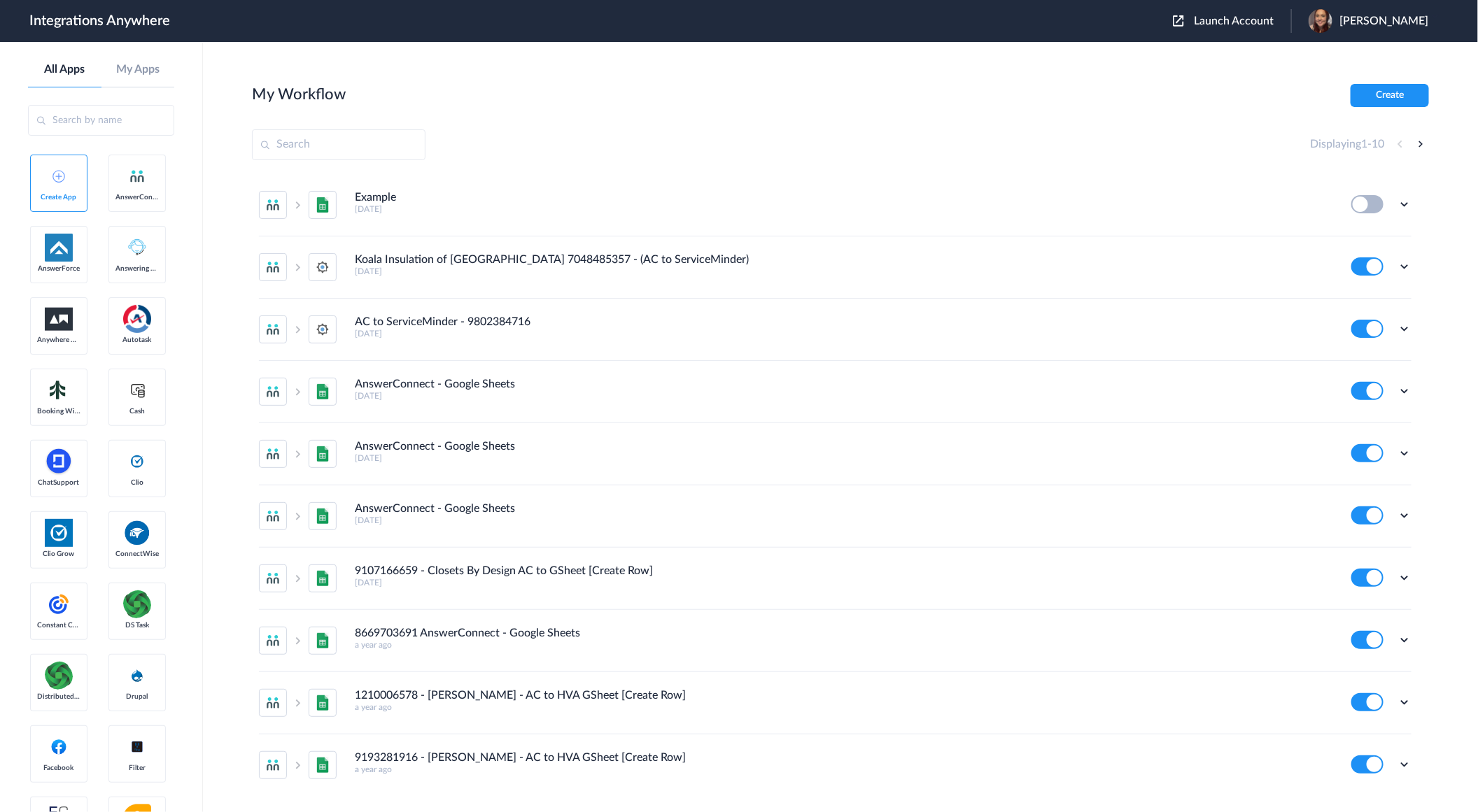
click at [1258, 25] on span "Launch Account" at bounding box center [1234, 21] width 80 height 11
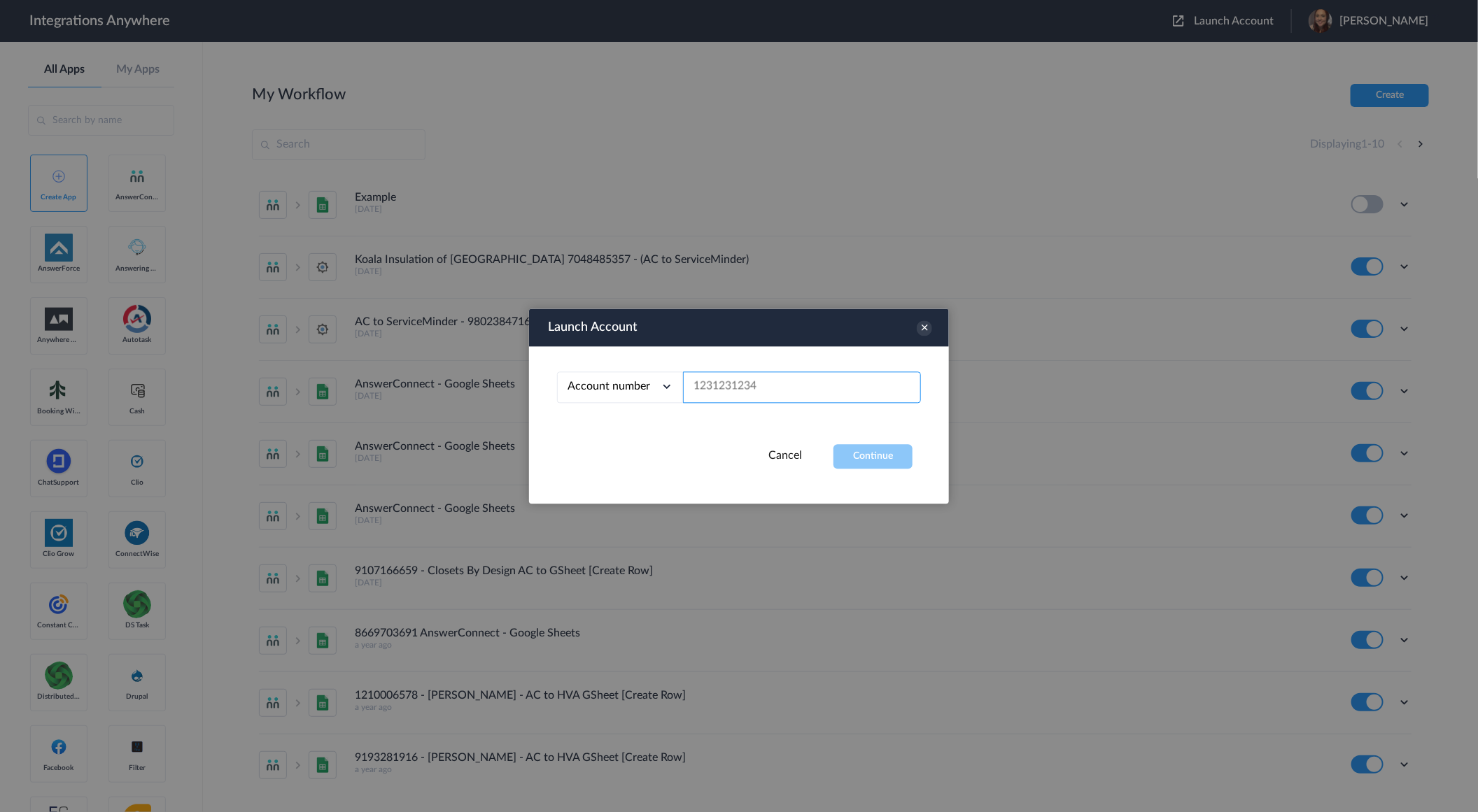
click at [784, 373] on input "text" at bounding box center [801, 387] width 238 height 31
click at [869, 392] on input "text" at bounding box center [801, 387] width 238 height 31
paste input "8774353204"
type input "8774353204"
click at [884, 459] on button "Continue" at bounding box center [873, 457] width 79 height 24
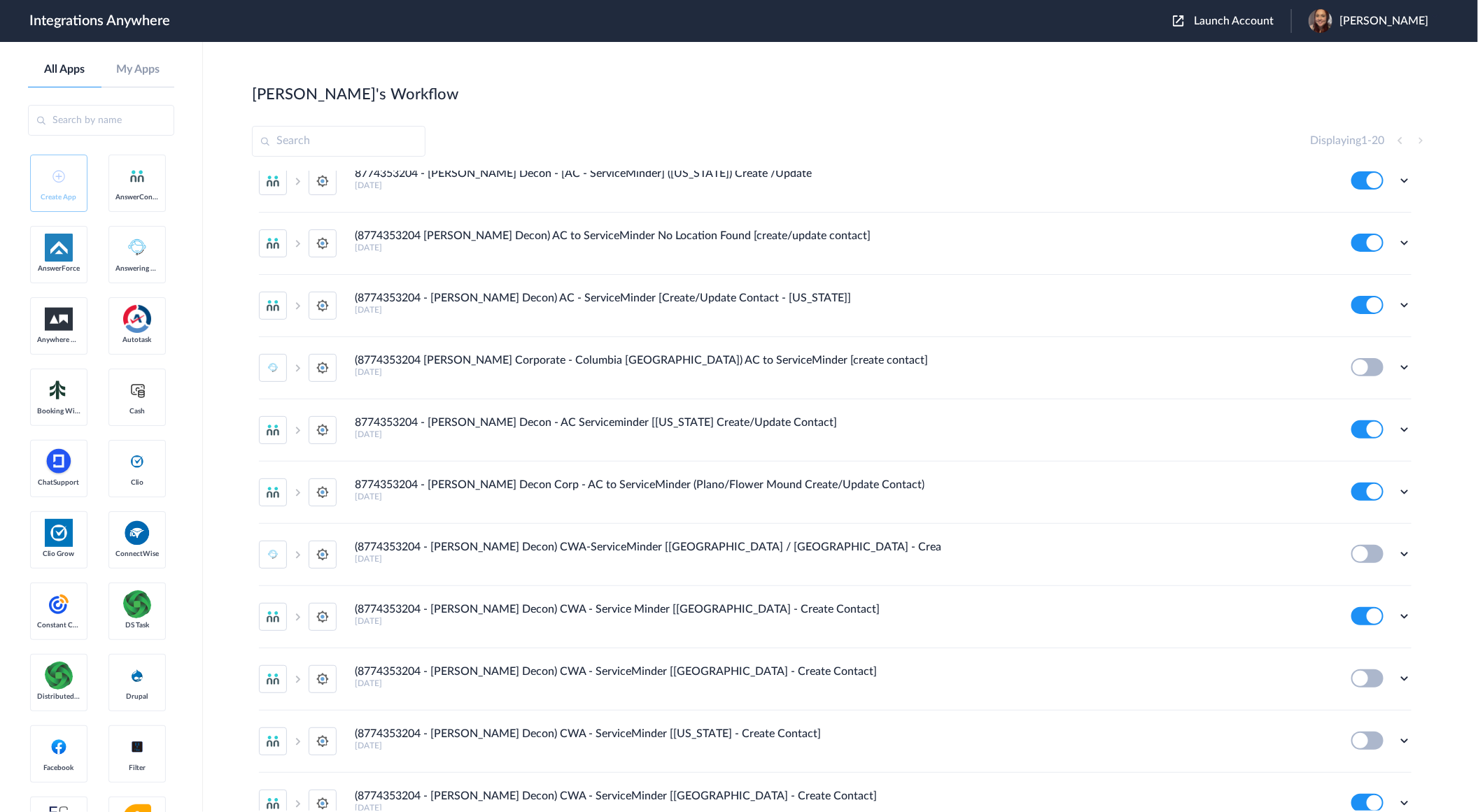
scroll to position [662, 0]
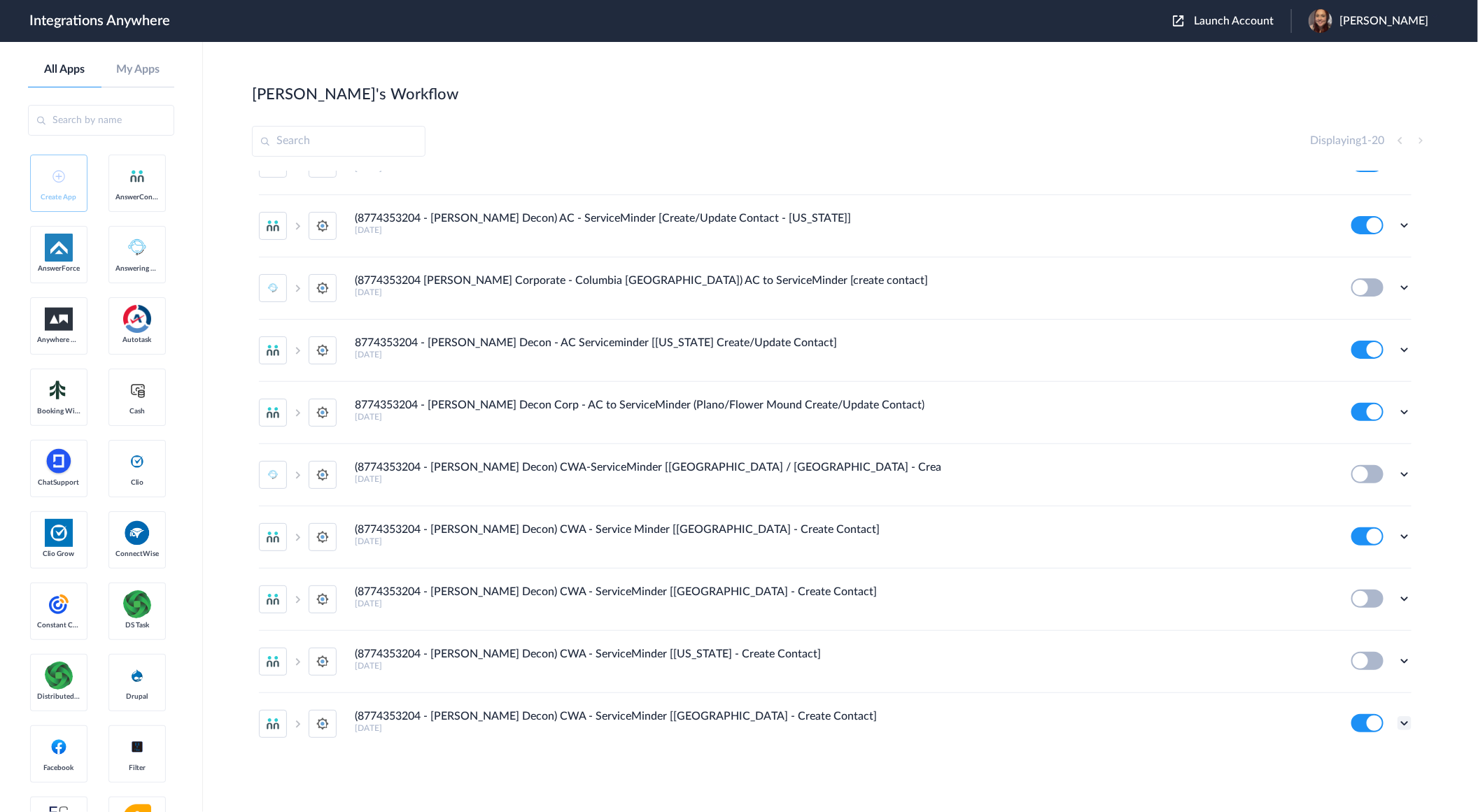
click at [1397, 726] on icon at bounding box center [1404, 724] width 14 height 14
click at [1374, 666] on link "Task history" at bounding box center [1365, 664] width 67 height 10
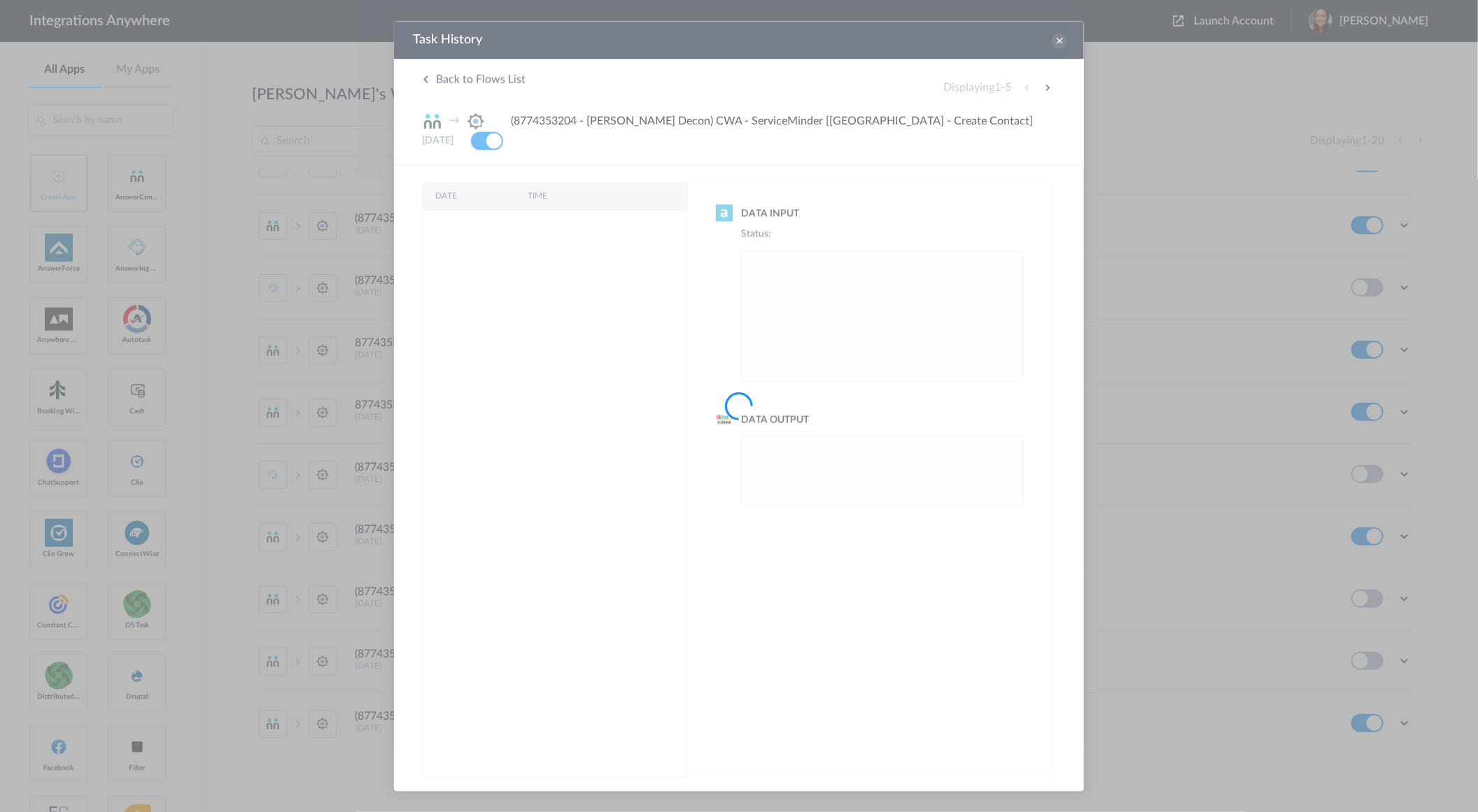
scroll to position [0, 0]
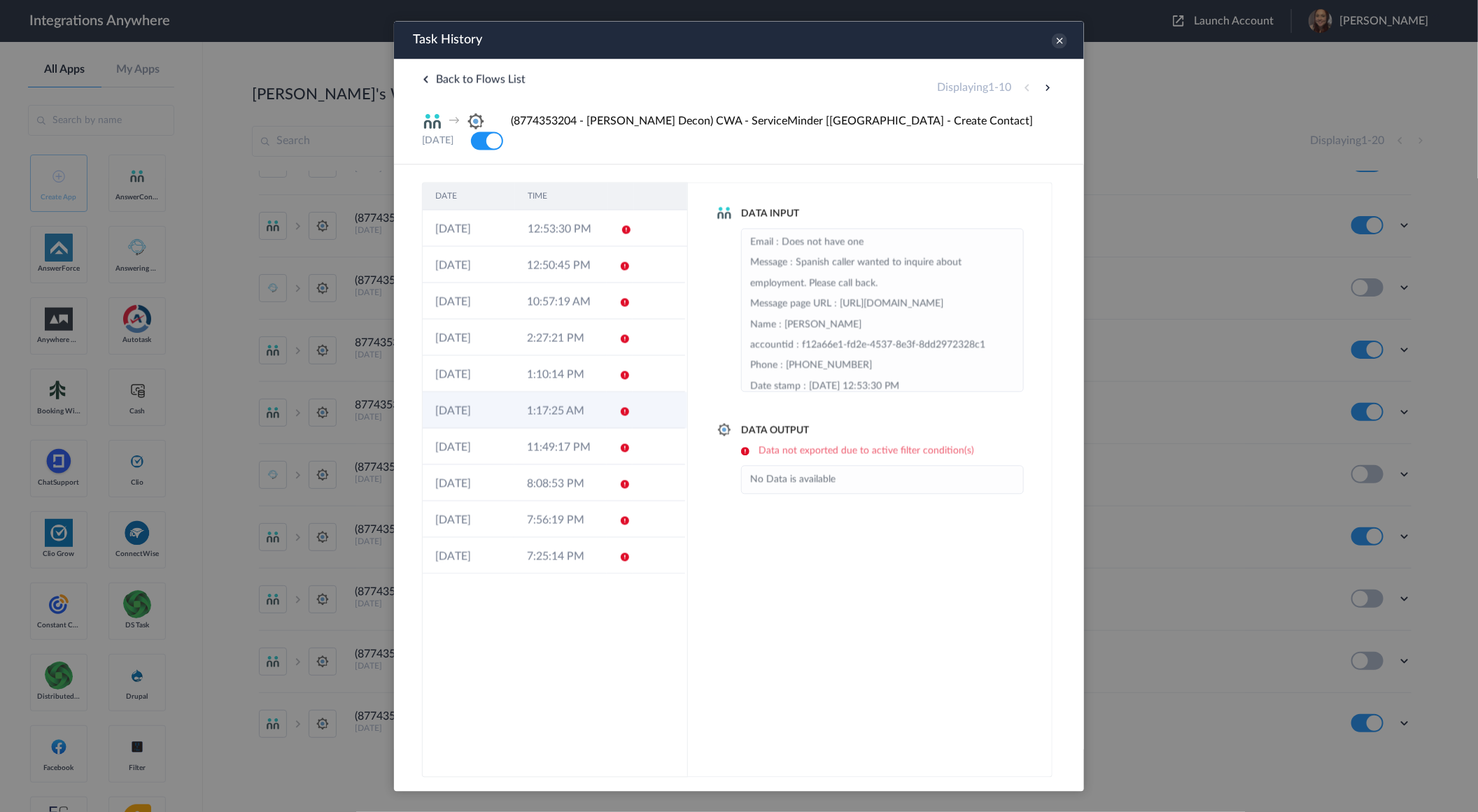
click at [482, 393] on td "30-08-2025" at bounding box center [467, 410] width 91 height 36
click at [1062, 39] on icon at bounding box center [1059, 41] width 16 height 16
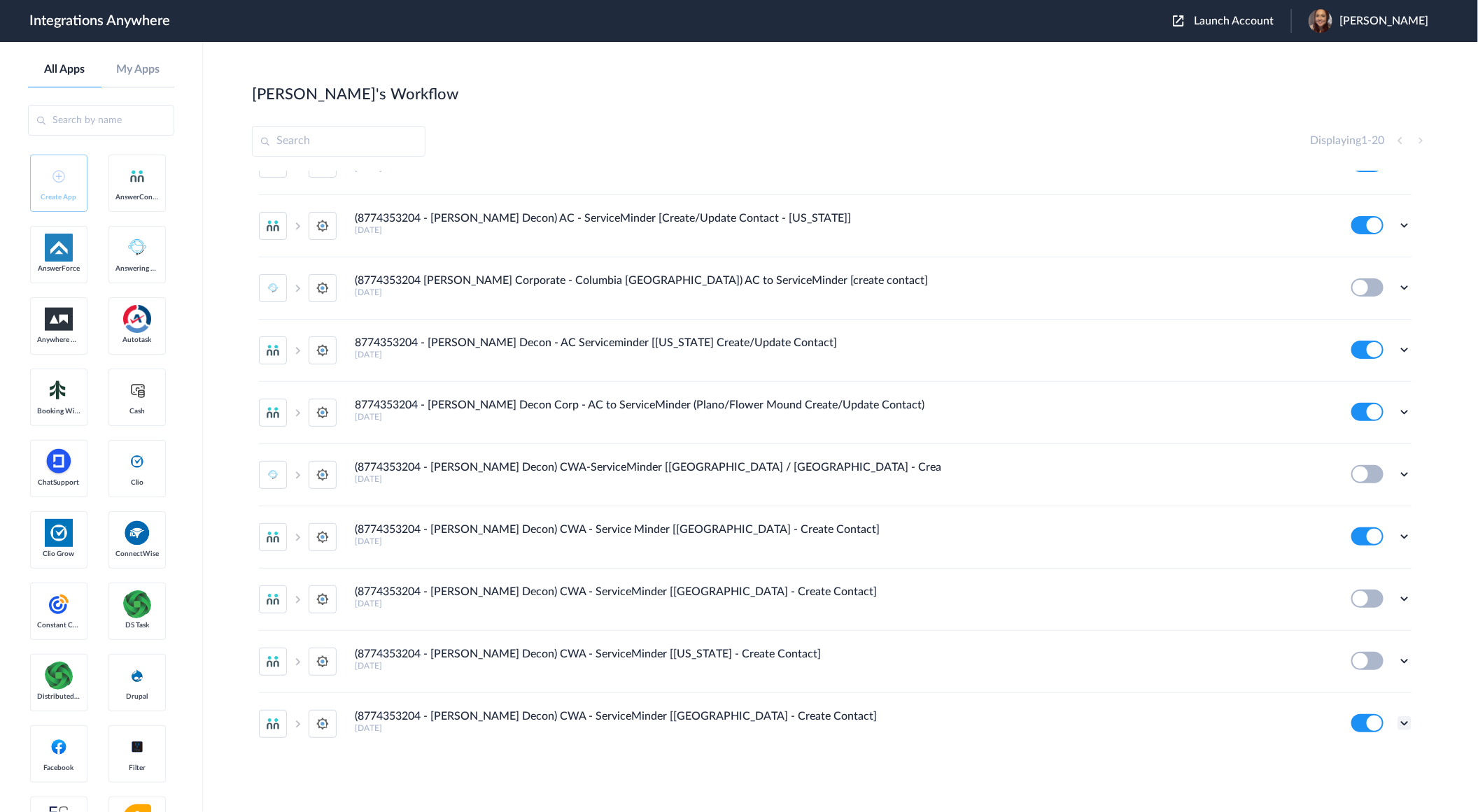
click at [1397, 722] on icon at bounding box center [1404, 724] width 14 height 14
click at [1373, 644] on li "Edit" at bounding box center [1365, 638] width 91 height 26
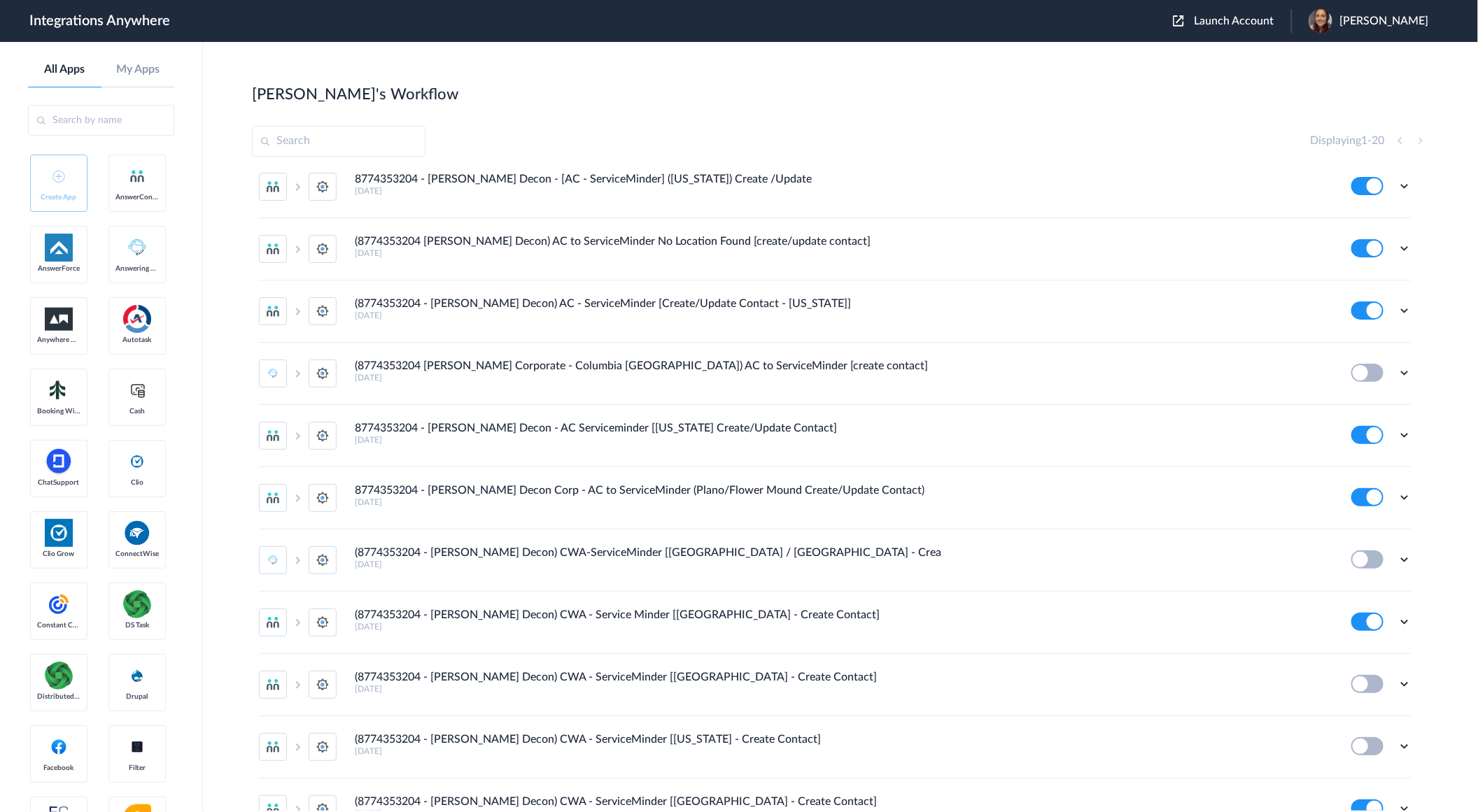
scroll to position [662, 0]
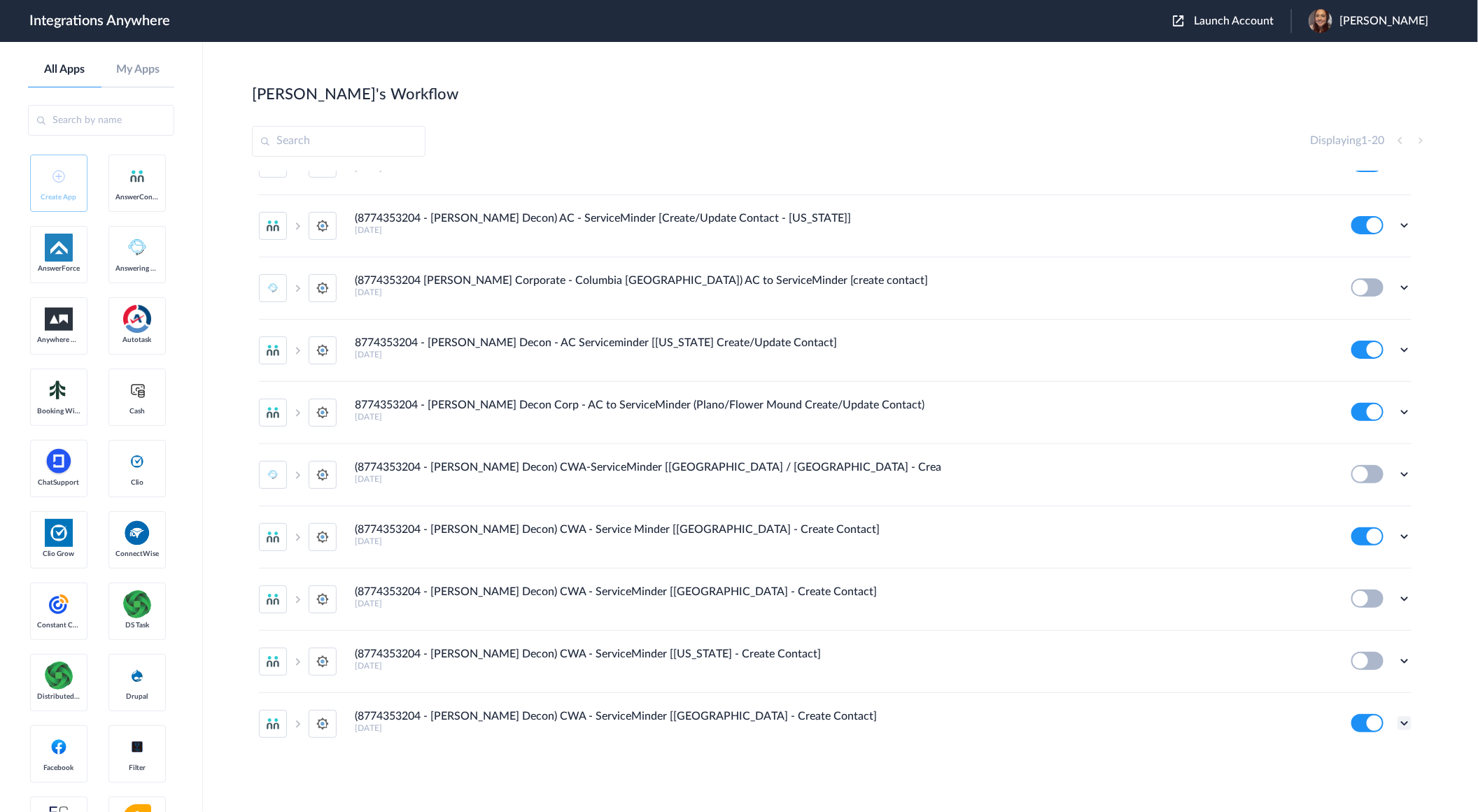
click at [1397, 723] on icon at bounding box center [1404, 724] width 14 height 14
click at [1459, 723] on main "Jason's Workflow Create Displaying 1 - 20 8774353204 - Spaulding Decon [AC - SM…" at bounding box center [840, 427] width 1275 height 770
click at [548, 719] on h4 "(8774353204 - [PERSON_NAME] Decon) CWA - ServiceMinder [[GEOGRAPHIC_DATA] - Cre…" at bounding box center [615, 716] width 522 height 14
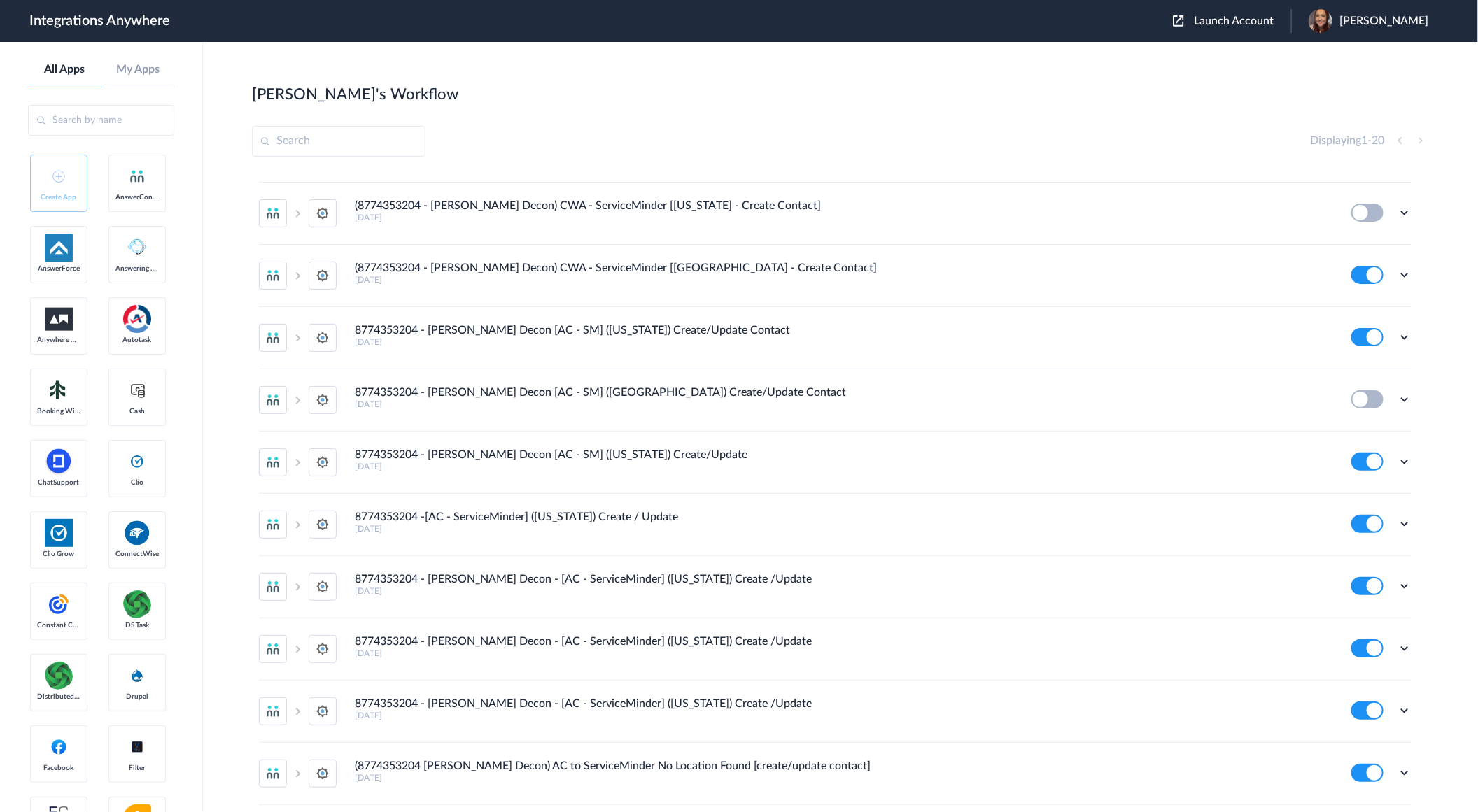
scroll to position [0, 0]
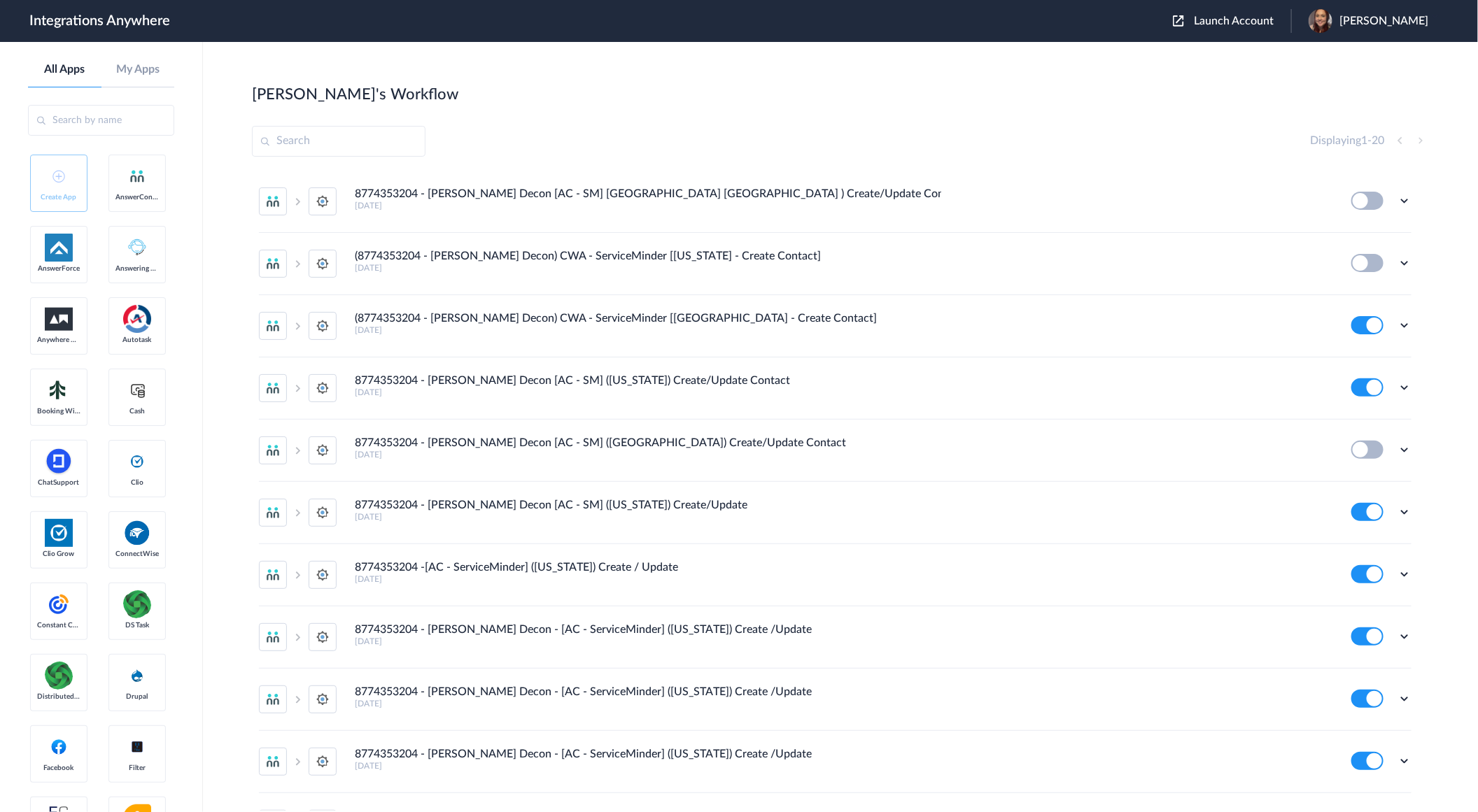
click at [1391, 21] on span "[PERSON_NAME]" at bounding box center [1384, 21] width 89 height 14
click at [1386, 49] on li "My Account" at bounding box center [1367, 57] width 151 height 26
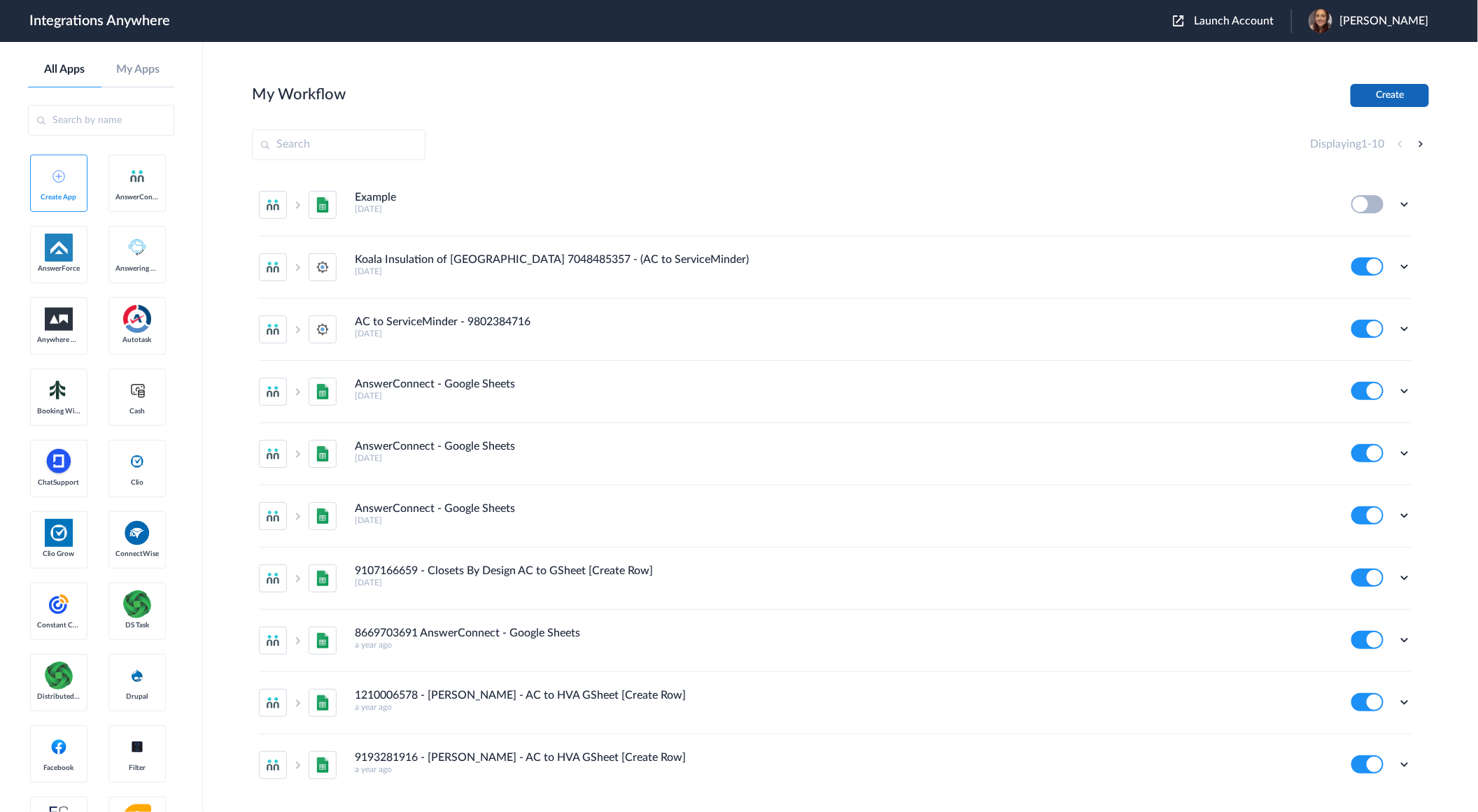
click at [1372, 91] on button "Create" at bounding box center [1390, 96] width 79 height 23
click at [1249, 19] on span "Launch Account" at bounding box center [1234, 21] width 80 height 11
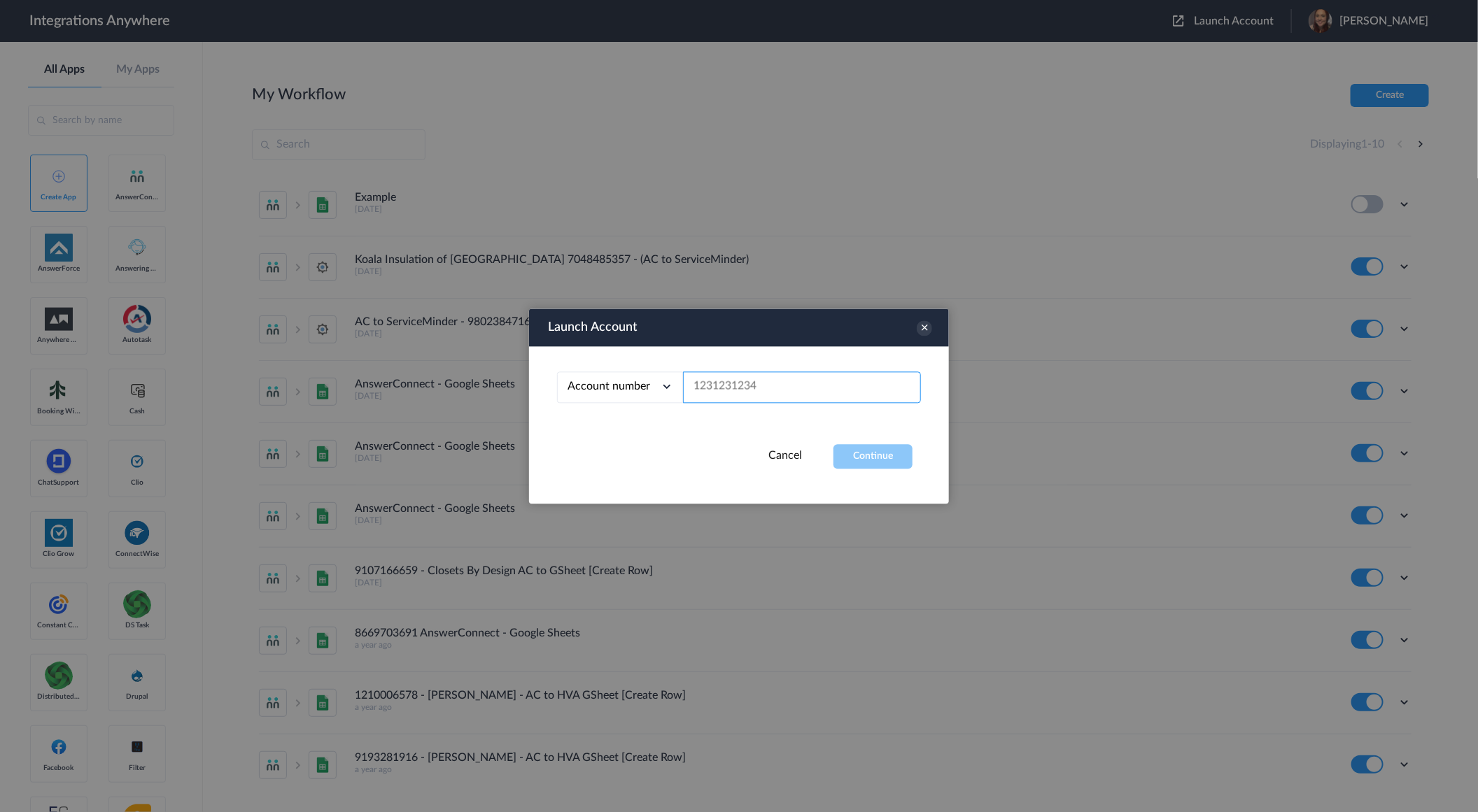
click at [752, 372] on input "text" at bounding box center [801, 387] width 238 height 31
paste input "8774353204"
type input "8774353204"
click at [882, 455] on button "Continue" at bounding box center [873, 457] width 79 height 24
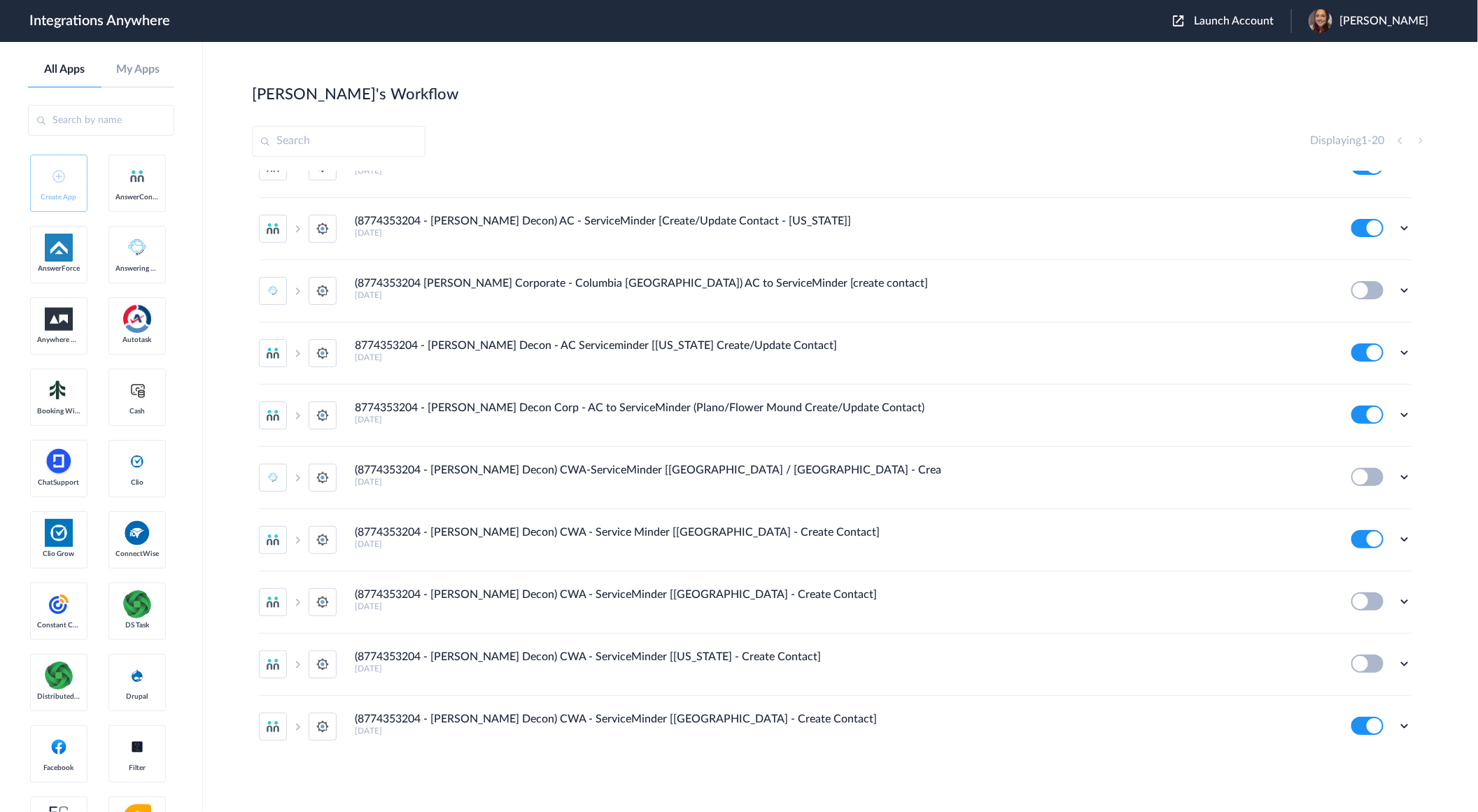
scroll to position [662, 0]
click at [1397, 722] on icon at bounding box center [1404, 724] width 14 height 14
click at [1363, 641] on li "Edit" at bounding box center [1365, 638] width 91 height 26
click at [1380, 15] on span "[PERSON_NAME]" at bounding box center [1384, 21] width 89 height 14
click at [1355, 54] on link "My Account" at bounding box center [1328, 57] width 54 height 10
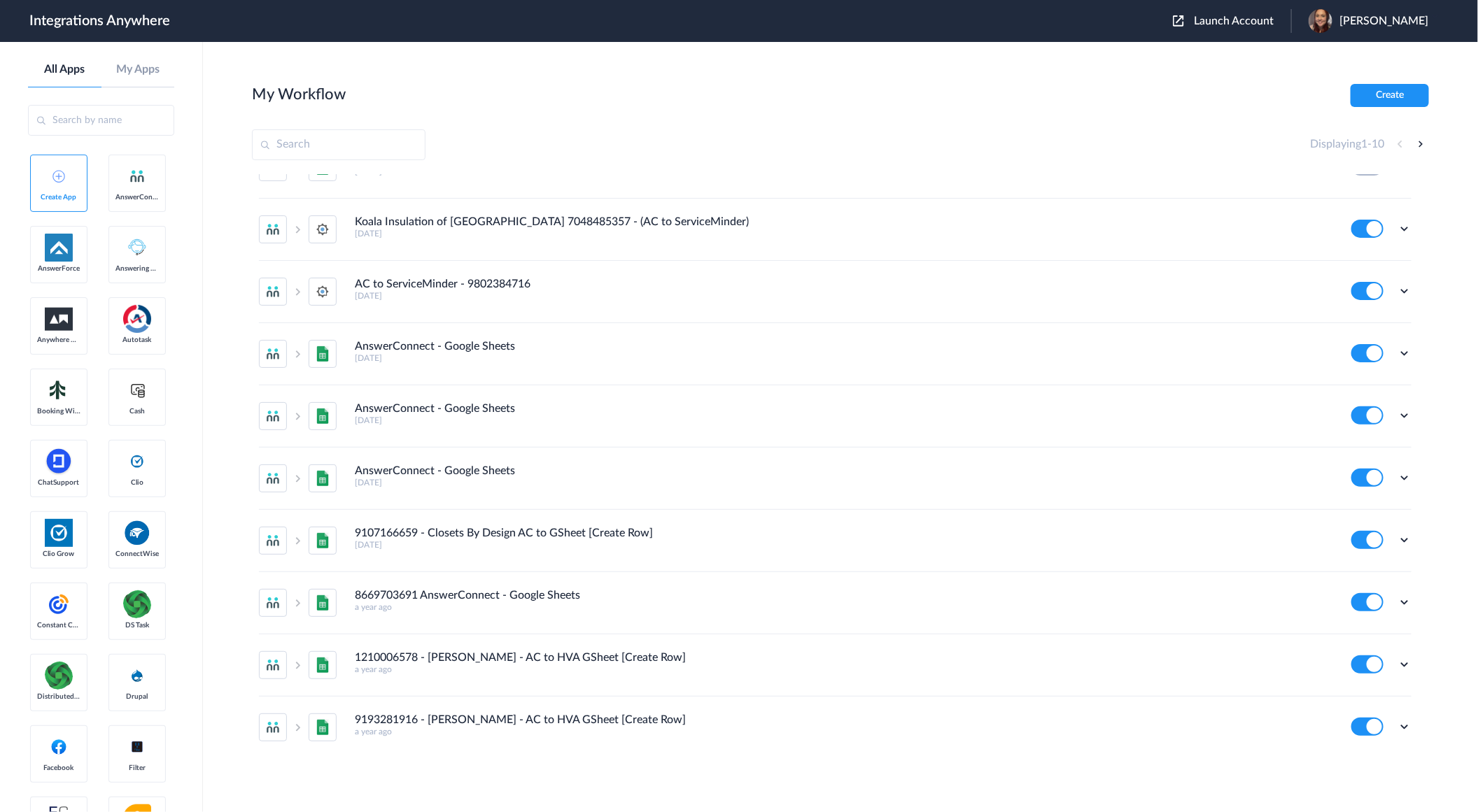
scroll to position [39, 0]
click at [1362, 98] on button "Create" at bounding box center [1390, 96] width 79 height 23
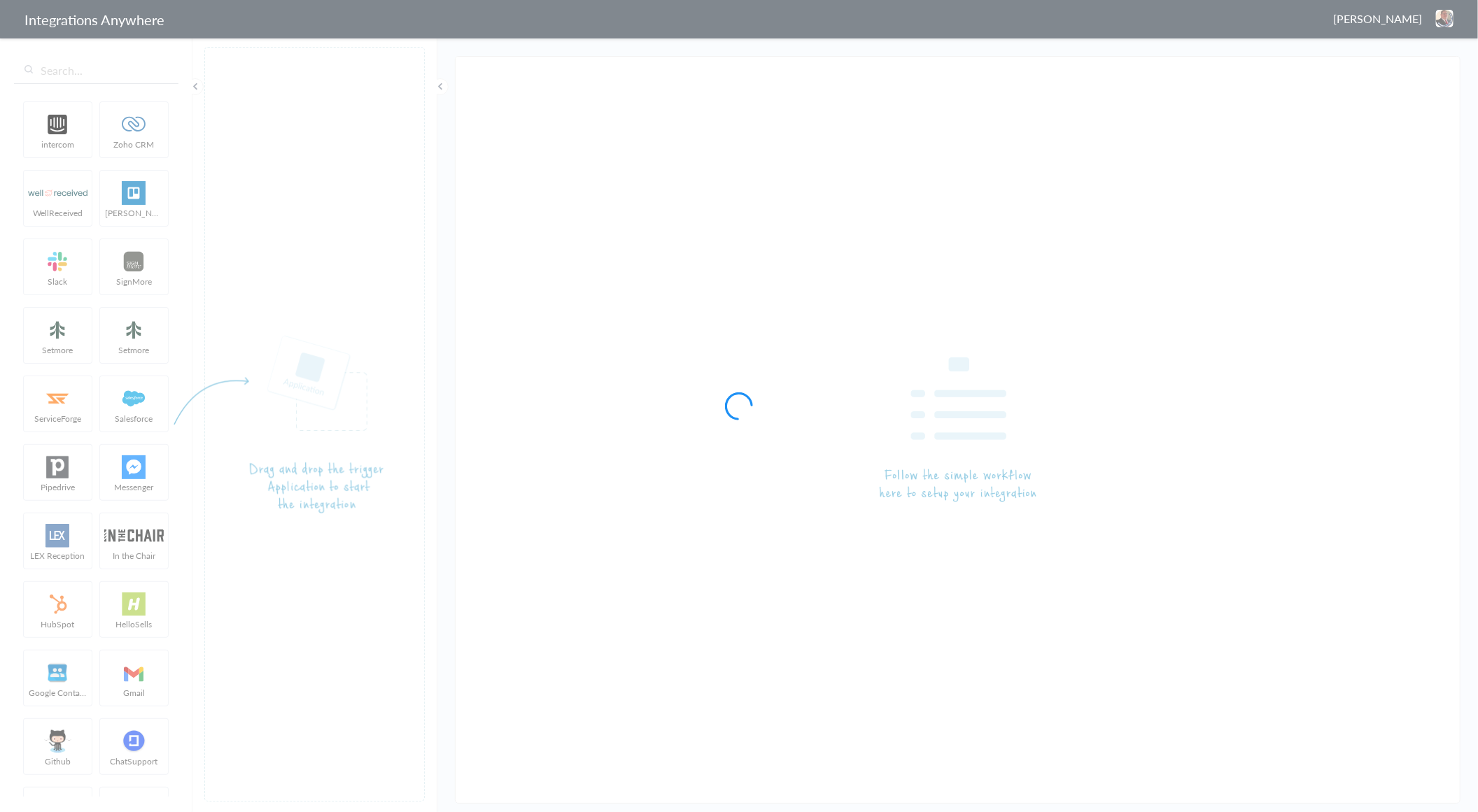
type input "(8774353204 - [PERSON_NAME] Decon) CWA - ServiceMinder [[GEOGRAPHIC_DATA] - Cre…"
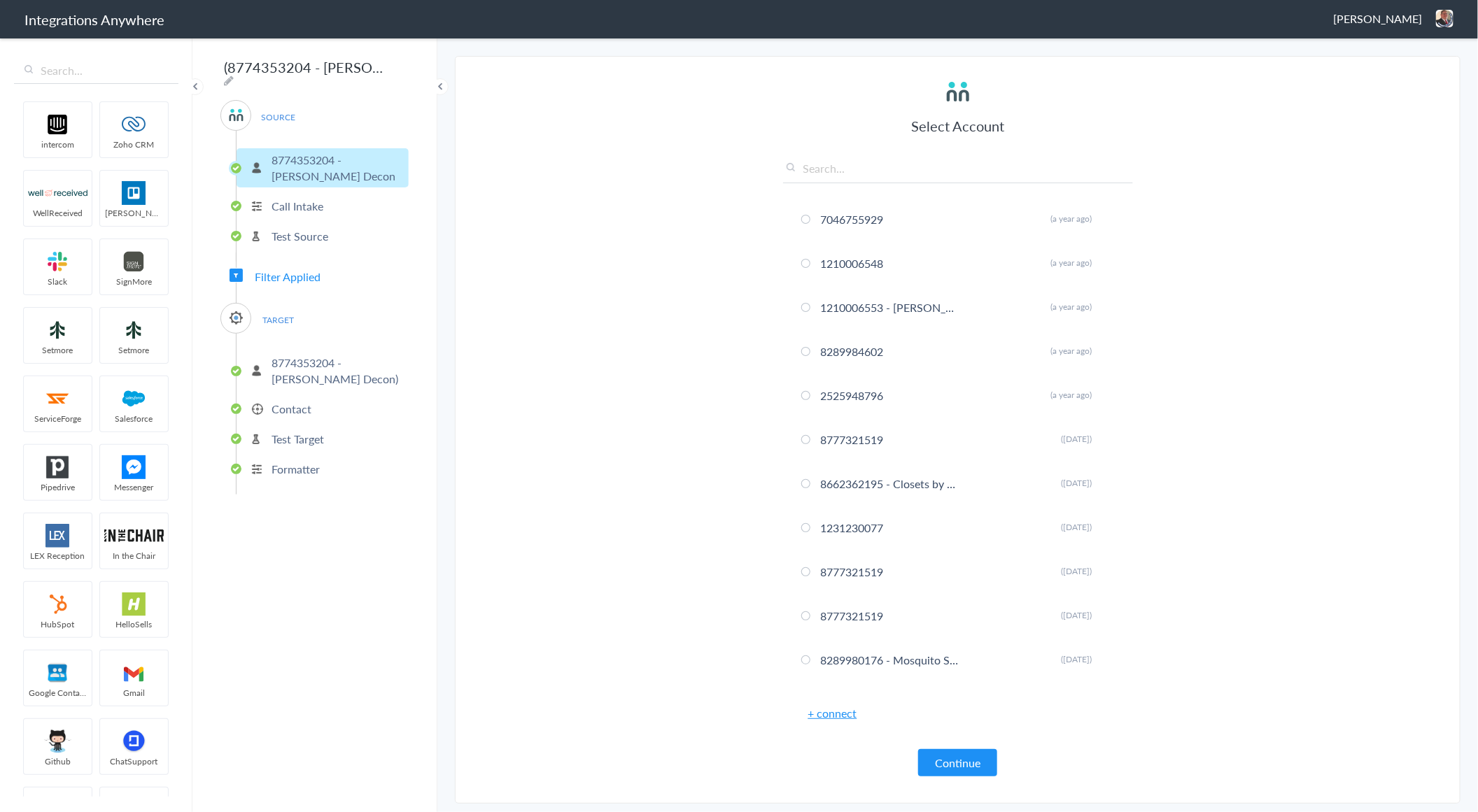
click at [316, 268] on span "Filter Applied" at bounding box center [288, 276] width 66 height 16
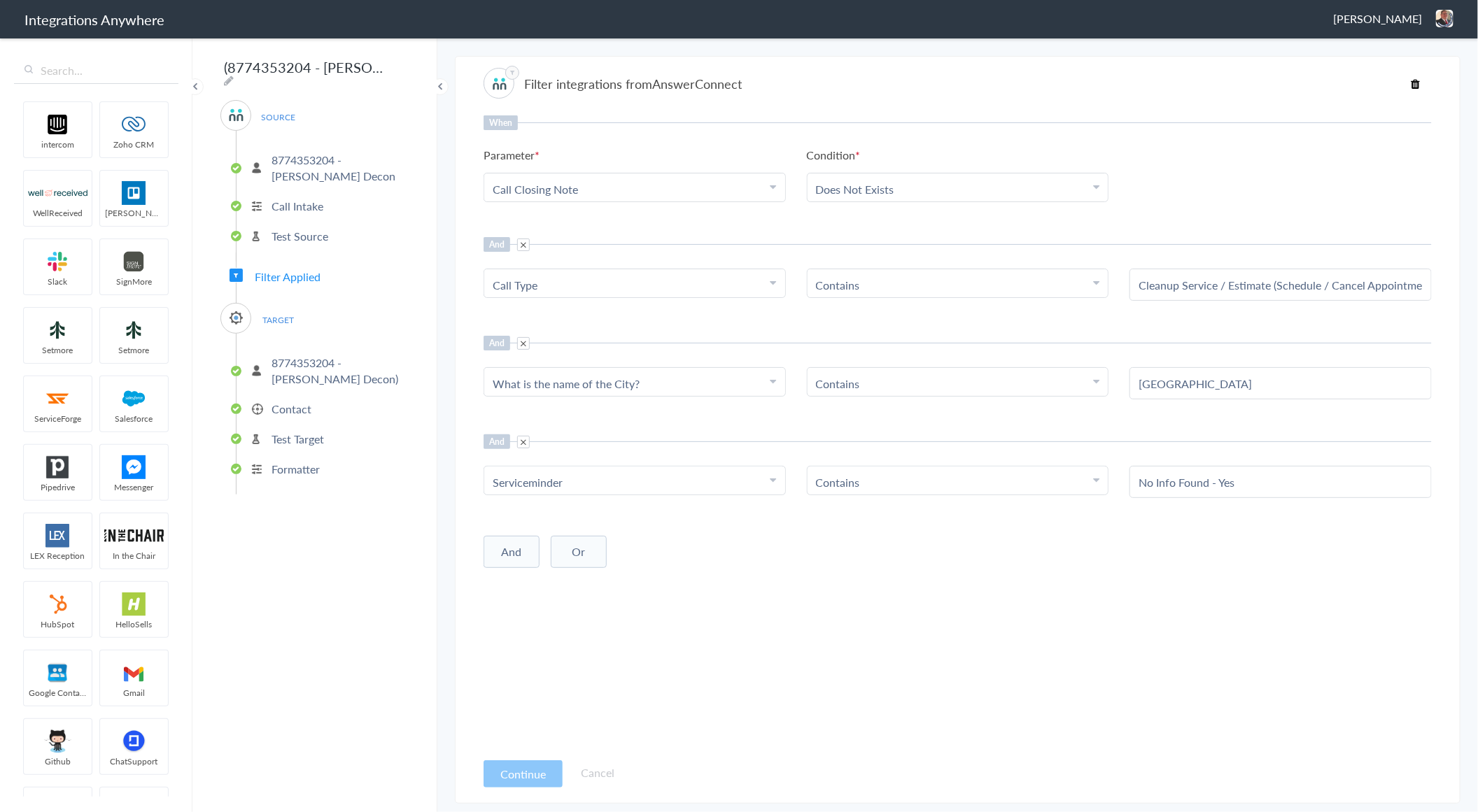
drag, startPoint x: 1274, startPoint y: 482, endPoint x: 1134, endPoint y: 486, distance: 140.1
click at [1134, 486] on div "No Info Found - Yes" at bounding box center [1280, 482] width 303 height 32
click at [815, 684] on div "When Parameter Choose Parameter Call Closing Note Name Email Phone Was the call…" at bounding box center [957, 432] width 948 height 634
click at [699, 747] on div "When Parameter Choose Parameter Call Closing Note Name Email Phone Was the call…" at bounding box center [957, 432] width 948 height 634
click at [316, 168] on p "8774353204 - Spaulding Decon" at bounding box center [338, 168] width 133 height 32
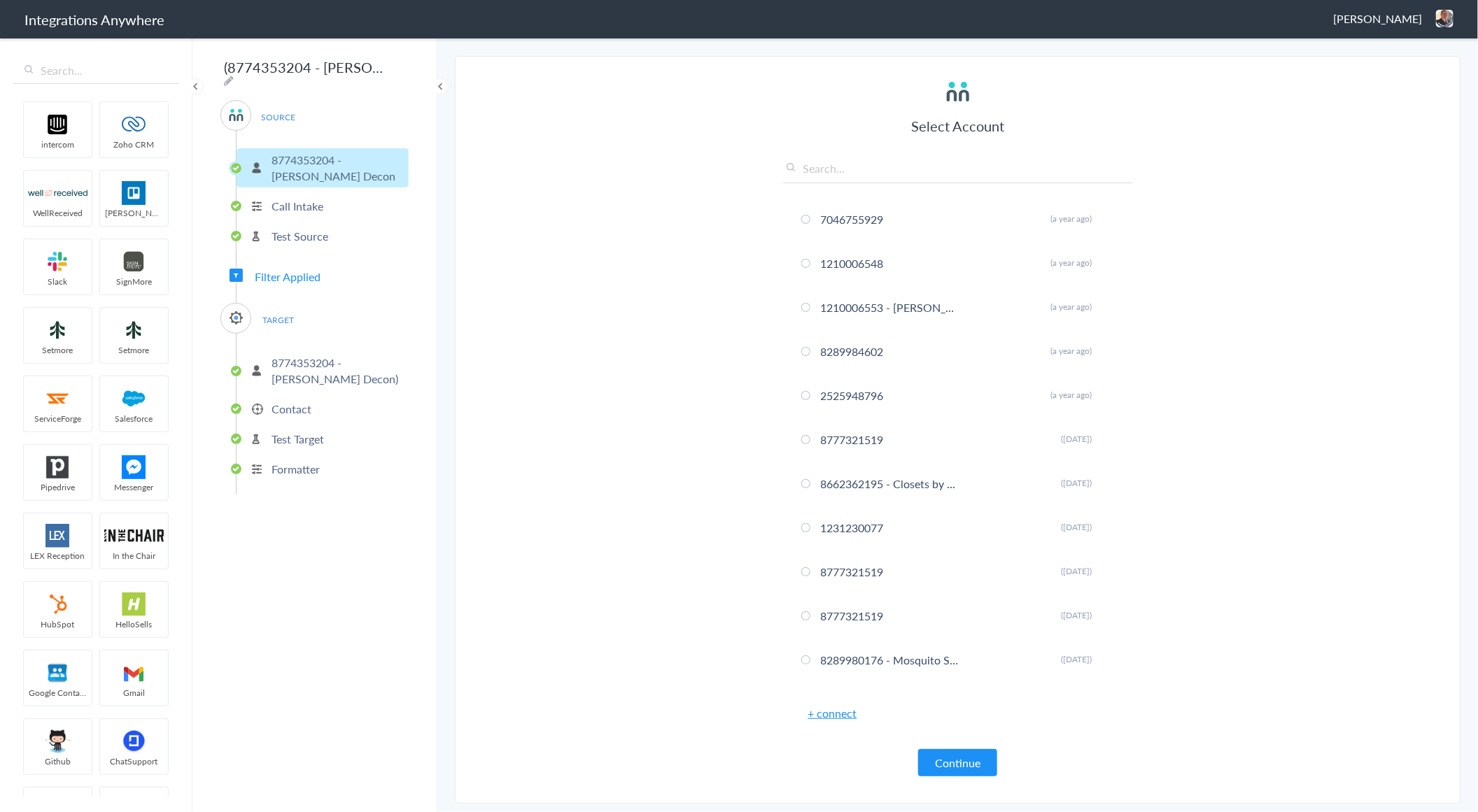
click at [315, 198] on p "Call Intake" at bounding box center [297, 205] width 52 height 16
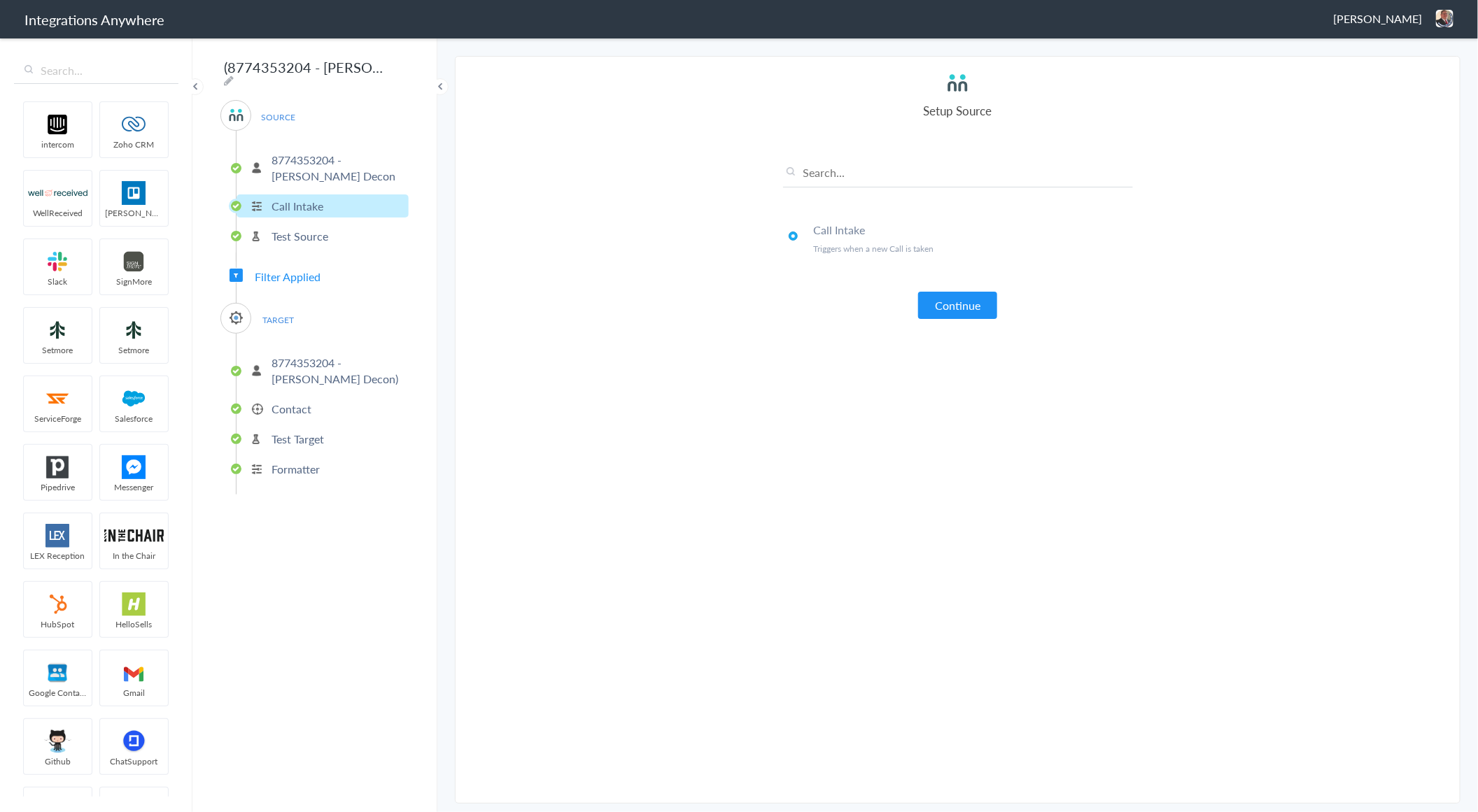
click at [300, 357] on p "8774353204 - Spaulding Decon)" at bounding box center [338, 370] width 133 height 32
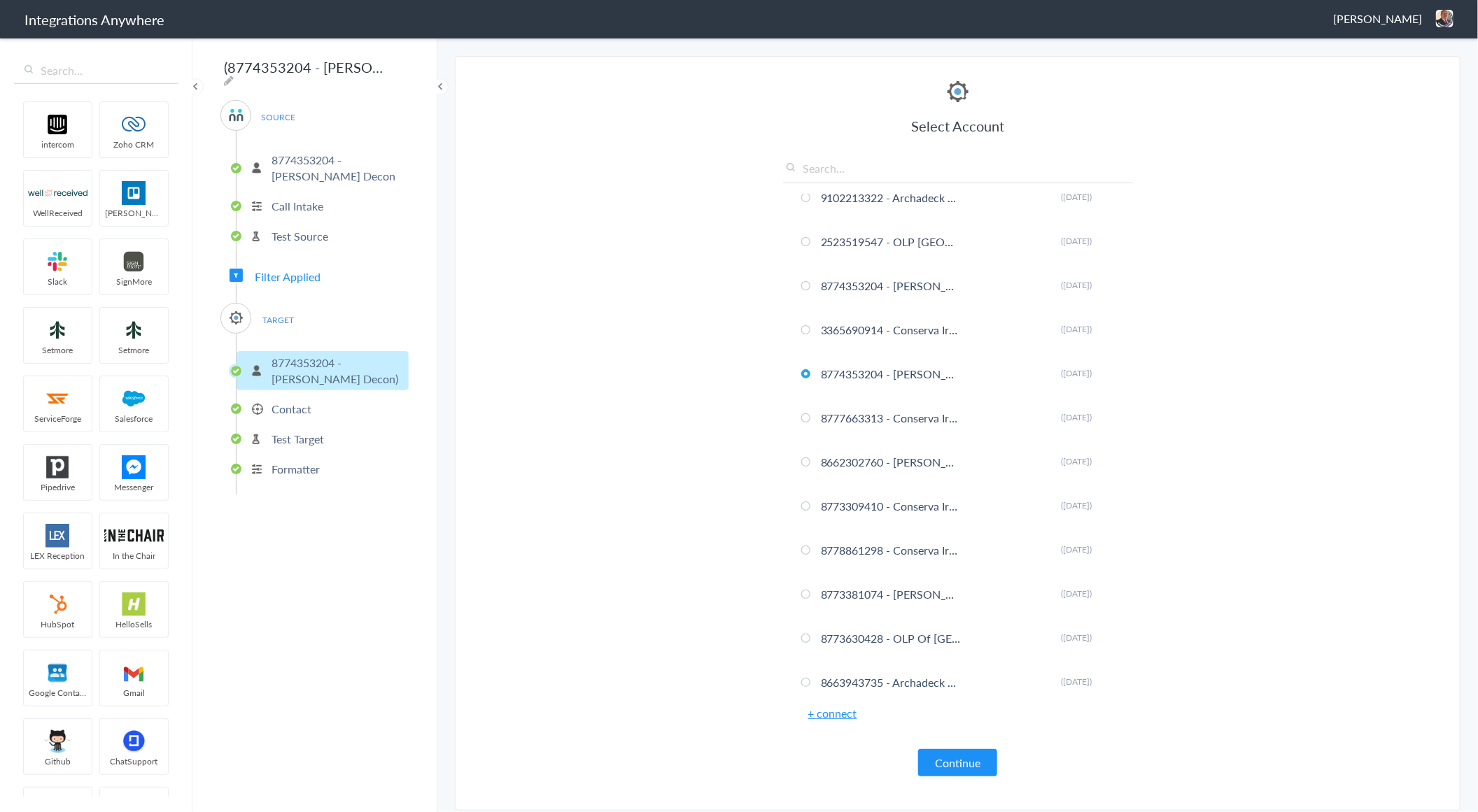
scroll to position [612, 0]
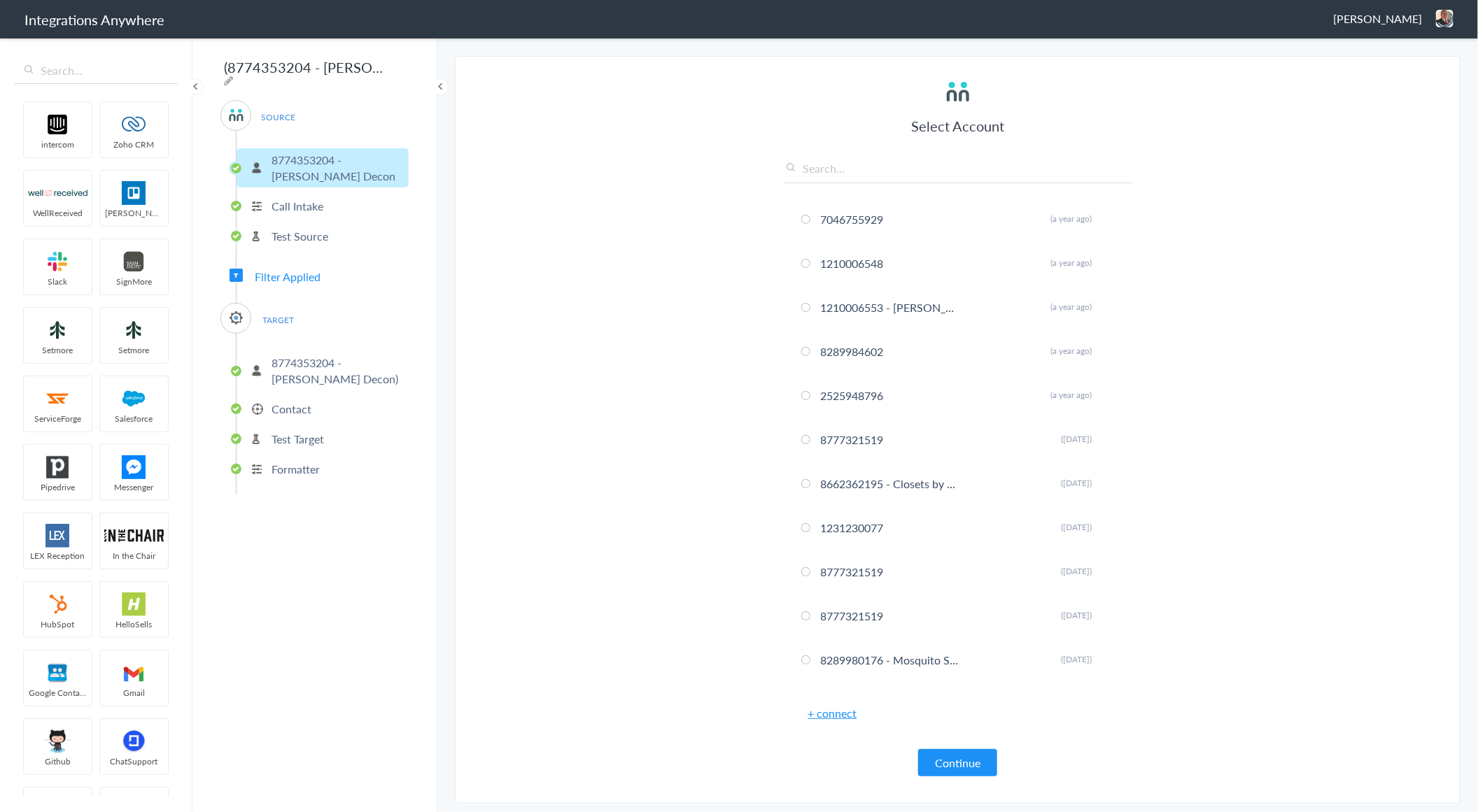
click at [233, 75] on icon at bounding box center [229, 81] width 10 height 11
type input "(8774353204 - [PERSON_NAME] Decon) CWA - ServiceMinder [[GEOGRAPHIC_DATA] - Cre…"
click at [351, 65] on input "(8774353204 - [PERSON_NAME] Decon) CWA - ServiceMinder [[GEOGRAPHIC_DATA] - Cre…" at bounding box center [307, 66] width 173 height 26
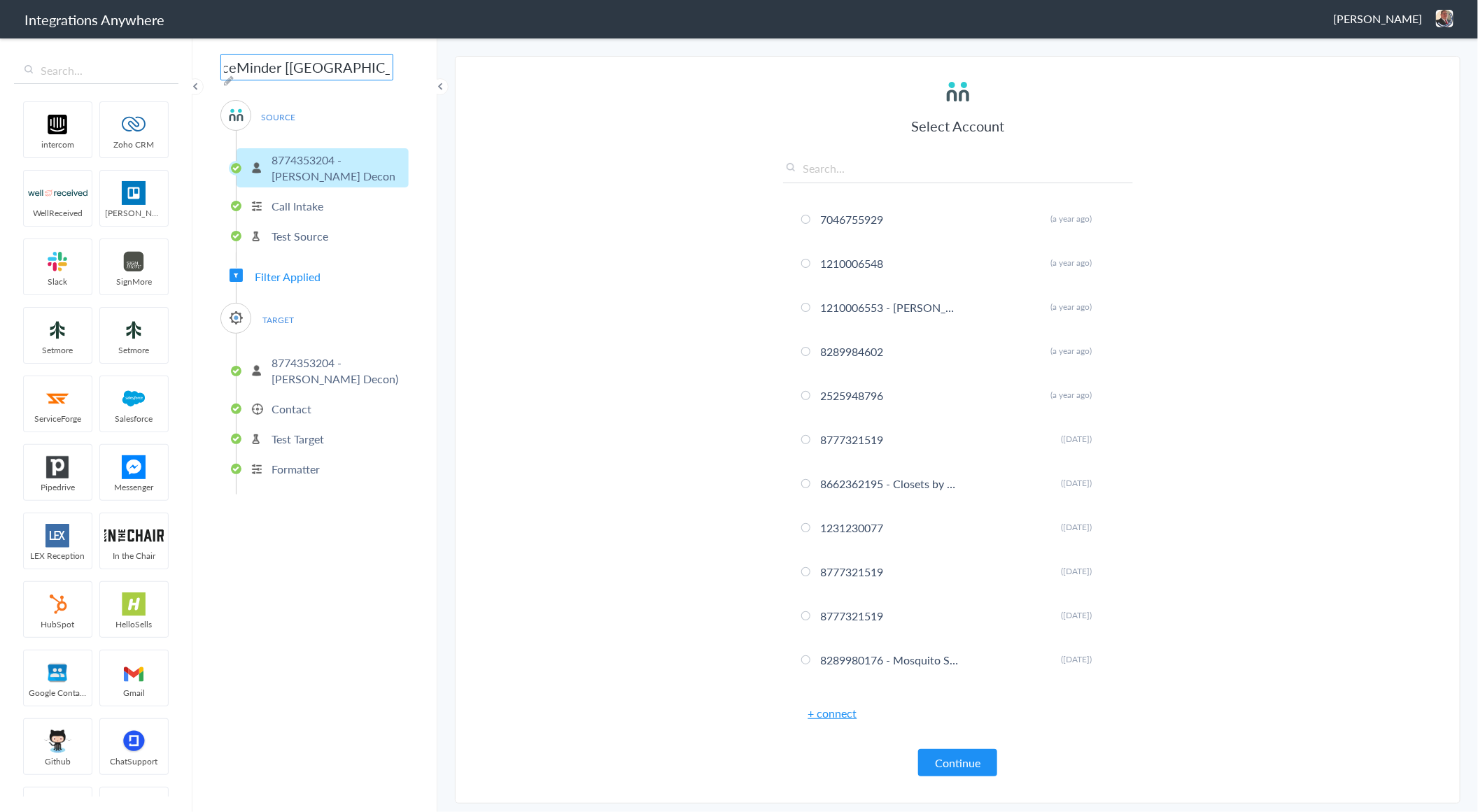
click at [351, 65] on input "(8774353204 - [PERSON_NAME] Decon) CWA - ServiceMinder [[GEOGRAPHIC_DATA] - Cre…" at bounding box center [307, 66] width 173 height 26
click at [315, 360] on p "8774353204 - Spaulding Decon)" at bounding box center [338, 370] width 133 height 32
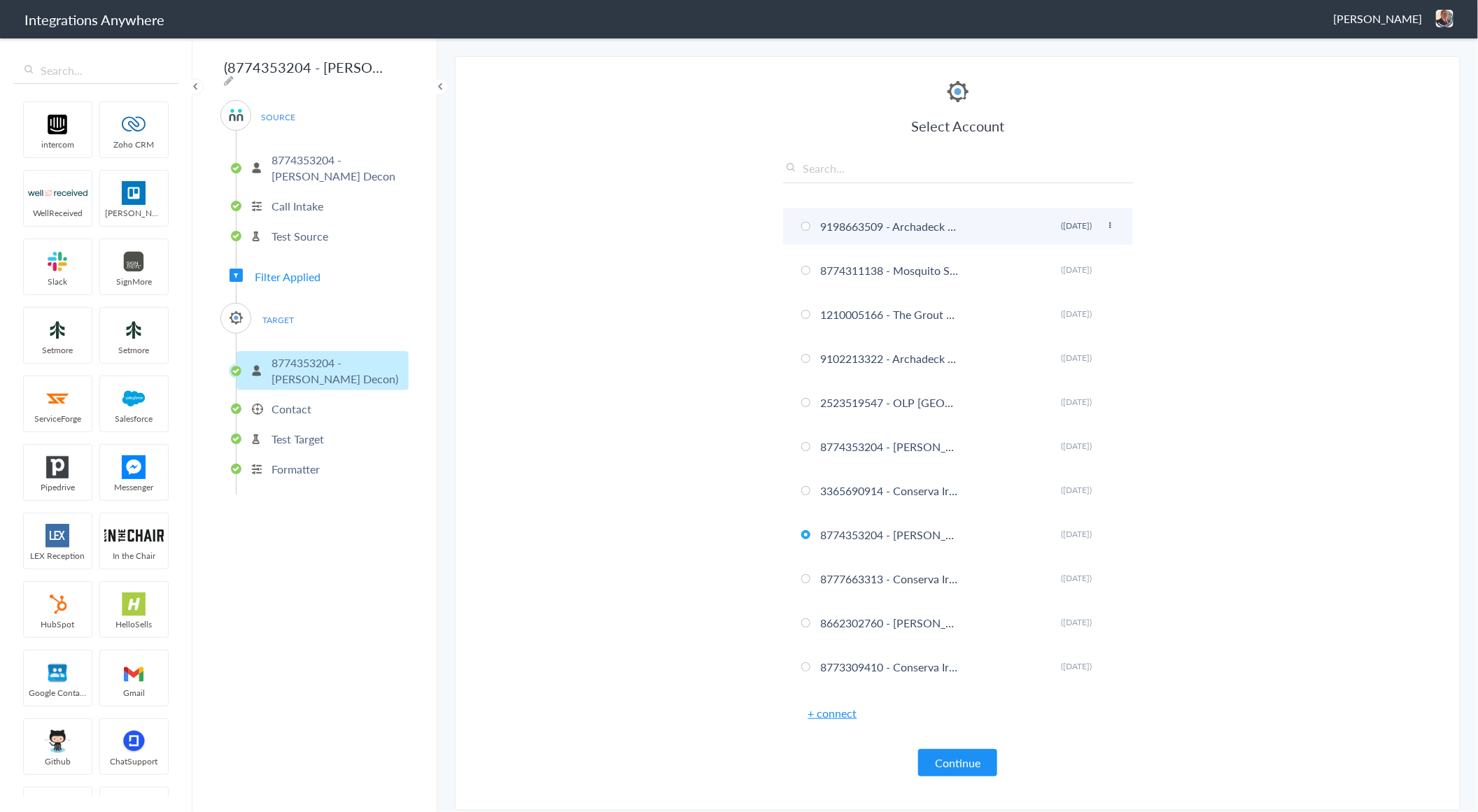
scroll to position [437, 0]
click at [845, 169] on input "text" at bounding box center [958, 172] width 350 height 23
paste input "8774353204"
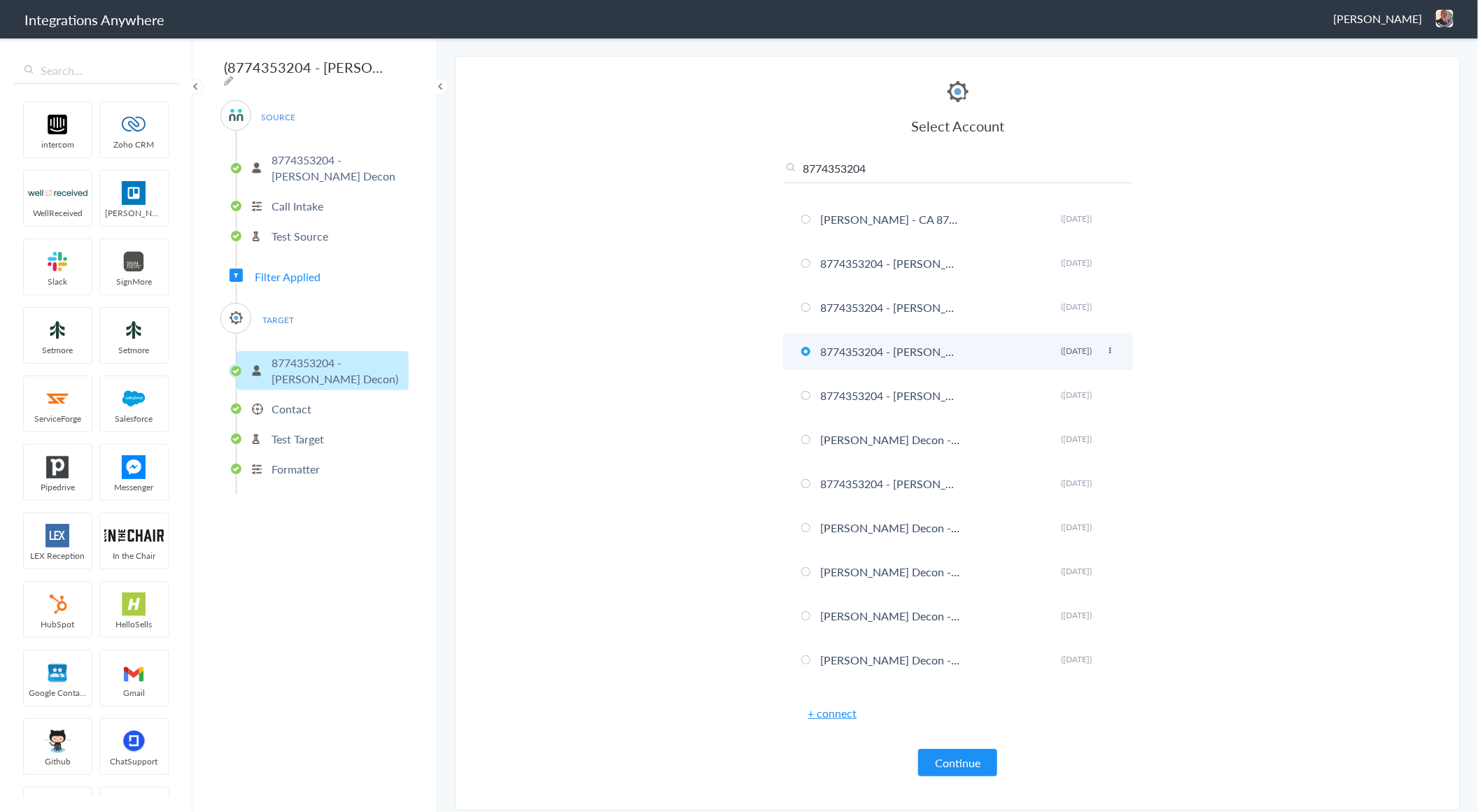
type input "8774353204"
drag, startPoint x: 921, startPoint y: 355, endPoint x: 890, endPoint y: 350, distance: 31.4
click at [890, 350] on li "8774353204 - Spaulding Decon) Rename Delete (3 years ago)" at bounding box center [958, 352] width 350 height 37
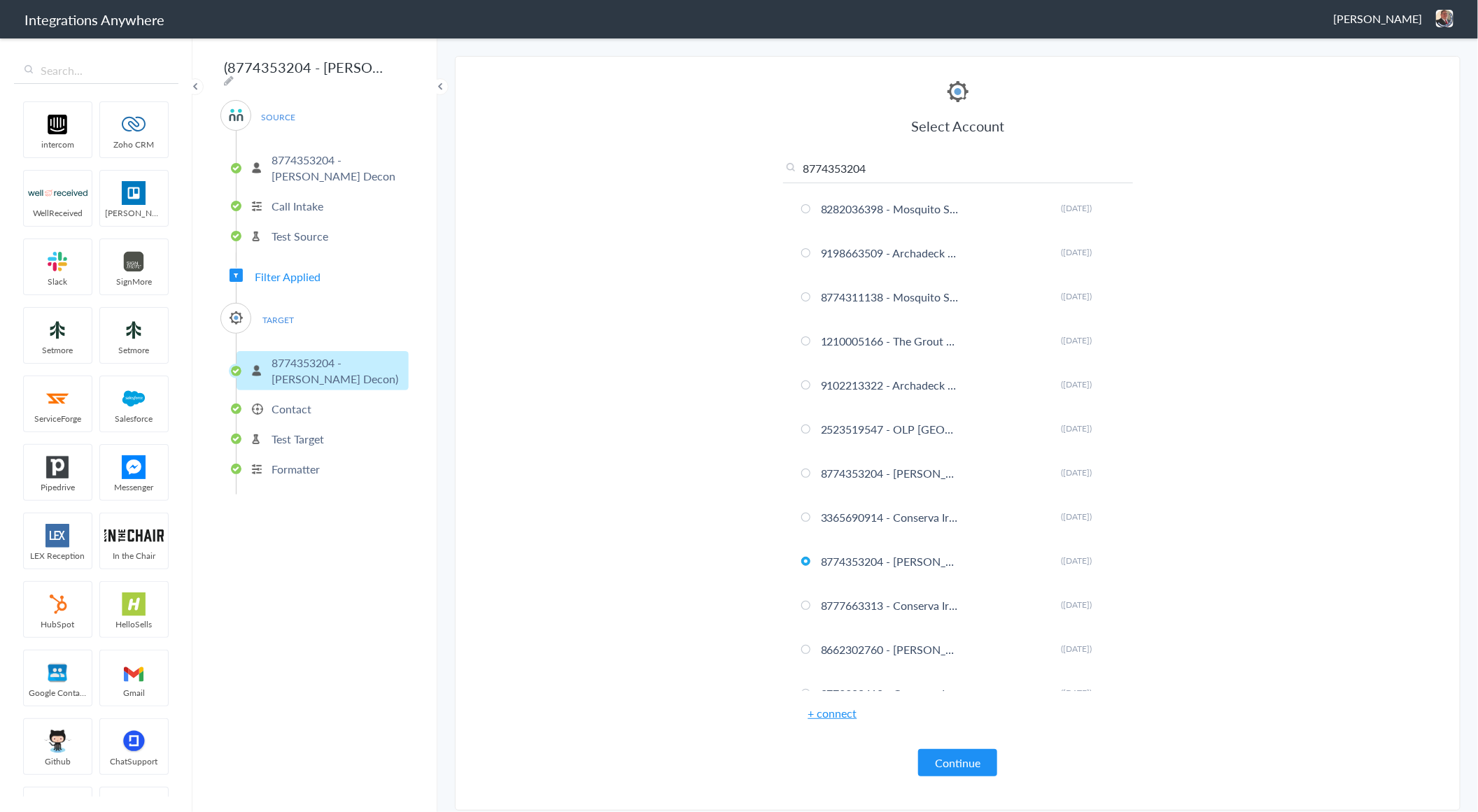
scroll to position [437, 0]
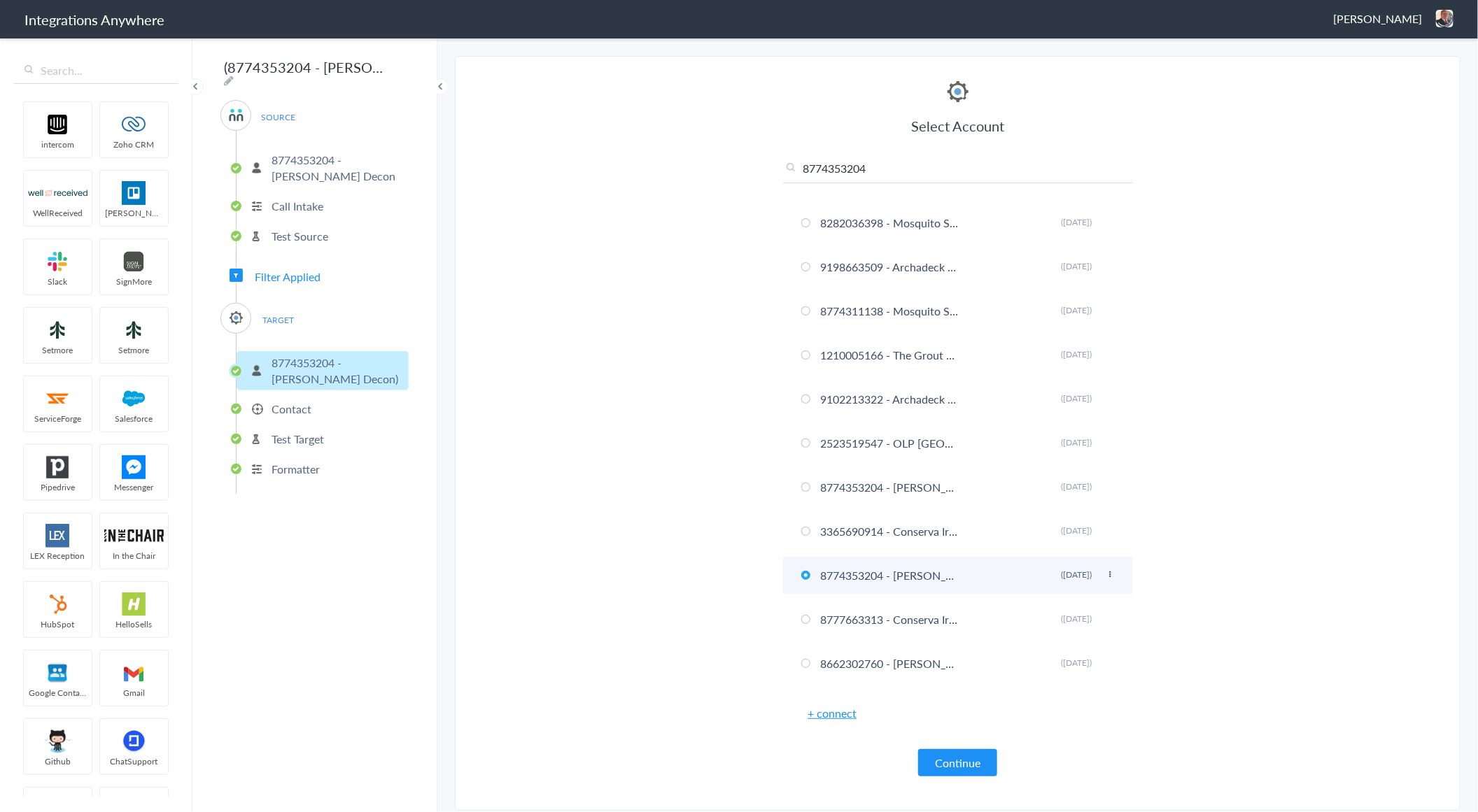
click at [1106, 574] on icon at bounding box center [1110, 574] width 9 height 8
click at [1061, 600] on li "Rename" at bounding box center [1082, 602] width 96 height 21
click at [910, 575] on input "8774353204 - Spaulding Decon)" at bounding box center [891, 575] width 148 height 23
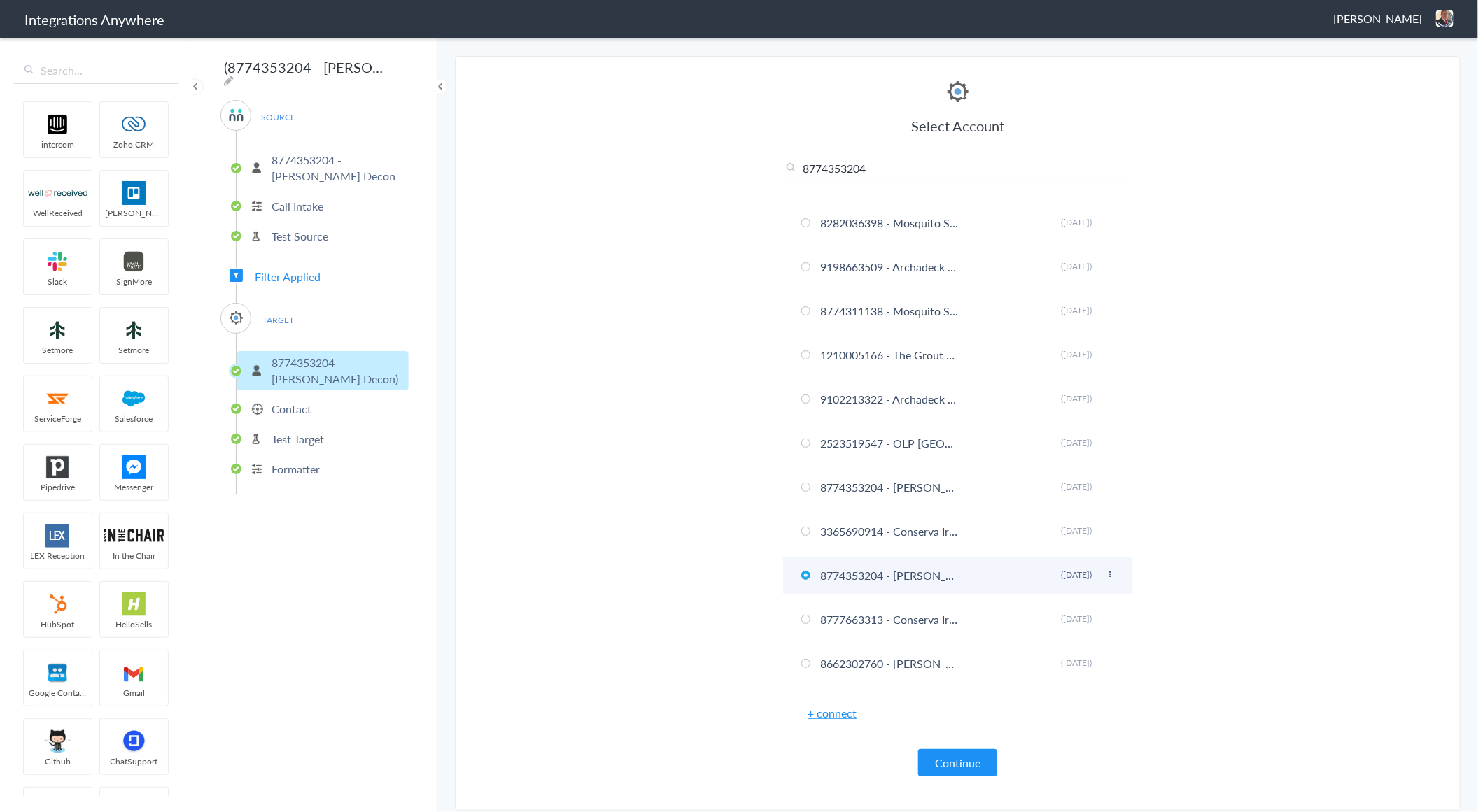
click at [1106, 576] on icon at bounding box center [1110, 574] width 9 height 8
click at [1079, 599] on li "Rename" at bounding box center [1082, 602] width 96 height 21
click at [865, 572] on input "8774353204 - Spaulding Decon)" at bounding box center [891, 575] width 148 height 23
click at [903, 176] on input "8774353204" at bounding box center [958, 172] width 350 height 23
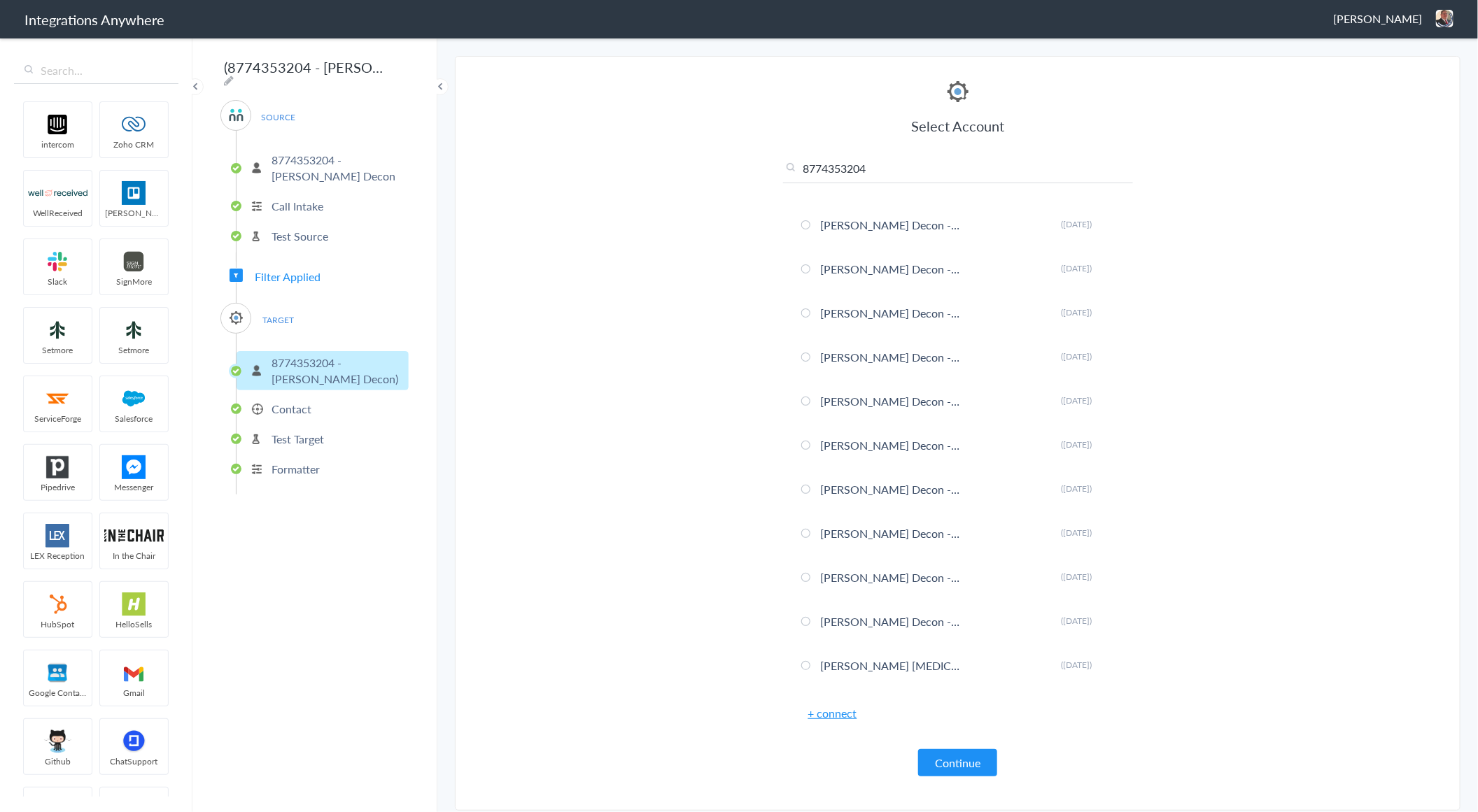
scroll to position [0, 0]
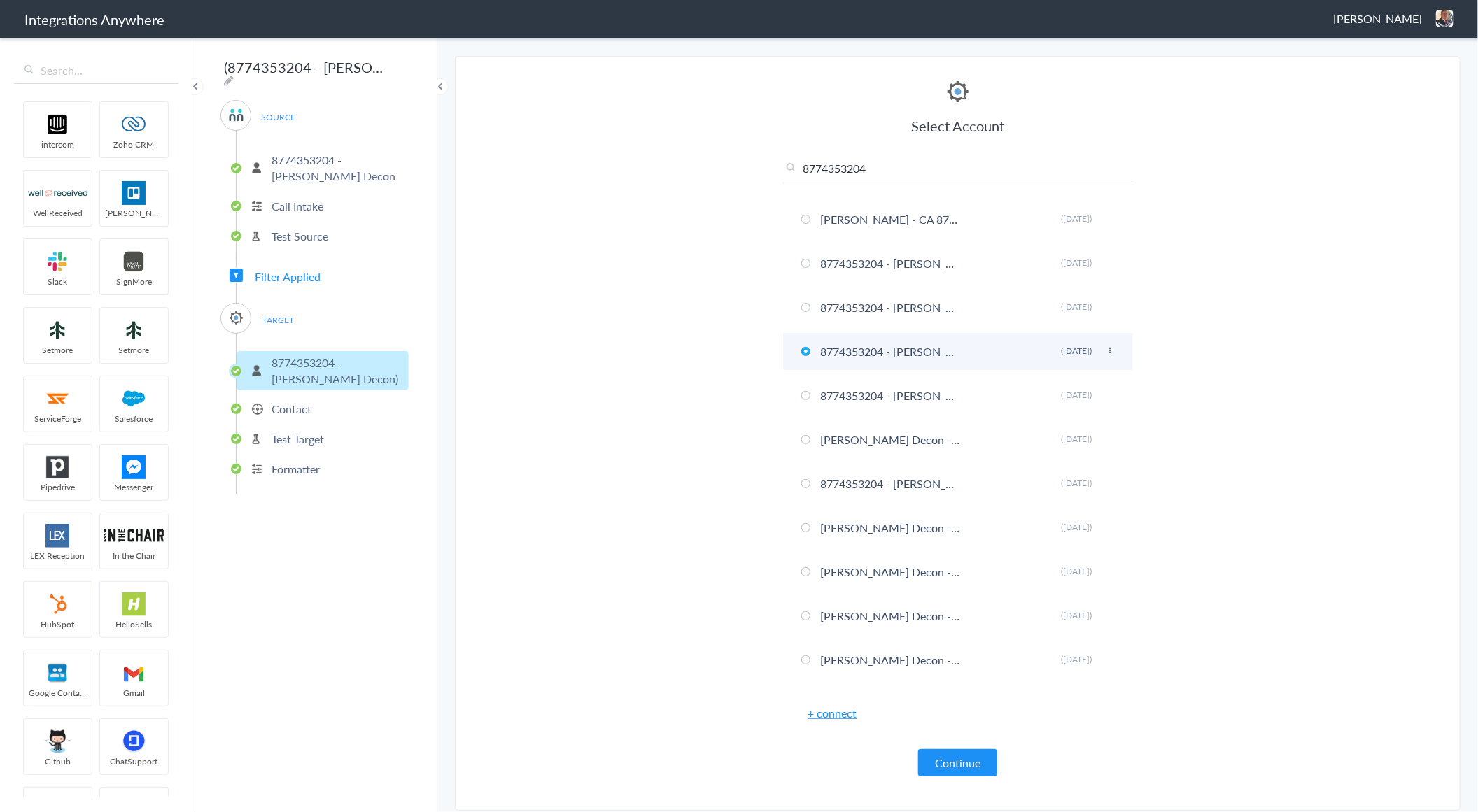
click at [1106, 350] on icon at bounding box center [1110, 350] width 9 height 8
click at [1082, 375] on li "Rename" at bounding box center [1082, 379] width 96 height 21
type input "8774353204 - [PERSON_NAME] Decon) [GEOGRAPHIC_DATA]"
click at [931, 64] on section "Select Account 7046755929 Rename Delete (a year ago) 1210006548 Rename Delete (…" at bounding box center [957, 433] width 1006 height 755
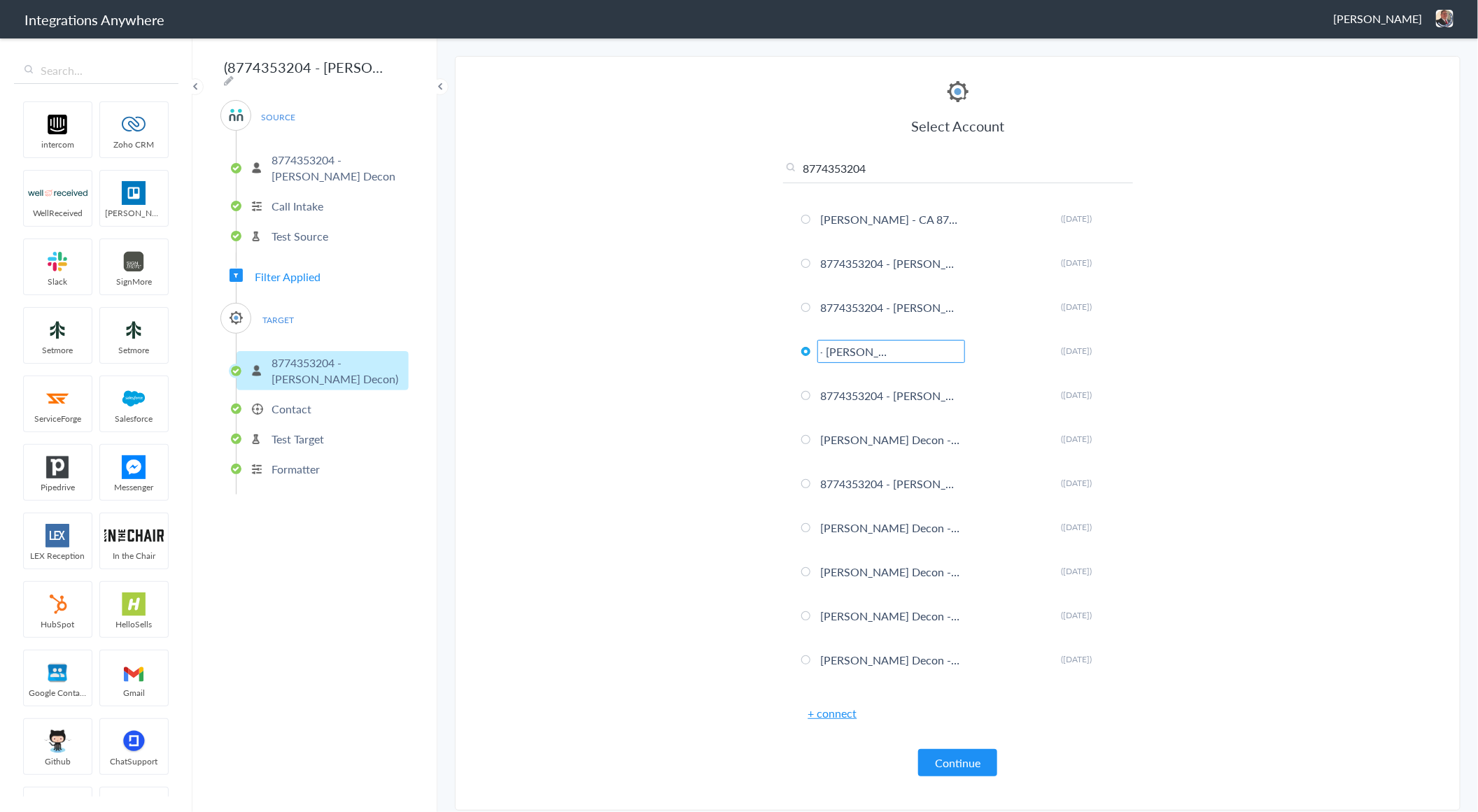
scroll to position [0, 0]
click at [921, 178] on input "8774353204" at bounding box center [958, 172] width 350 height 23
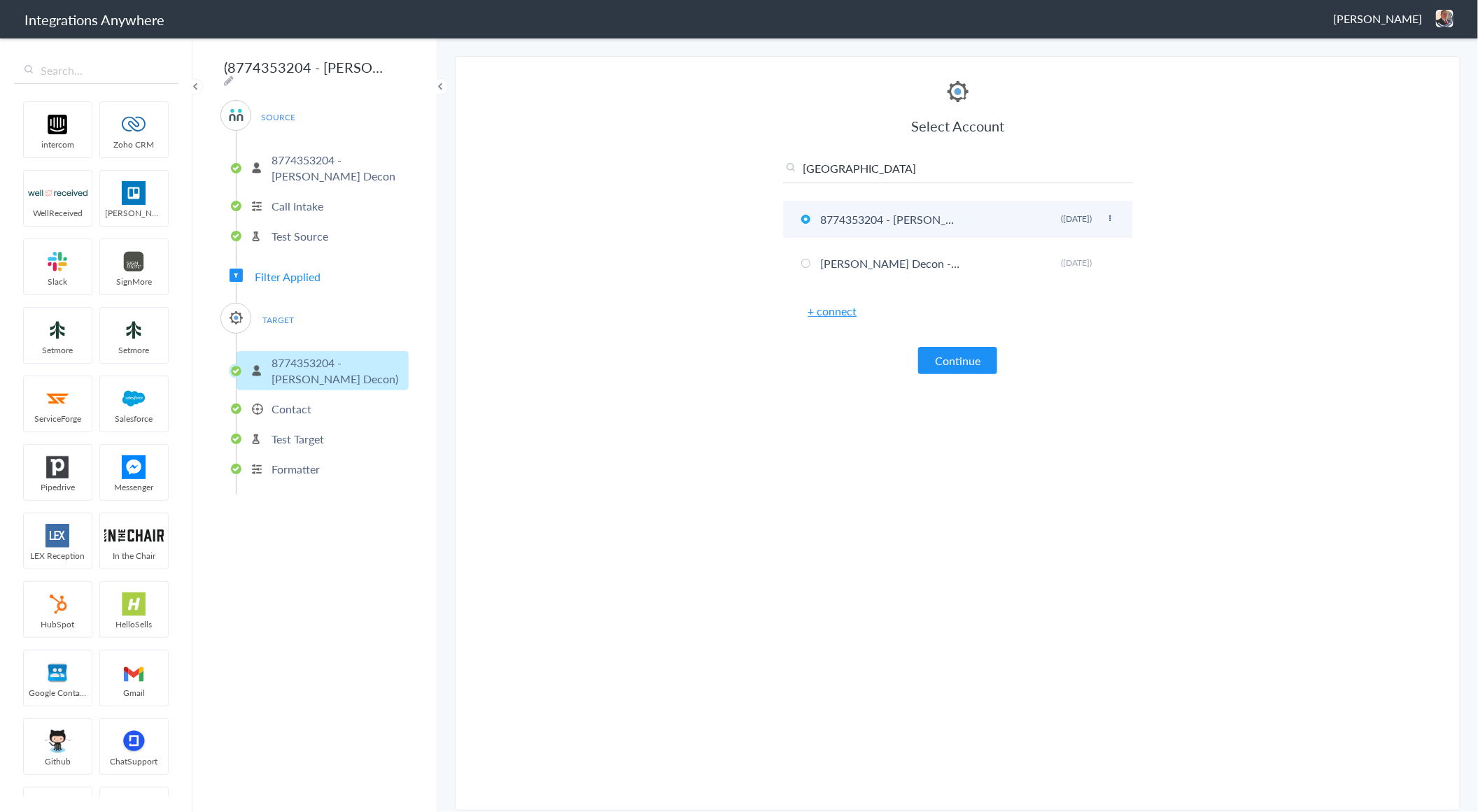
type input "[GEOGRAPHIC_DATA]"
click at [1110, 218] on icon at bounding box center [1110, 218] width 9 height 8
click at [1100, 248] on li "Rename" at bounding box center [1082, 246] width 96 height 21
type input "8774353204 - [PERSON_NAME] Decon) [GEOGRAPHIC_DATA]"
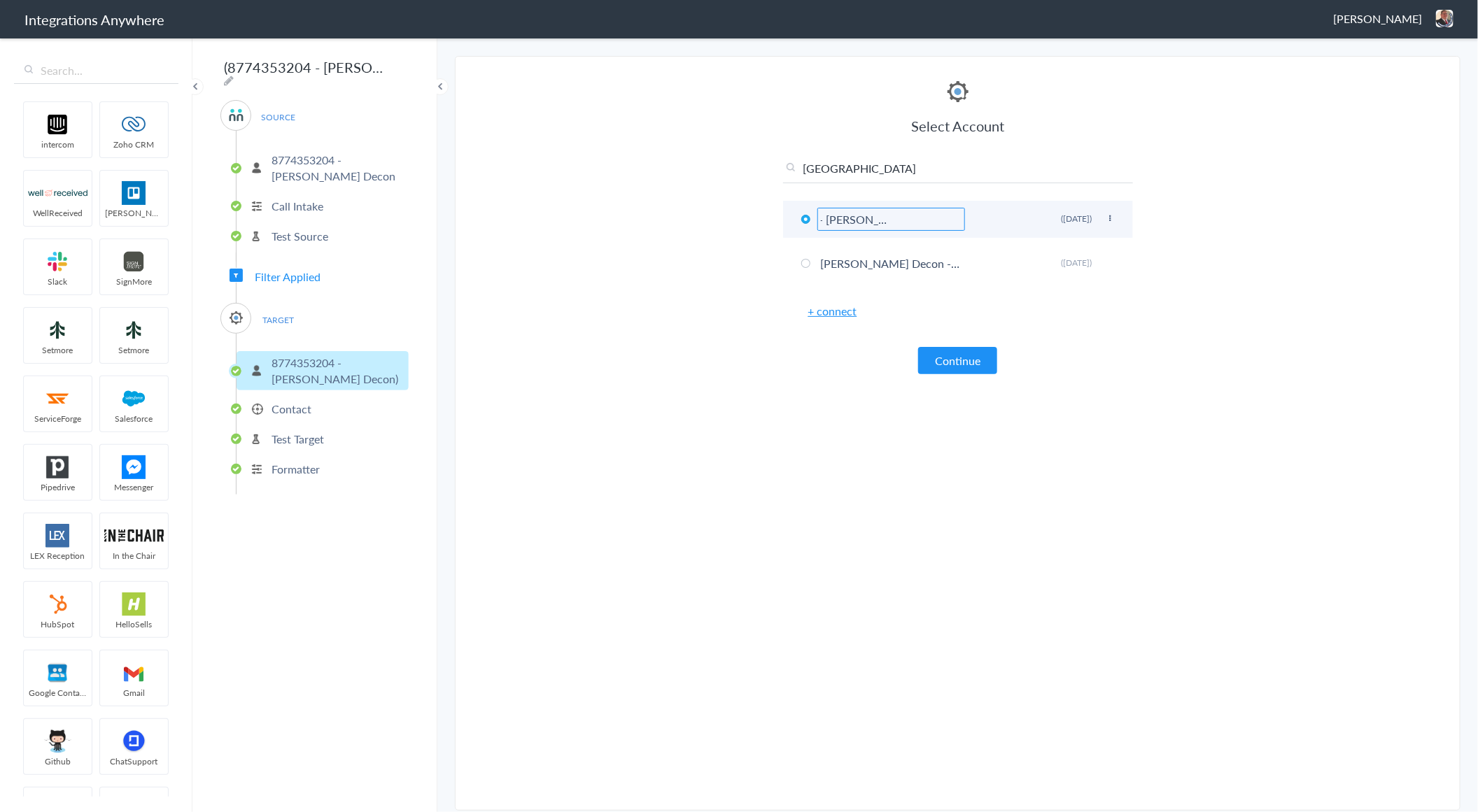
click at [920, 218] on input "8774353204 - [PERSON_NAME] Decon) [GEOGRAPHIC_DATA]" at bounding box center [891, 219] width 148 height 23
click at [1202, 31] on header "Integrations Anywhere Jason Marsteller Logout Dashboard" at bounding box center [739, 19] width 1478 height 39
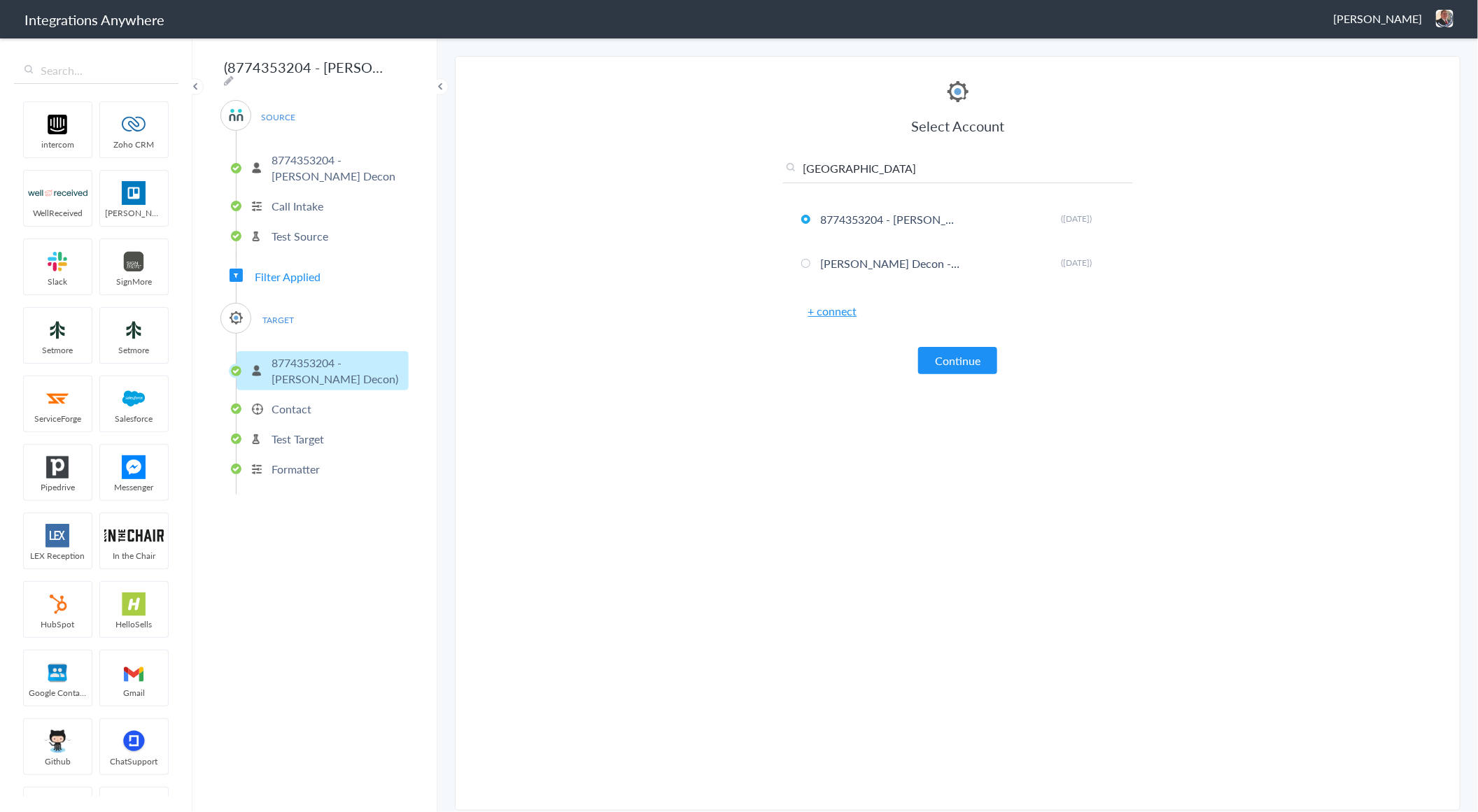
click at [324, 397] on li "Contact" at bounding box center [322, 409] width 172 height 23
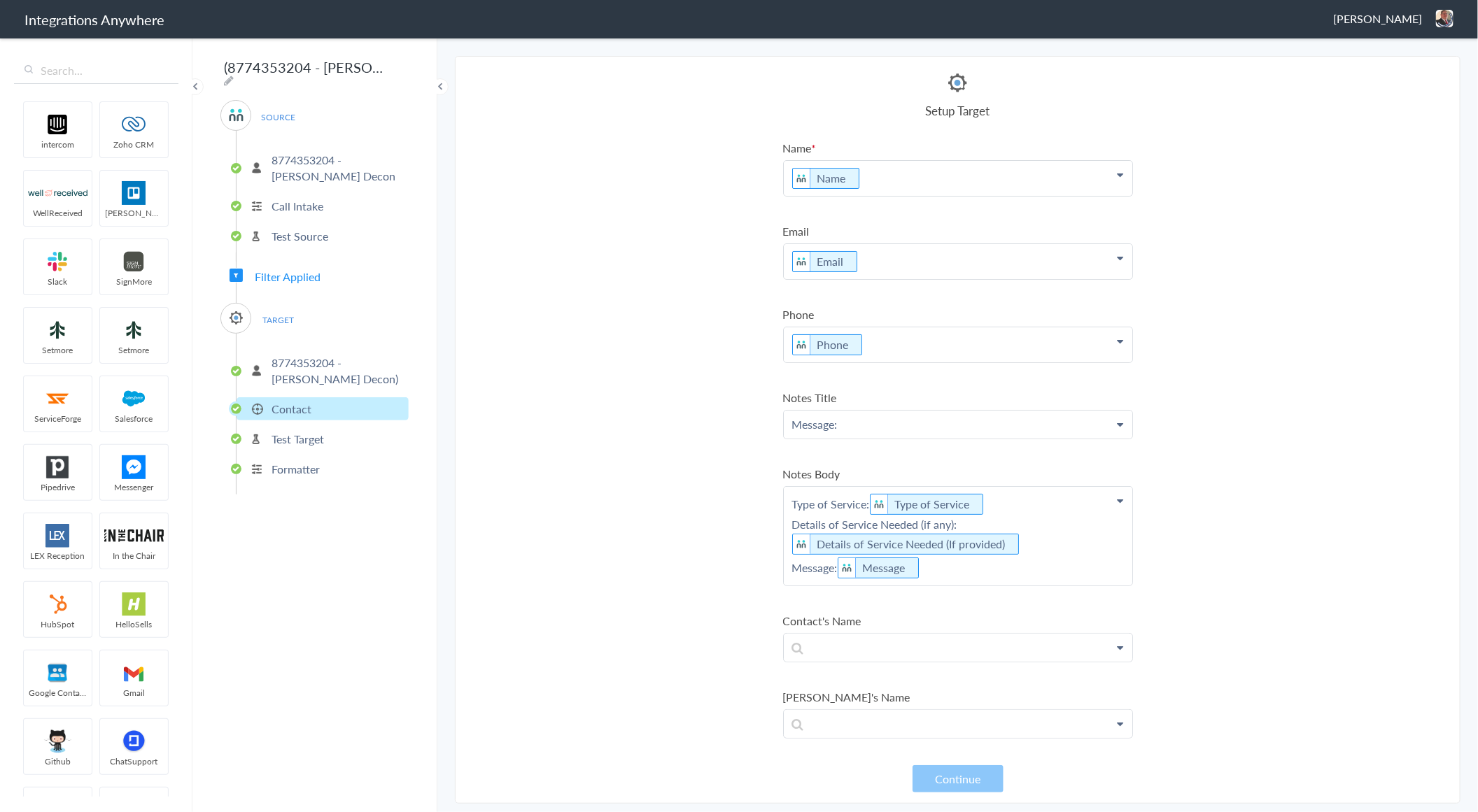
click at [901, 47] on main "The system encountered four errors. Check More Trigger Connect Action Setup Tes…" at bounding box center [958, 424] width 1041 height 776
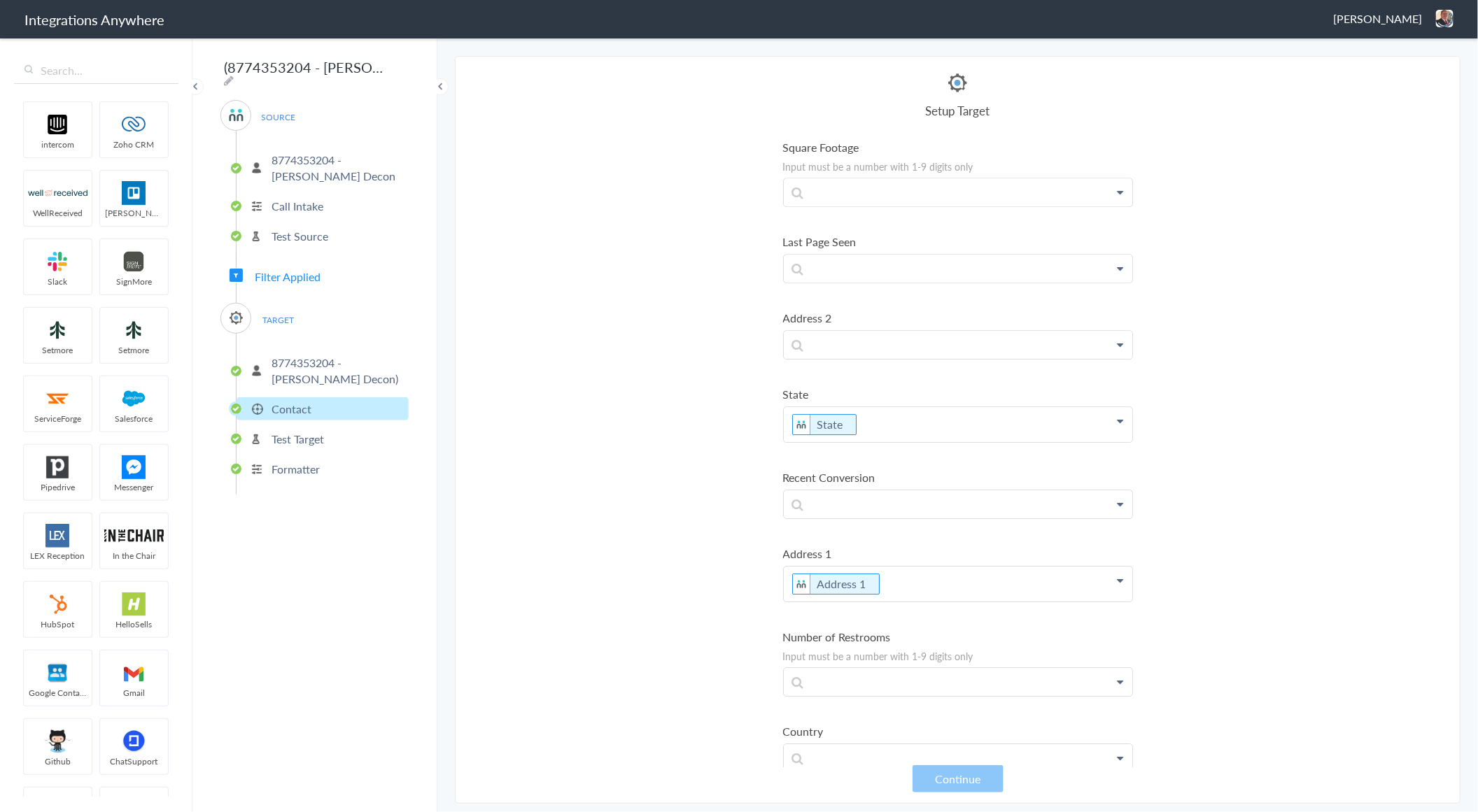
scroll to position [2421, 0]
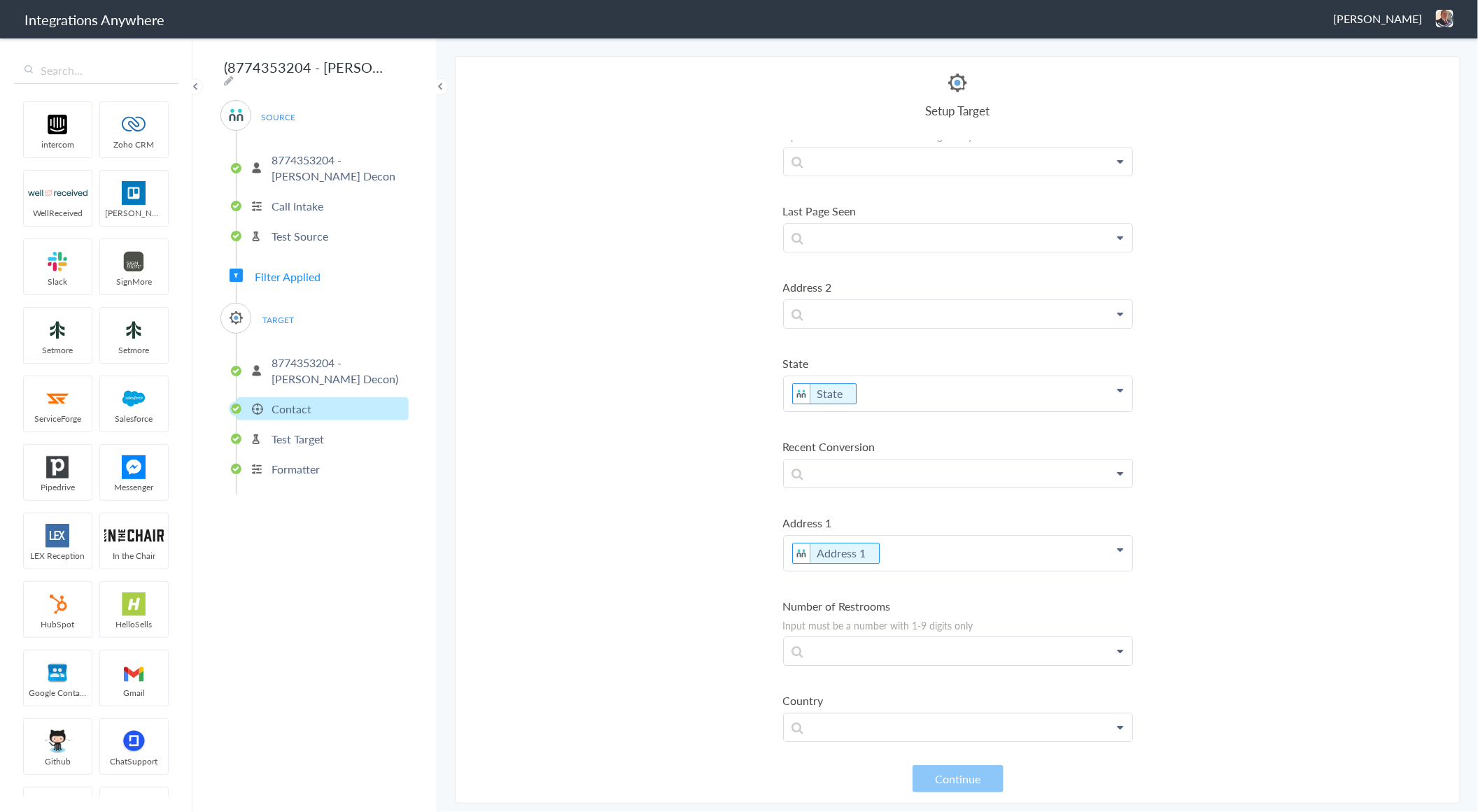
click at [303, 431] on p "Test Target" at bounding box center [298, 439] width 53 height 16
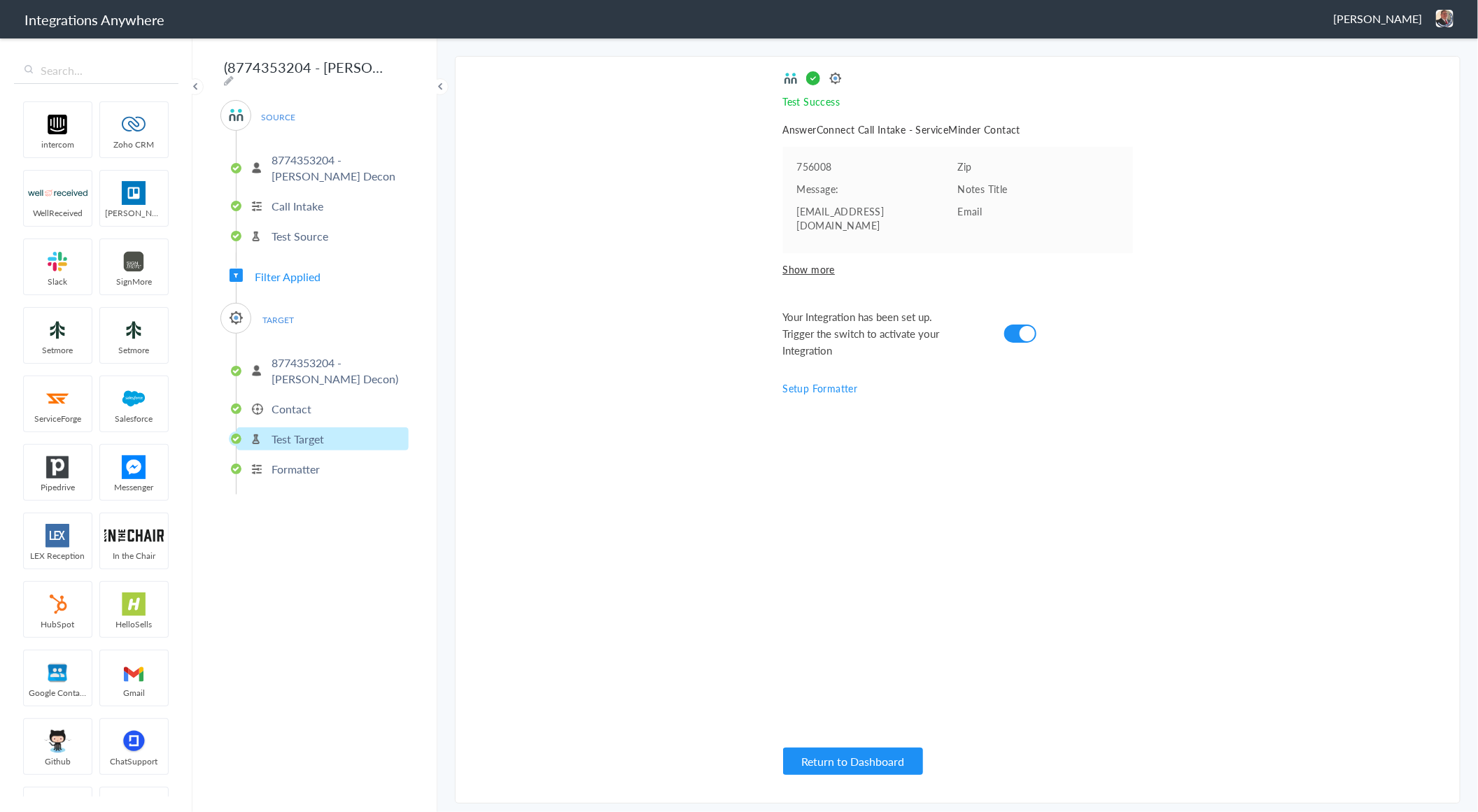
click at [309, 462] on p "Formatter" at bounding box center [295, 469] width 49 height 16
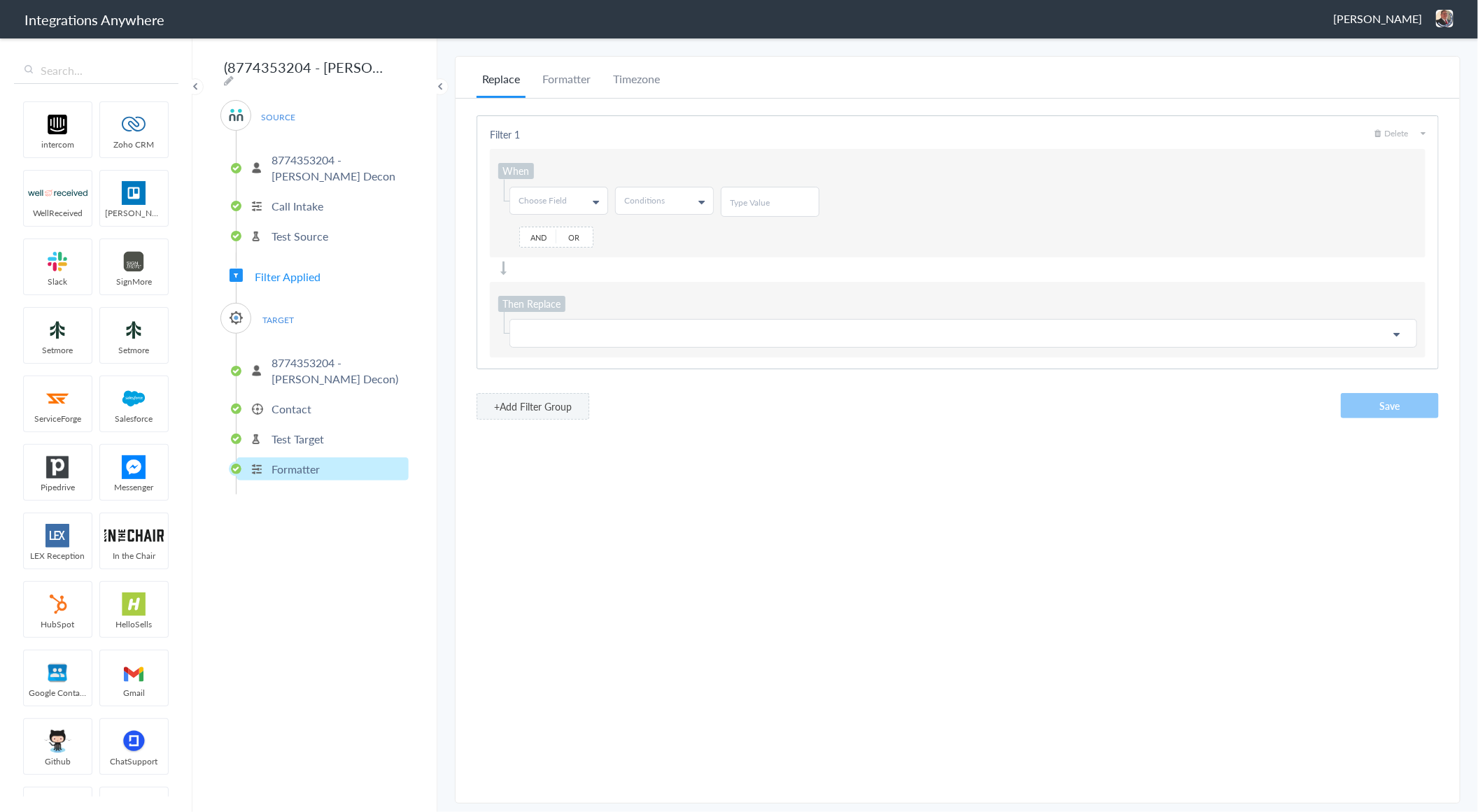
click at [310, 273] on span "Filter Applied" at bounding box center [288, 276] width 66 height 16
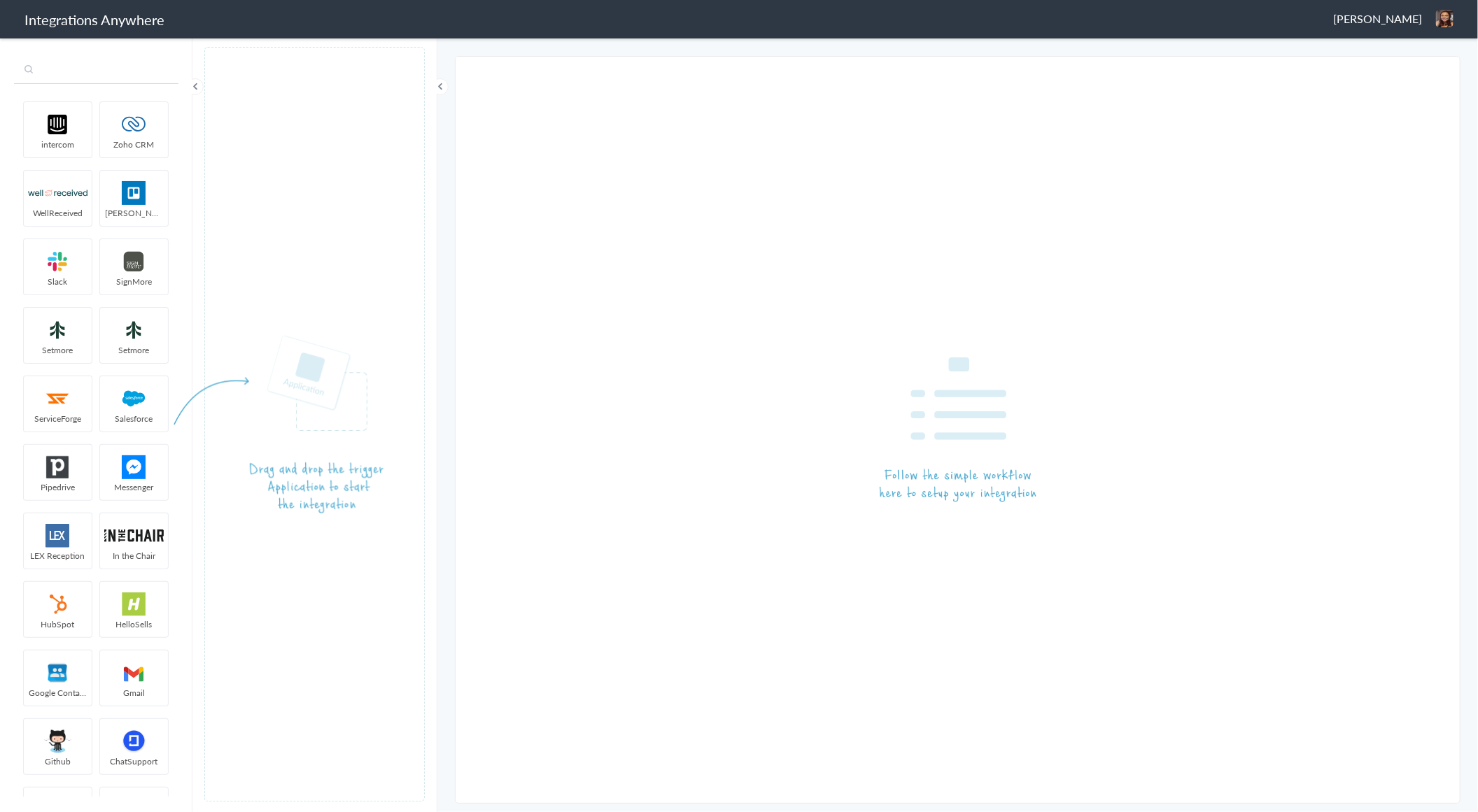
click at [96, 78] on input "text" at bounding box center [96, 70] width 164 height 26
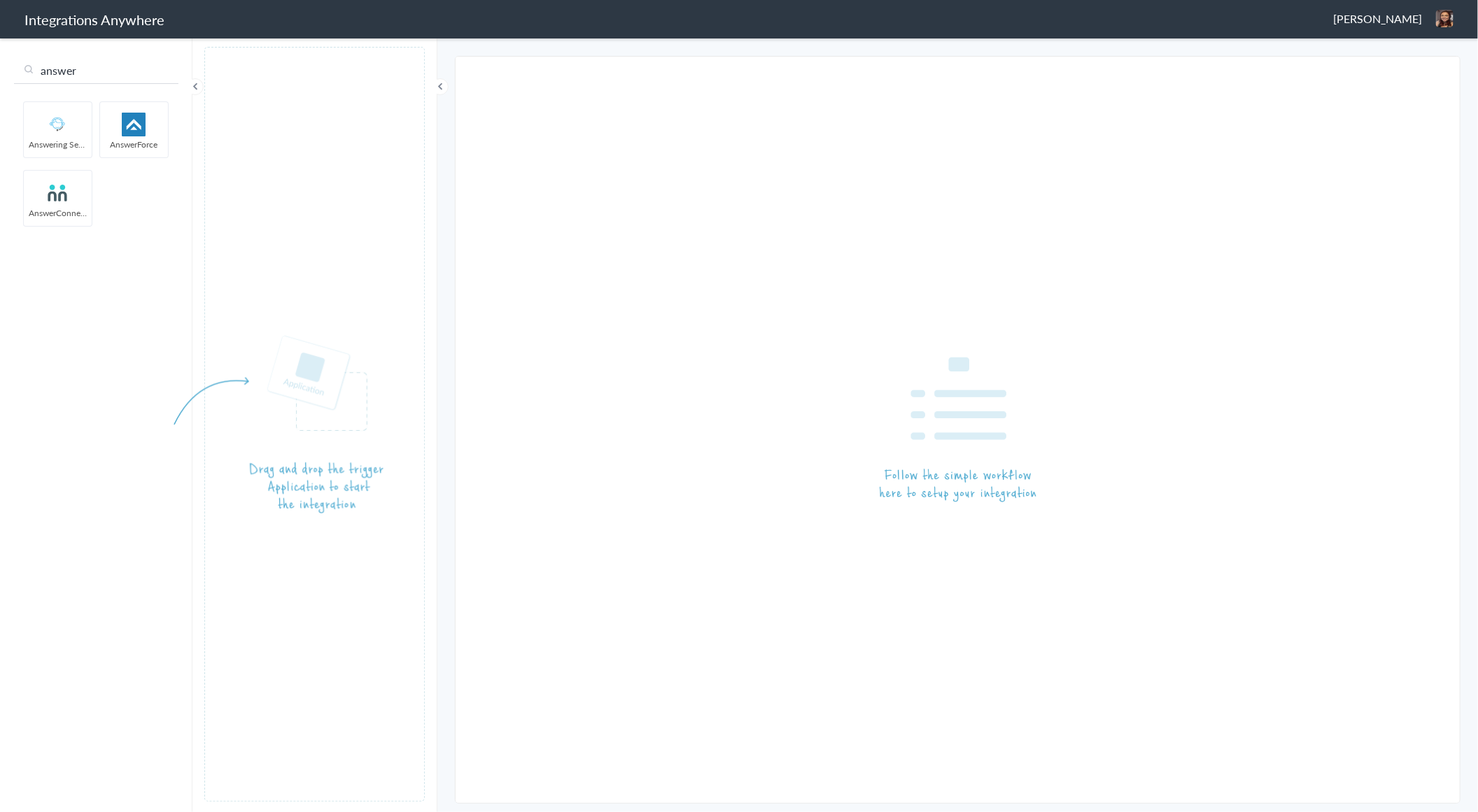
type input "answer"
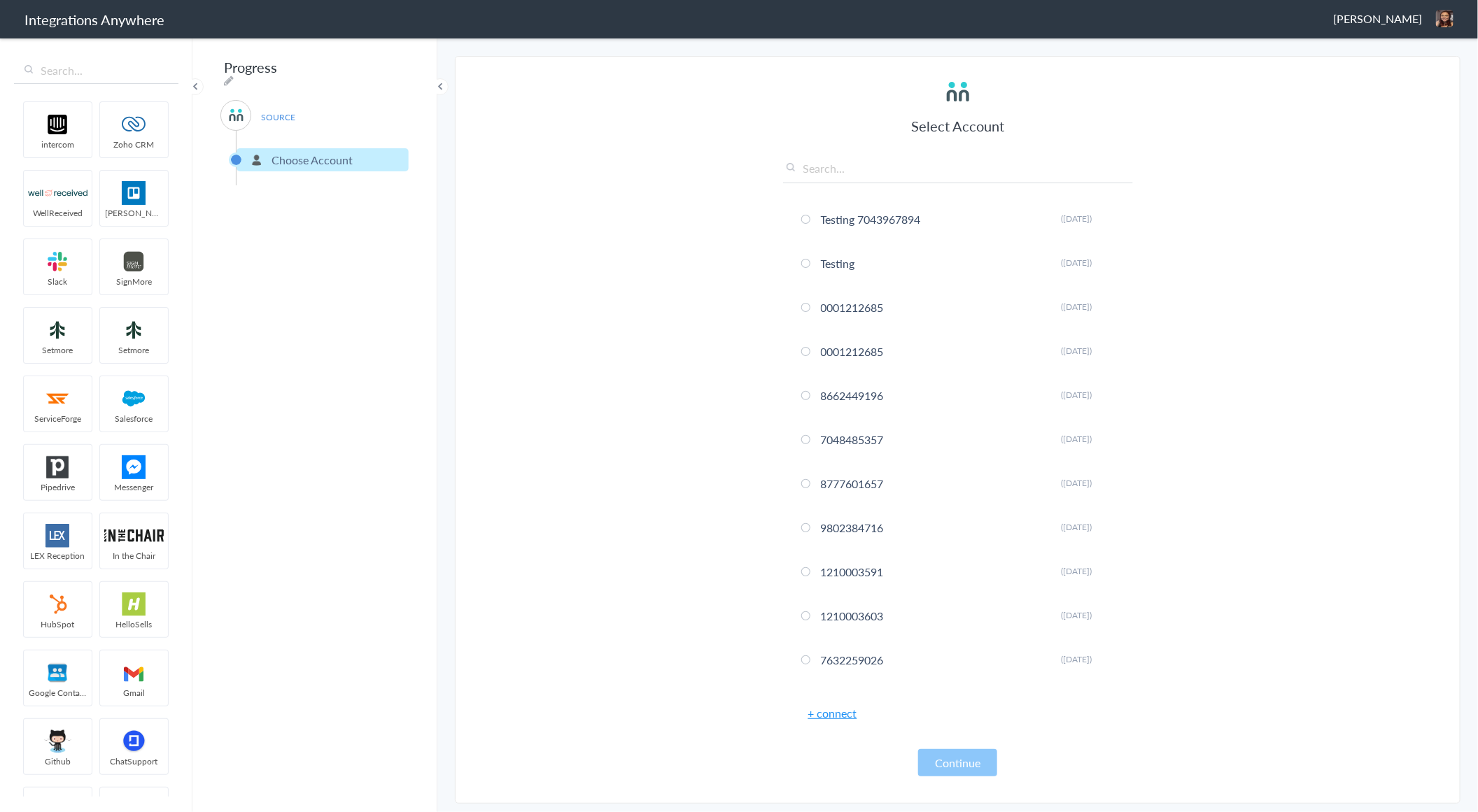
click at [879, 161] on input "text" at bounding box center [958, 172] width 350 height 23
paste input "8774353204"
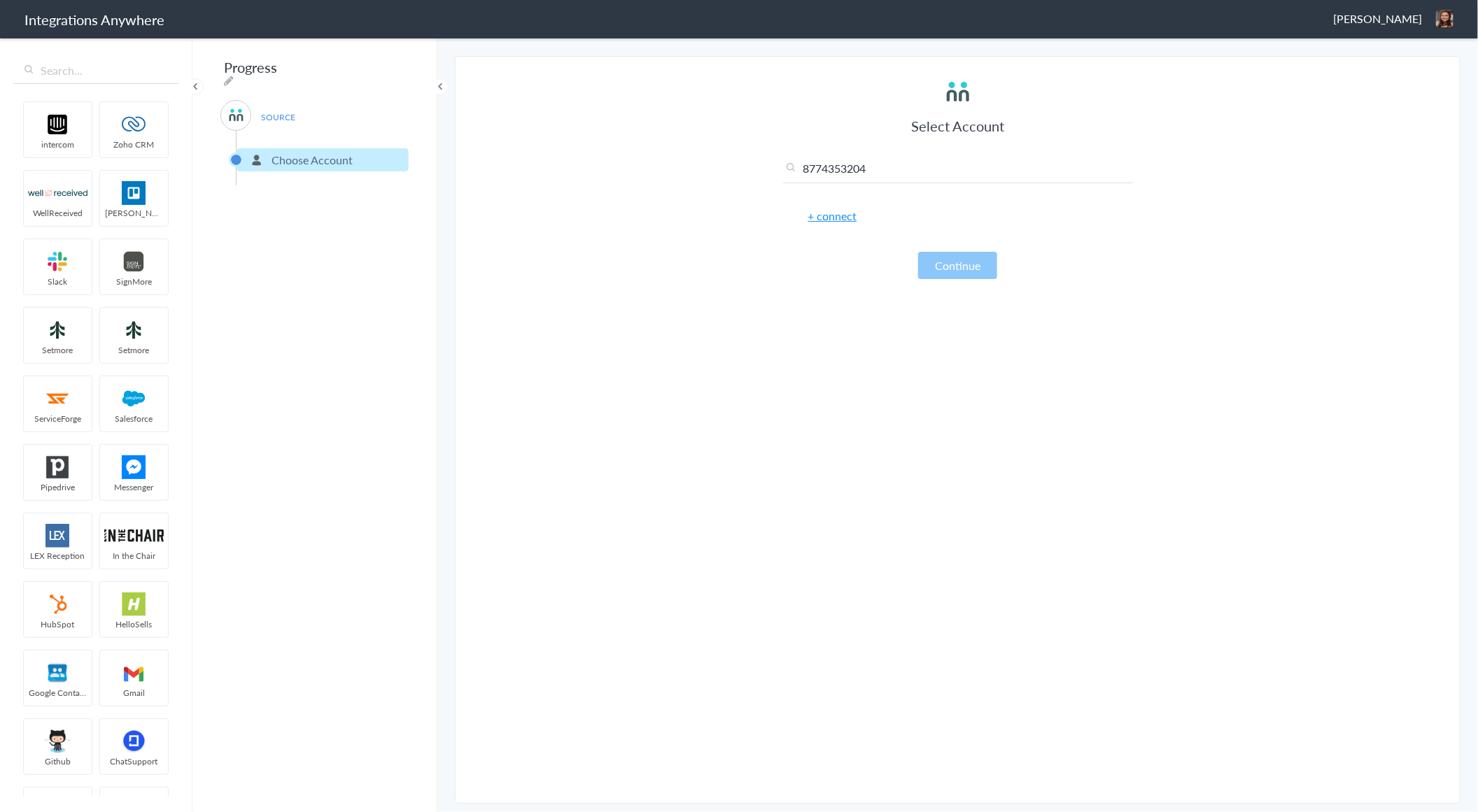
type input "8774353204"
click at [849, 214] on link "+ connect" at bounding box center [832, 215] width 49 height 16
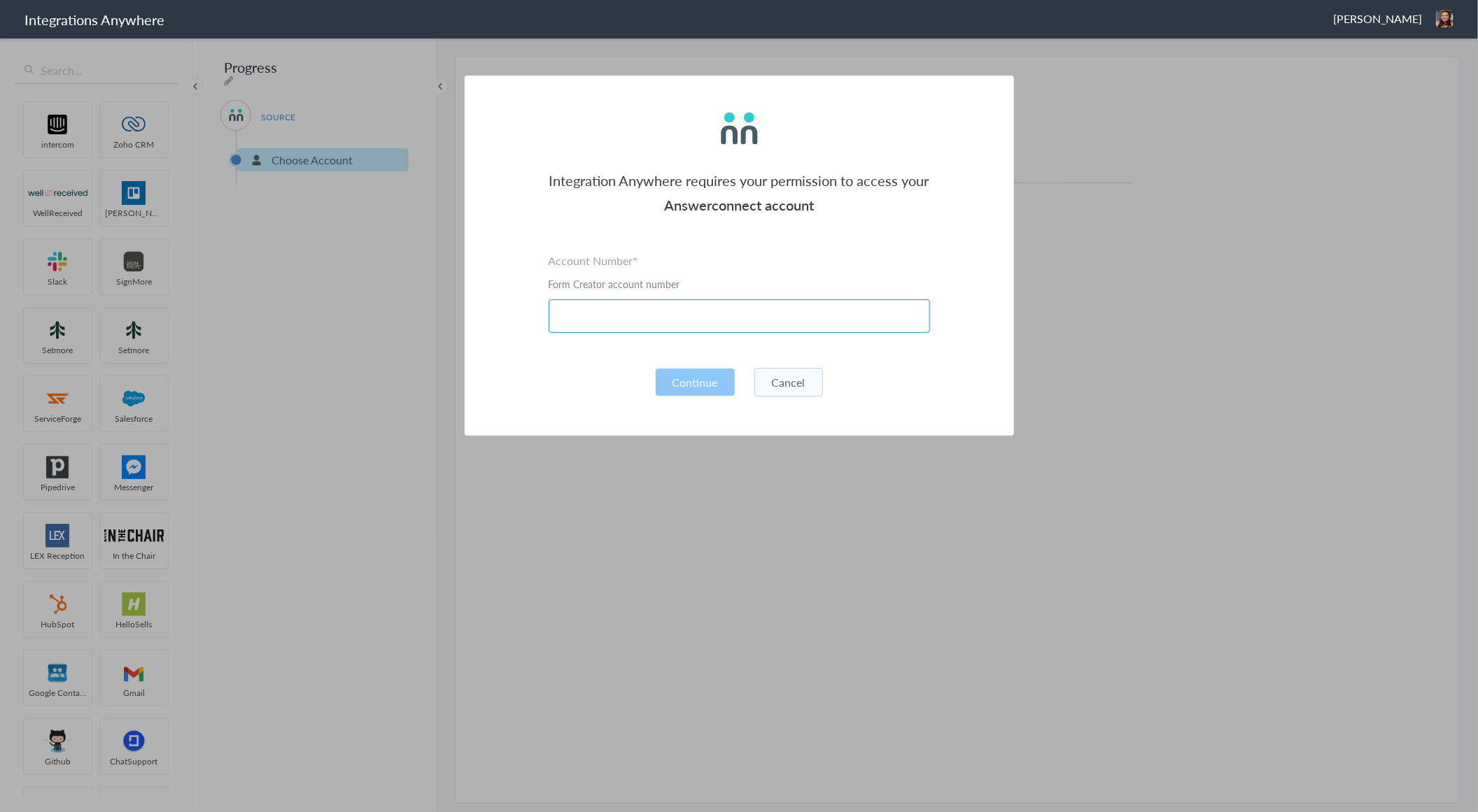
click at [691, 322] on input "text" at bounding box center [739, 316] width 381 height 34
paste input "8774353204"
type input "8774353204"
click at [692, 375] on button "Continue" at bounding box center [695, 382] width 79 height 27
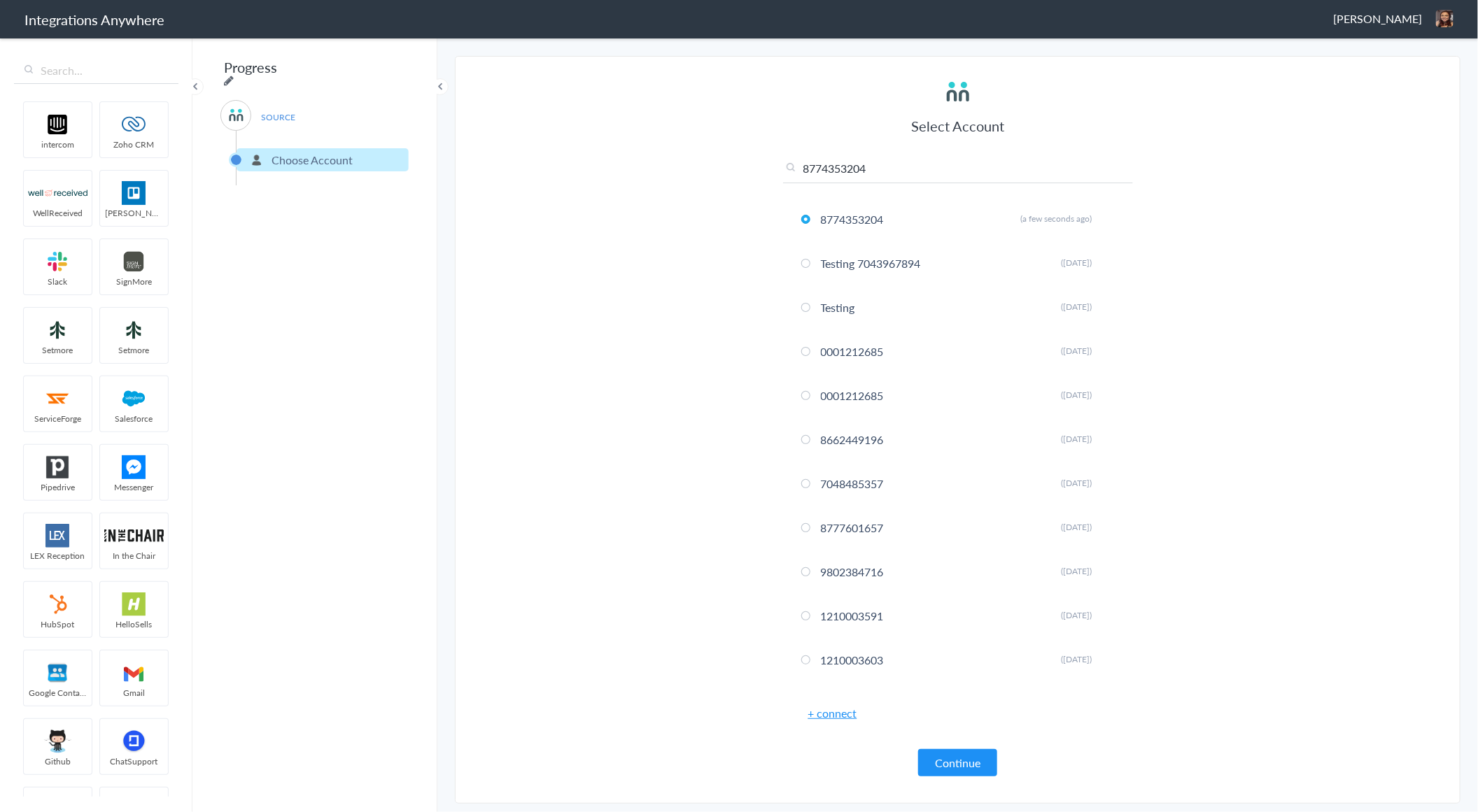
click at [233, 75] on icon at bounding box center [229, 81] width 10 height 11
drag, startPoint x: 357, startPoint y: 64, endPoint x: 128, endPoint y: 50, distance: 229.4
click at [128, 0] on body "Integrations Anywhere Cori Ansick Logout Dashboard intercom Zoho CRM WellReceiv…" at bounding box center [739, 0] width 1478 height 0
paste input "(8774353204 - [PERSON_NAME] Decon) CWA - ServiceMinder [[GEOGRAPHIC_DATA] - Cre…"
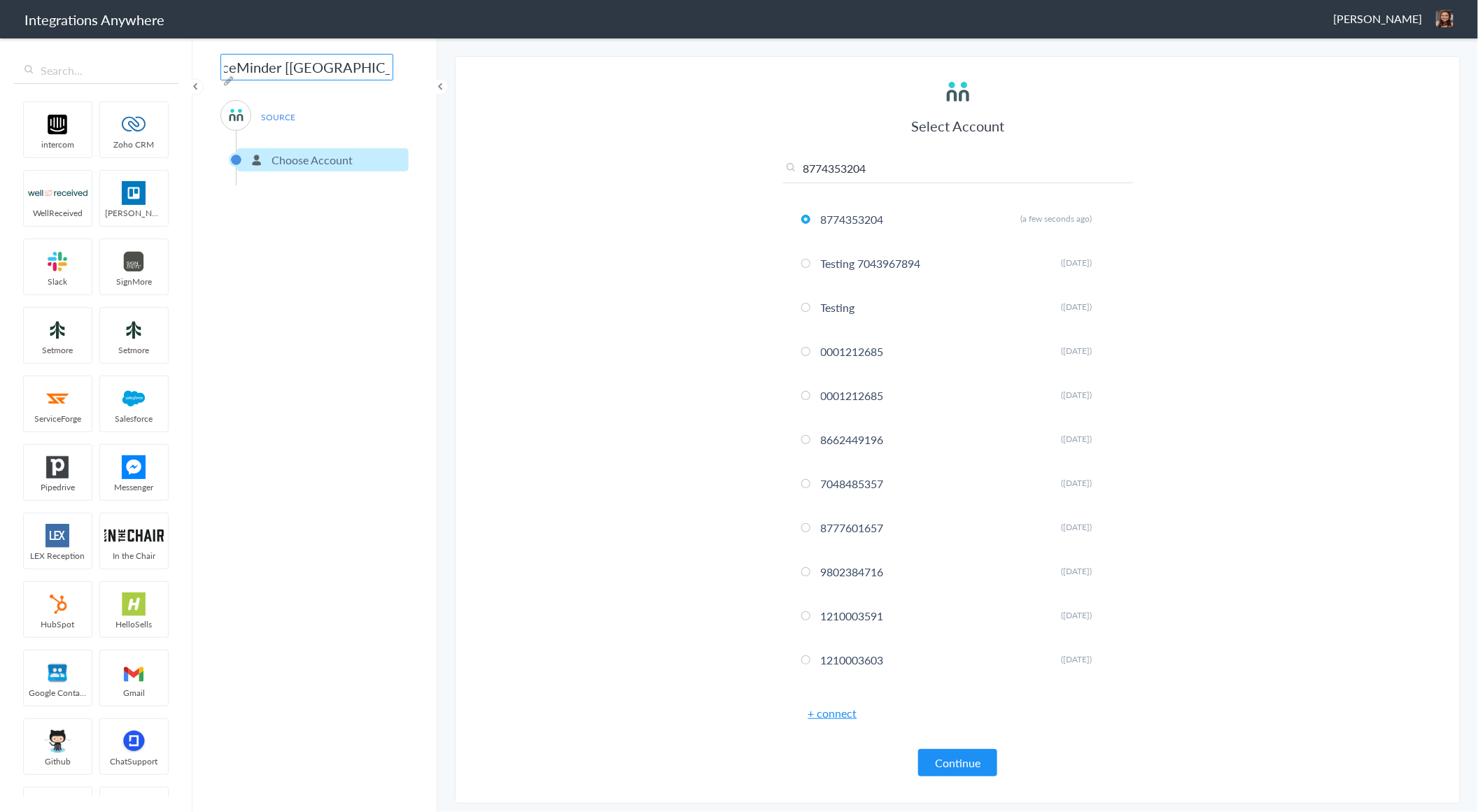
click at [270, 70] on input "(8774353204 - [PERSON_NAME] Decon) CWA - ServiceMinder [[GEOGRAPHIC_DATA] - Cre…" at bounding box center [307, 66] width 173 height 26
type input "(8774353204 - Spaulding Decon) CWA - ServiceMinder [Tampa (All Others) - Create…"
click at [313, 152] on p "Choose Account" at bounding box center [312, 160] width 81 height 16
click at [991, 761] on button "Continue" at bounding box center [957, 763] width 79 height 27
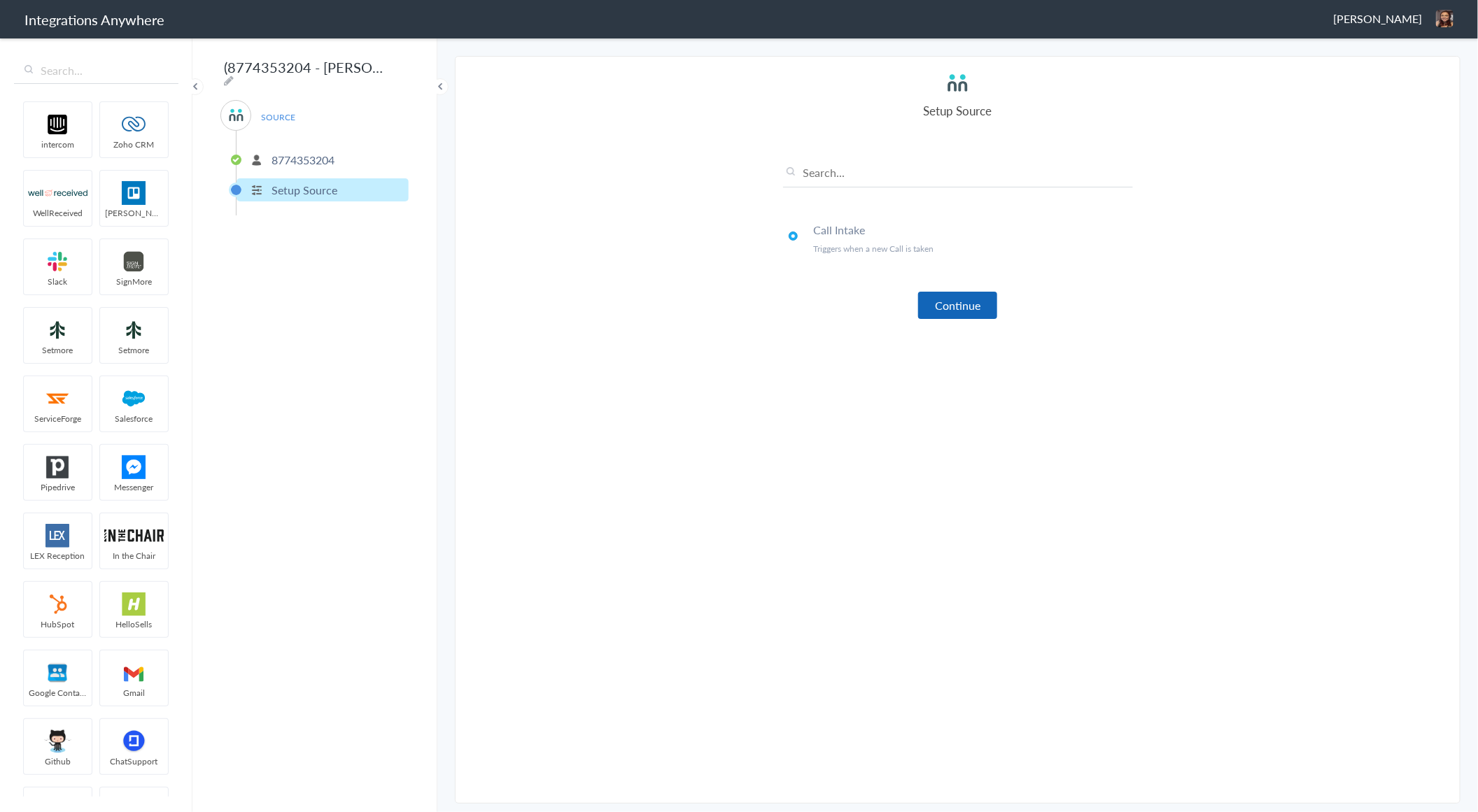
click at [960, 299] on button "Continue" at bounding box center [957, 305] width 79 height 27
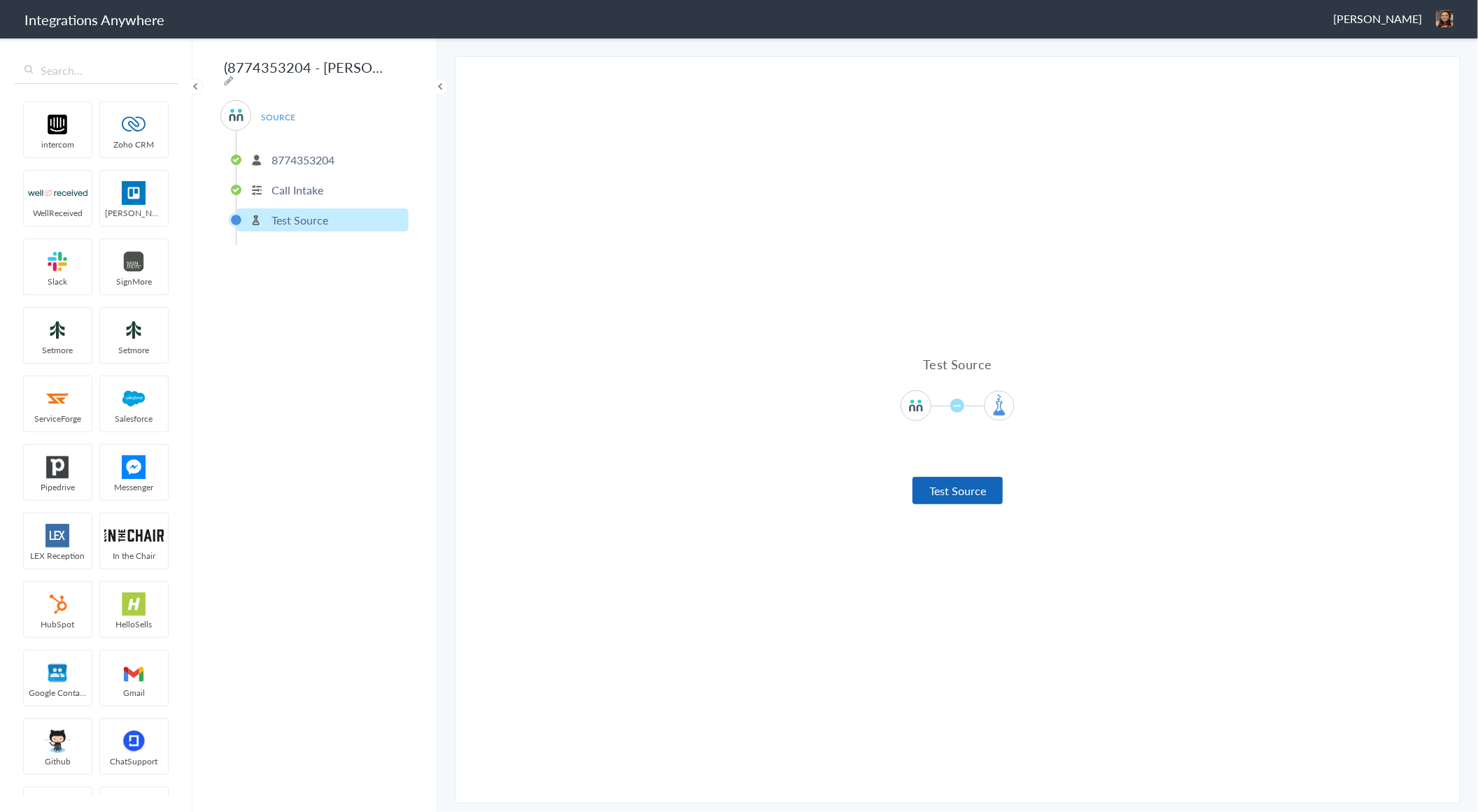
click at [978, 490] on button "Test Source" at bounding box center [957, 491] width 90 height 27
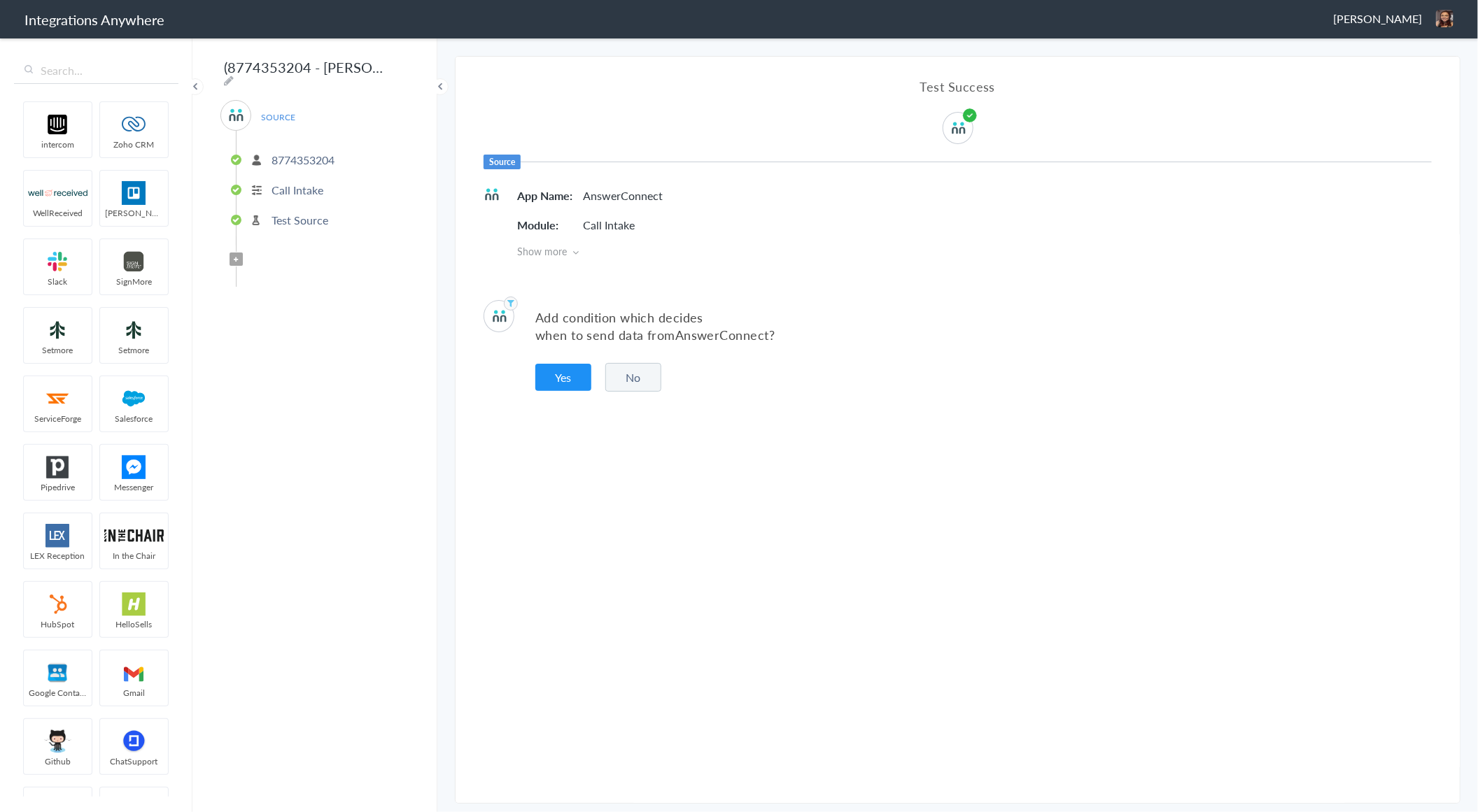
click at [637, 385] on button "No" at bounding box center [633, 377] width 56 height 29
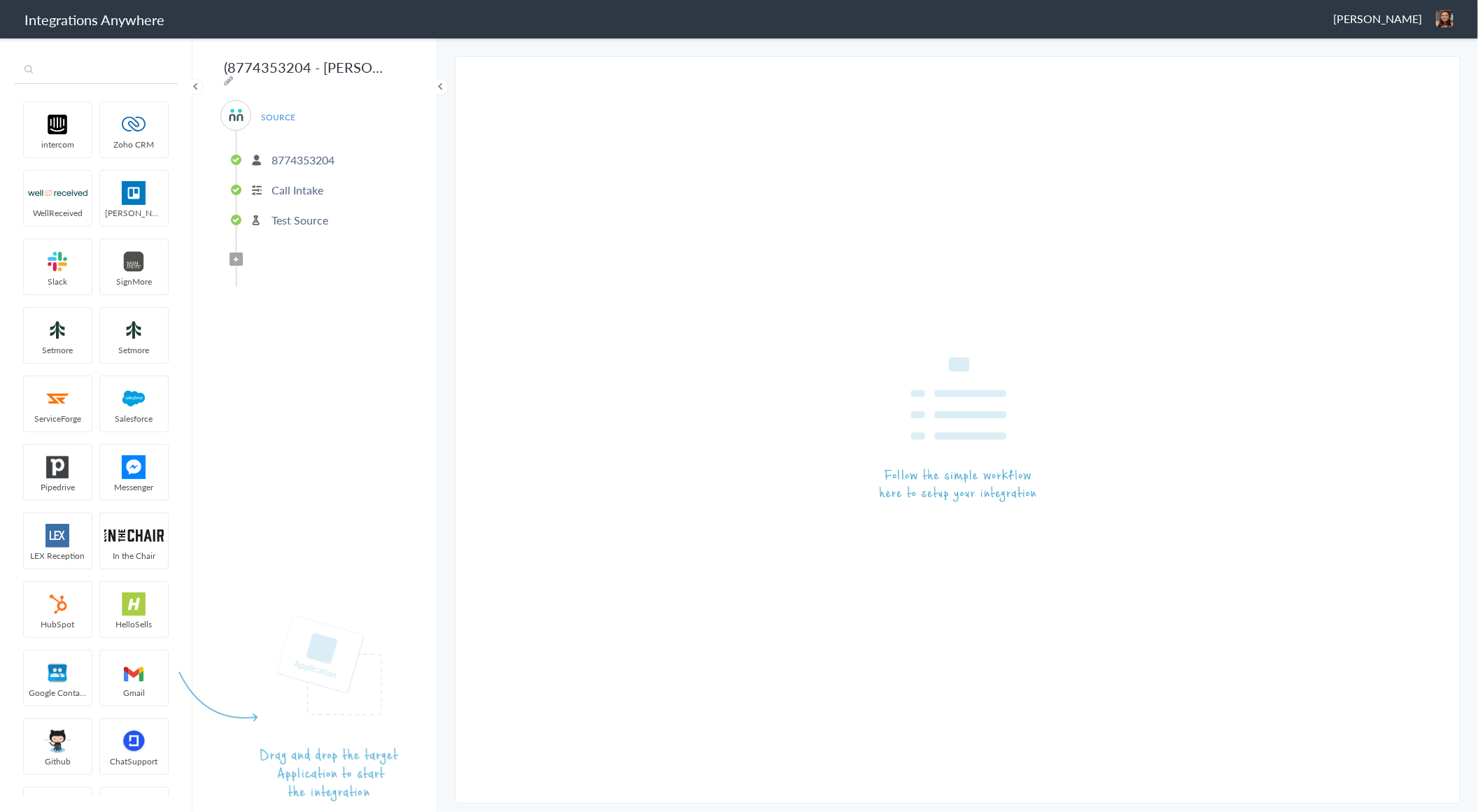
click at [101, 72] on input "text" at bounding box center [96, 70] width 164 height 26
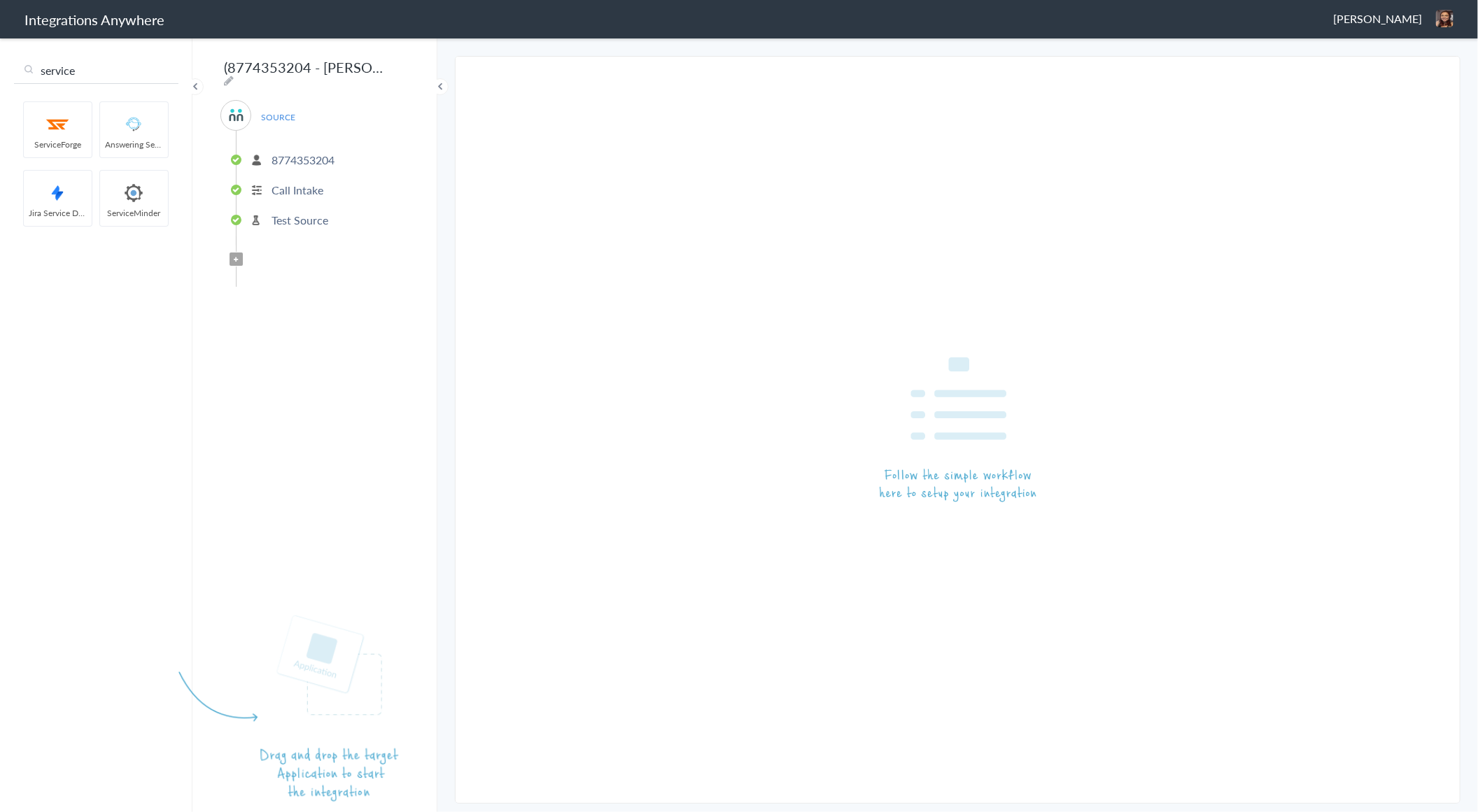
type input "service"
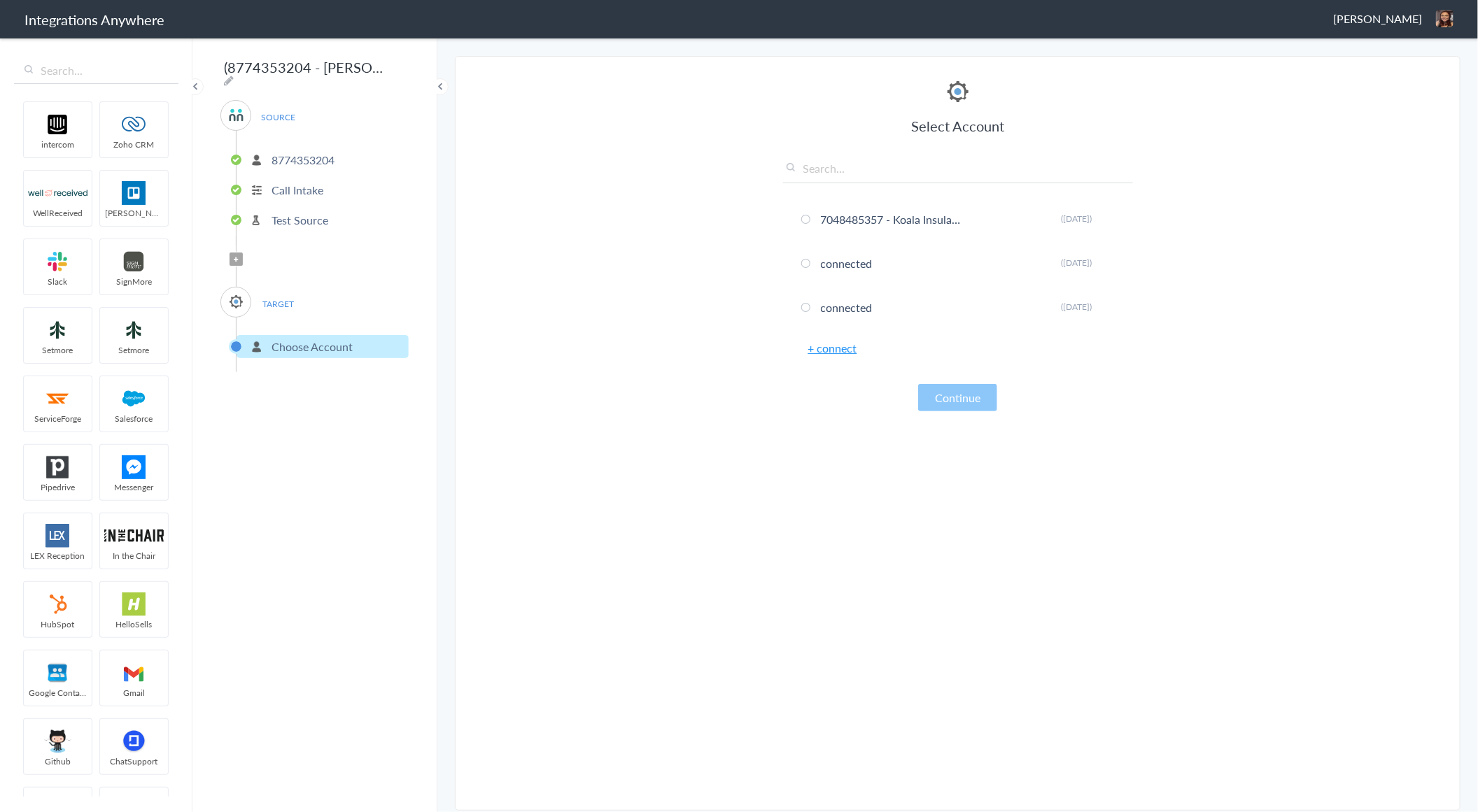
click at [886, 162] on input "text" at bounding box center [958, 172] width 350 height 23
paste input "8774353204 - [PERSON_NAME] Decon) [GEOGRAPHIC_DATA]"
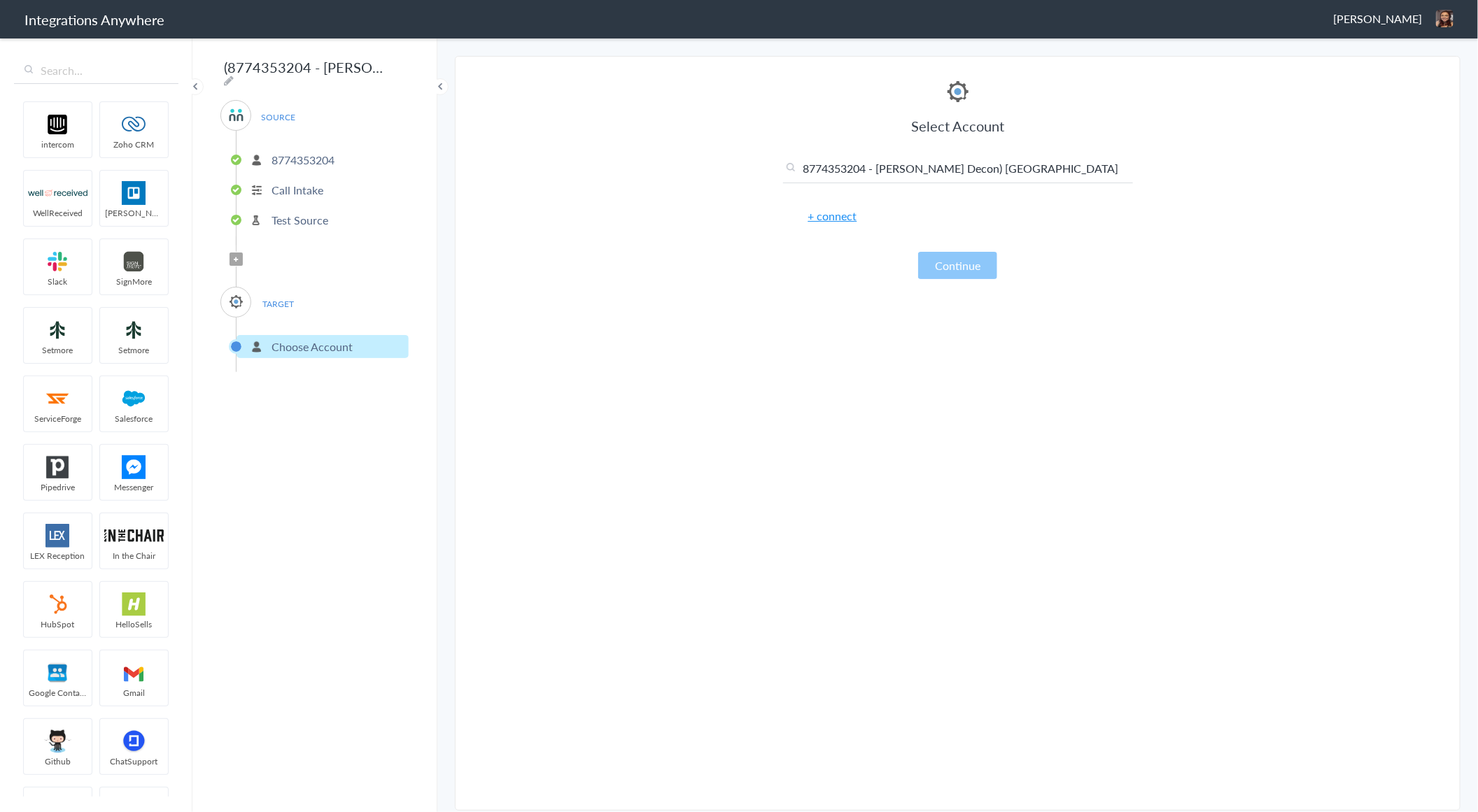
click at [1037, 176] on input "8774353204 - [PERSON_NAME] Decon) [GEOGRAPHIC_DATA]" at bounding box center [958, 172] width 350 height 23
type input "8774353204 - [PERSON_NAME] Decon) [GEOGRAPHIC_DATA]"
click at [831, 214] on link "+ connect" at bounding box center [832, 215] width 49 height 16
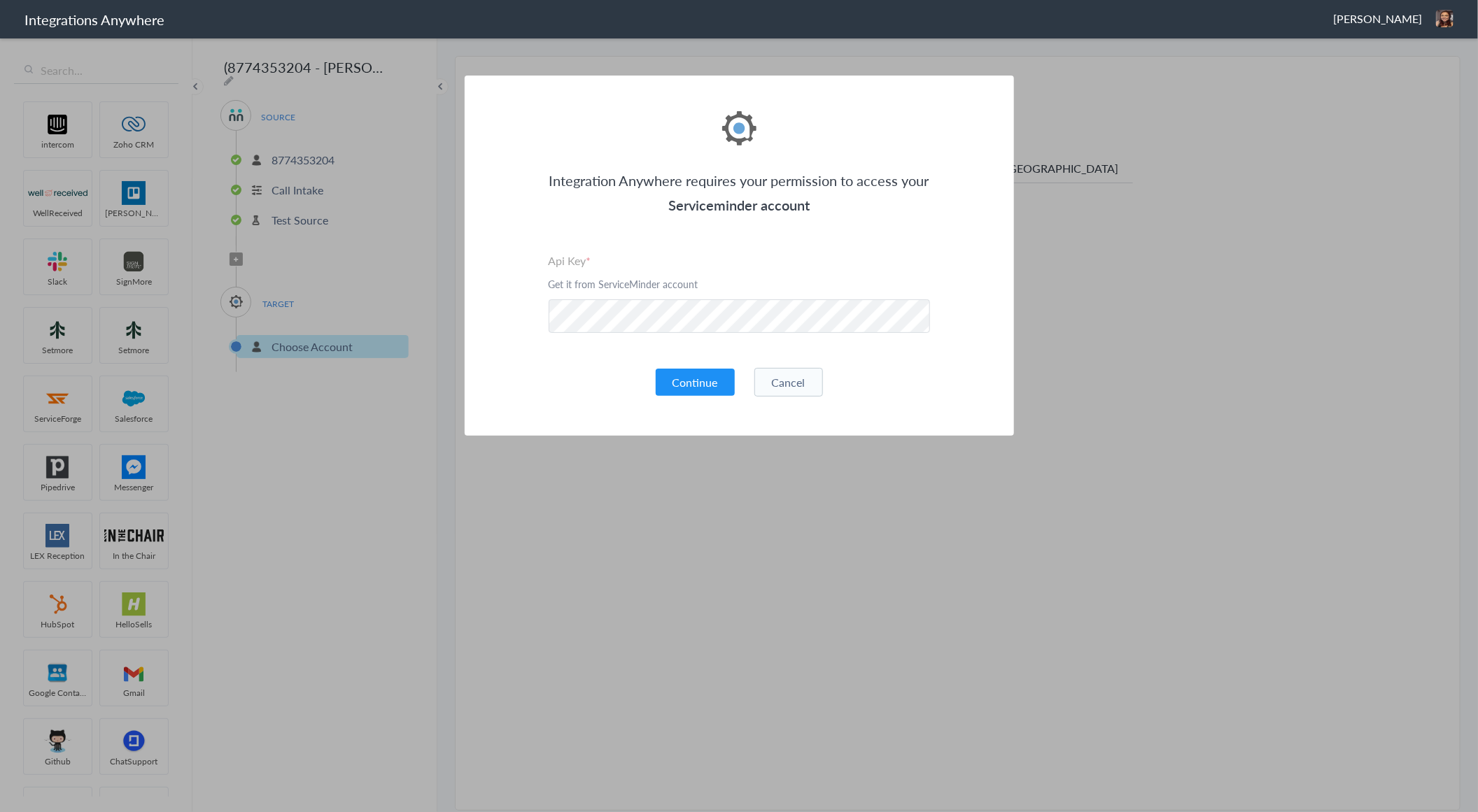
click at [796, 386] on button "Cancel" at bounding box center [789, 382] width 69 height 29
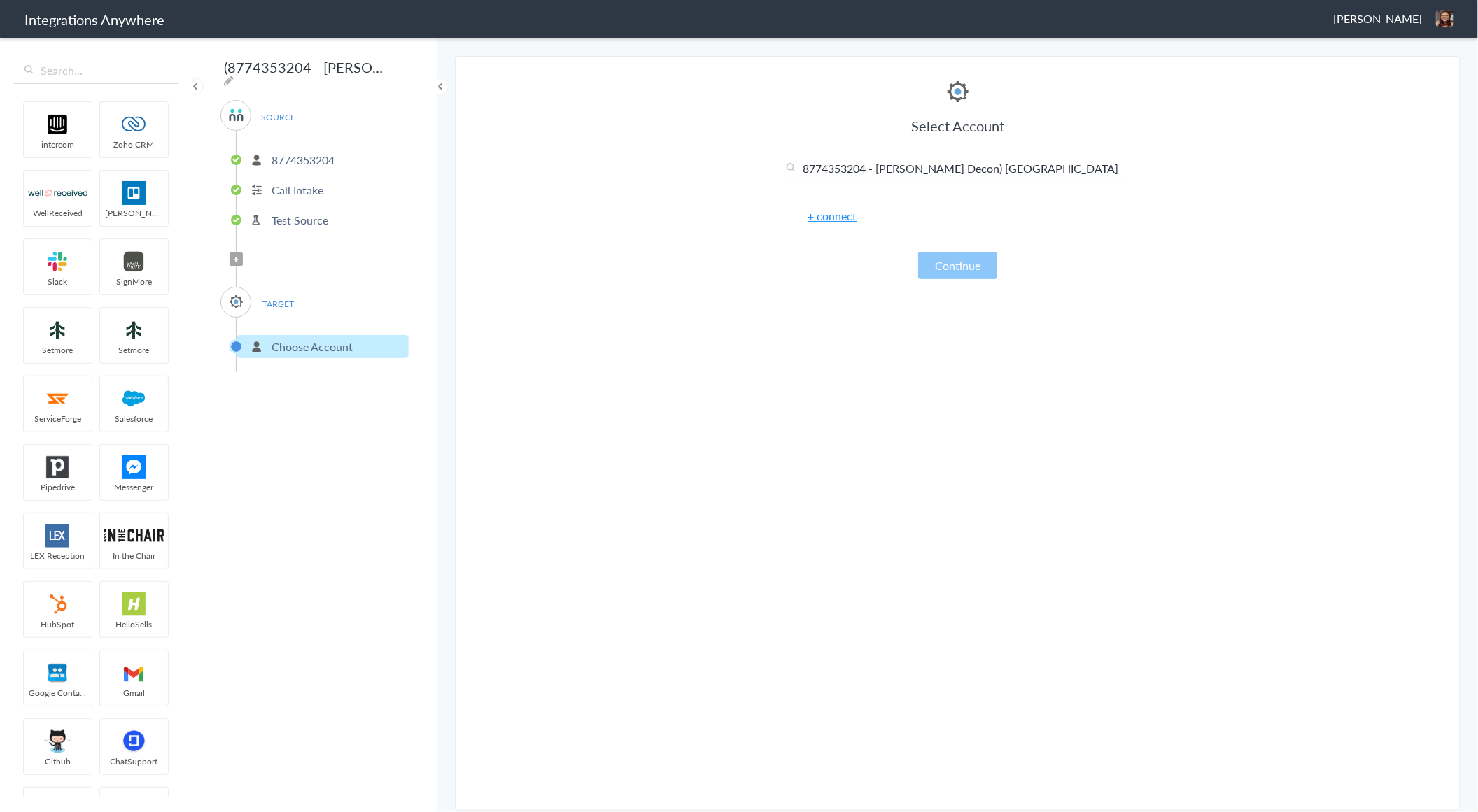
click at [684, 61] on section "Select Account 8774353204 Rename Delete (a few seconds ago) Testing 7043967894 …" at bounding box center [957, 433] width 1006 height 755
click at [1417, 24] on span "Cori Ansick" at bounding box center [1377, 19] width 89 height 16
click at [1407, 81] on li "Dashboard" at bounding box center [1414, 71] width 96 height 21
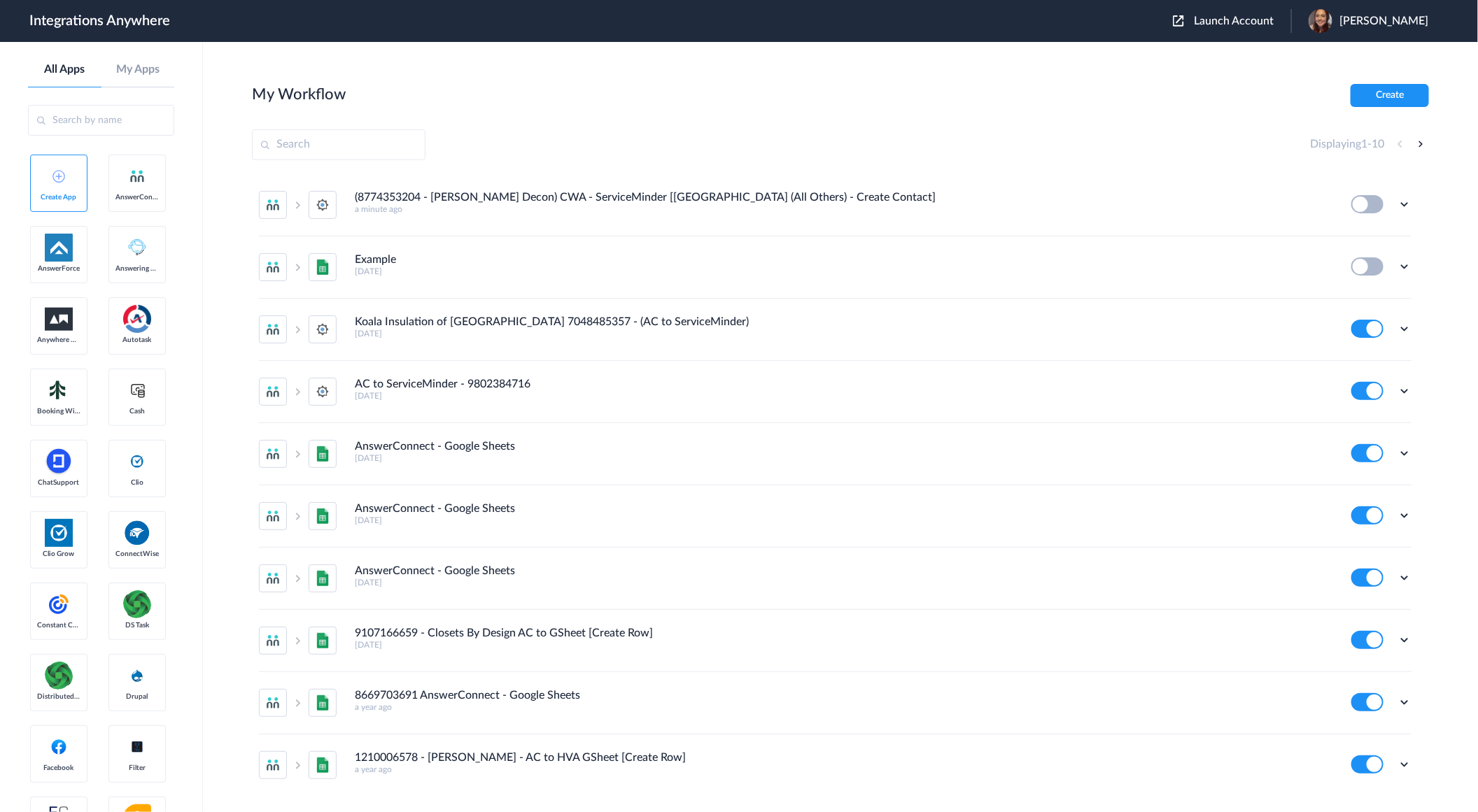
click at [1273, 16] on span "Launch Account" at bounding box center [1234, 21] width 80 height 11
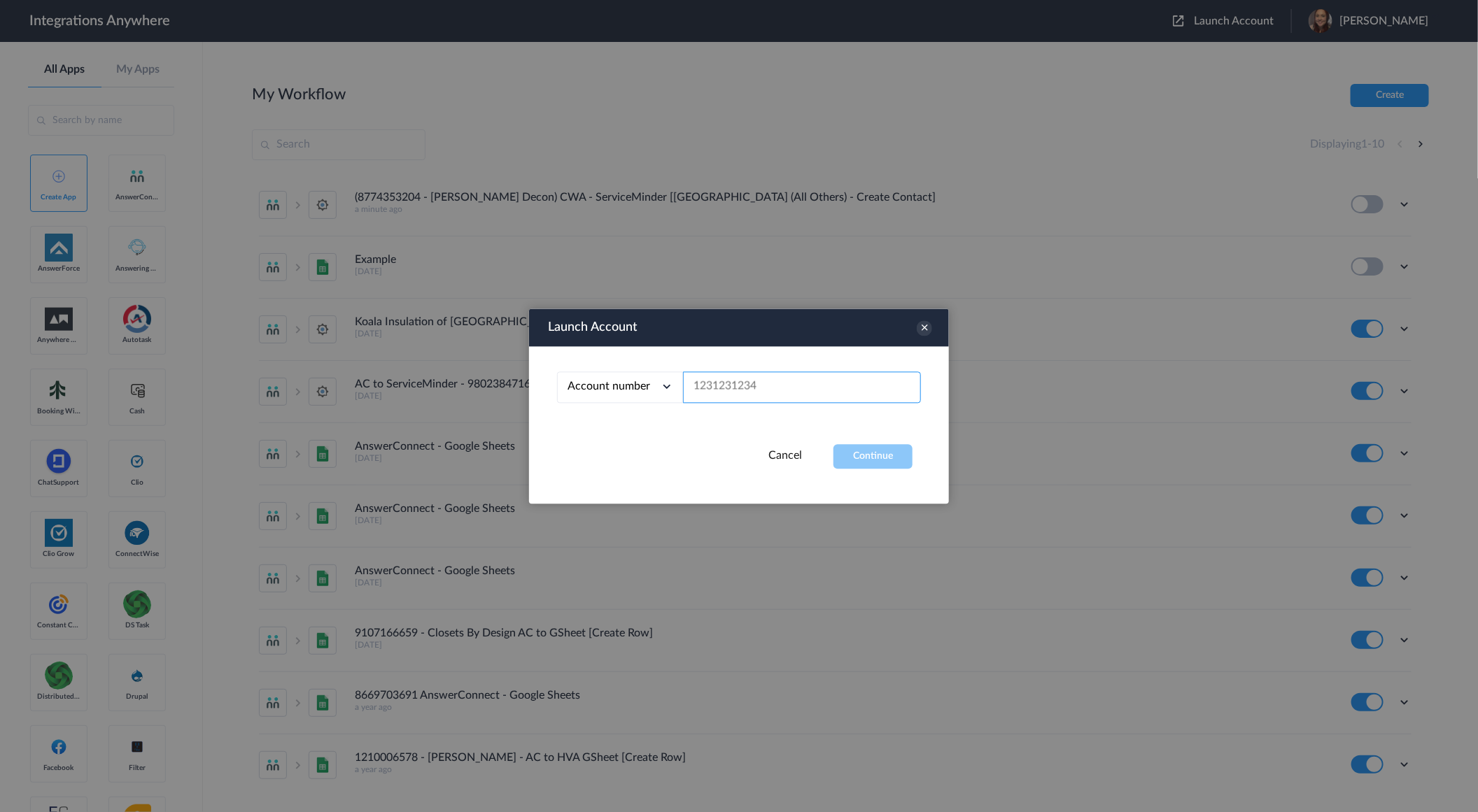
click at [760, 392] on input "text" at bounding box center [801, 387] width 238 height 31
paste input "8774353204"
type input "8774353204"
click at [861, 452] on button "Continue" at bounding box center [873, 457] width 79 height 24
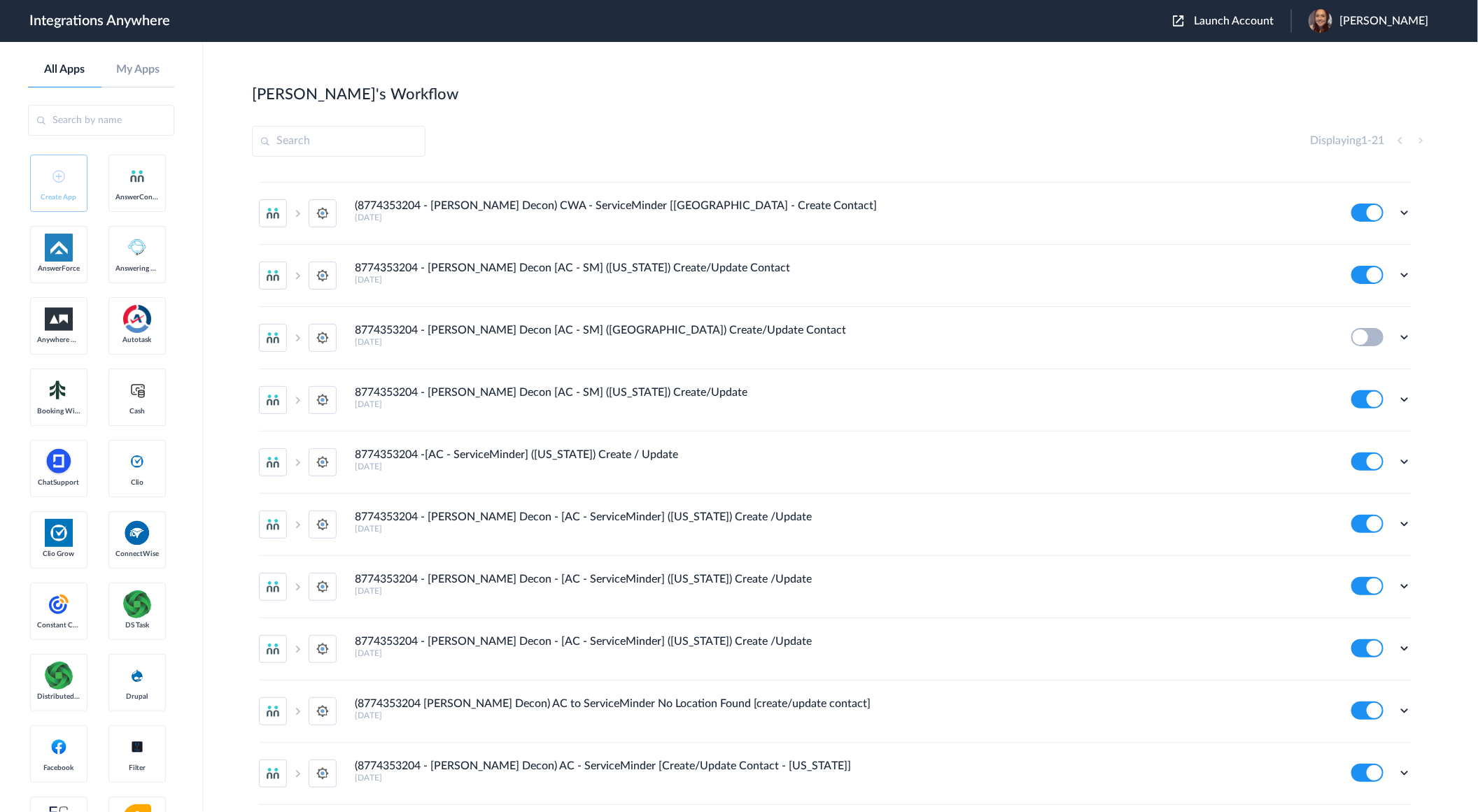
scroll to position [725, 0]
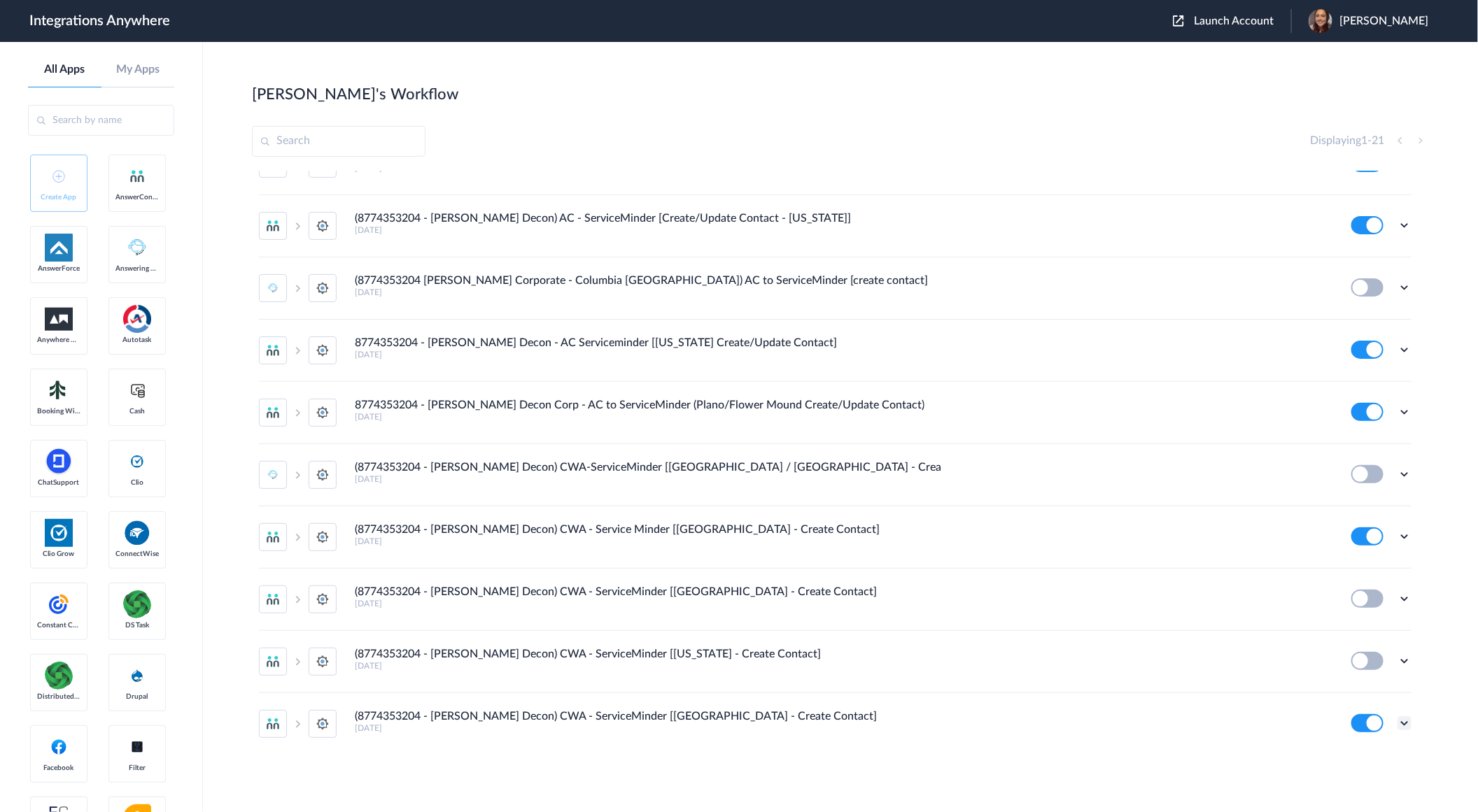
click at [1397, 725] on icon at bounding box center [1404, 724] width 14 height 14
click at [1337, 636] on link "Edit" at bounding box center [1347, 637] width 34 height 10
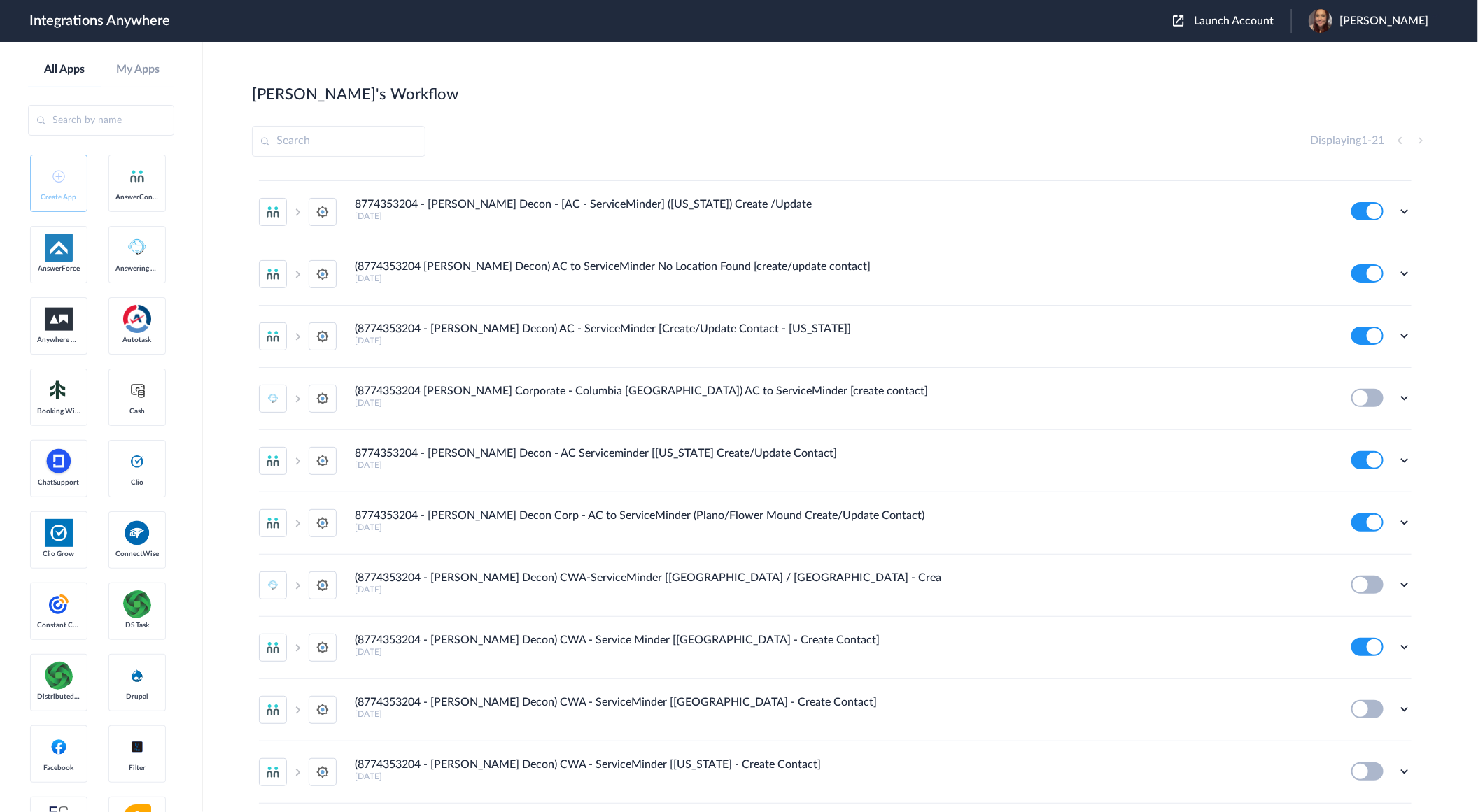
scroll to position [0, 0]
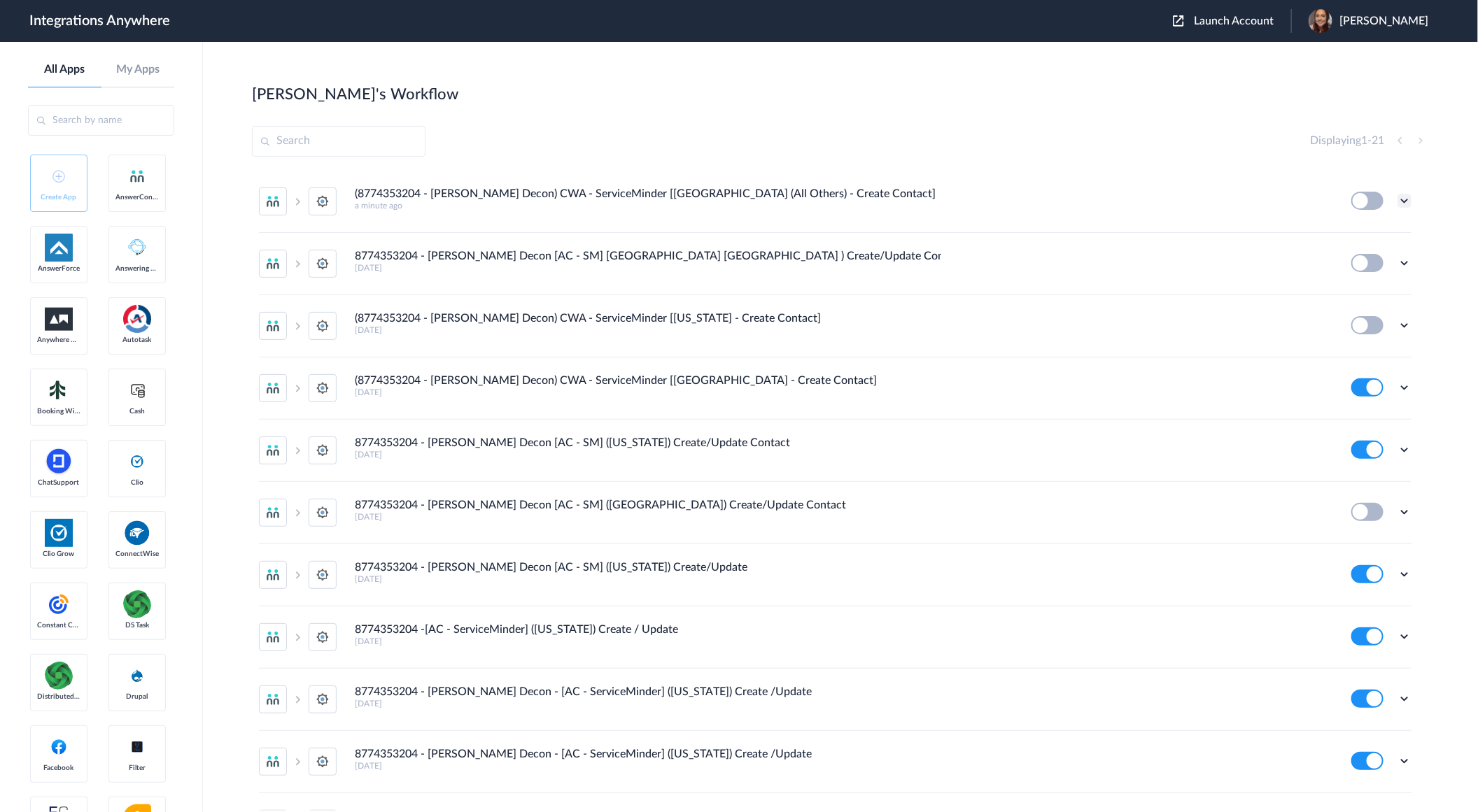
click at [1397, 201] on icon at bounding box center [1404, 201] width 14 height 14
click at [1373, 230] on li "Edit" at bounding box center [1365, 233] width 91 height 26
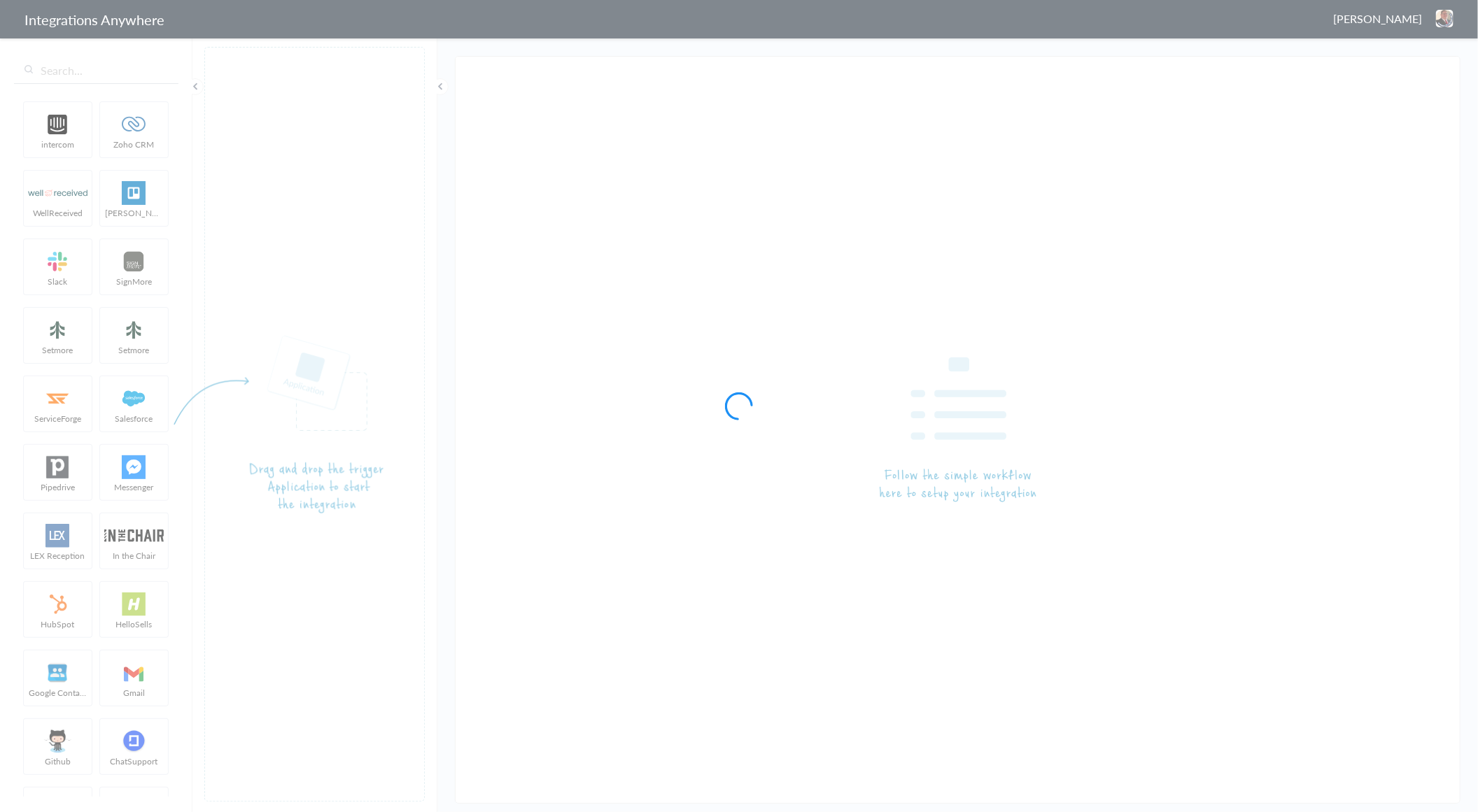
type input "(8774353204 - [PERSON_NAME] Decon) CWA - ServiceMinder [[GEOGRAPHIC_DATA] - Cre…"
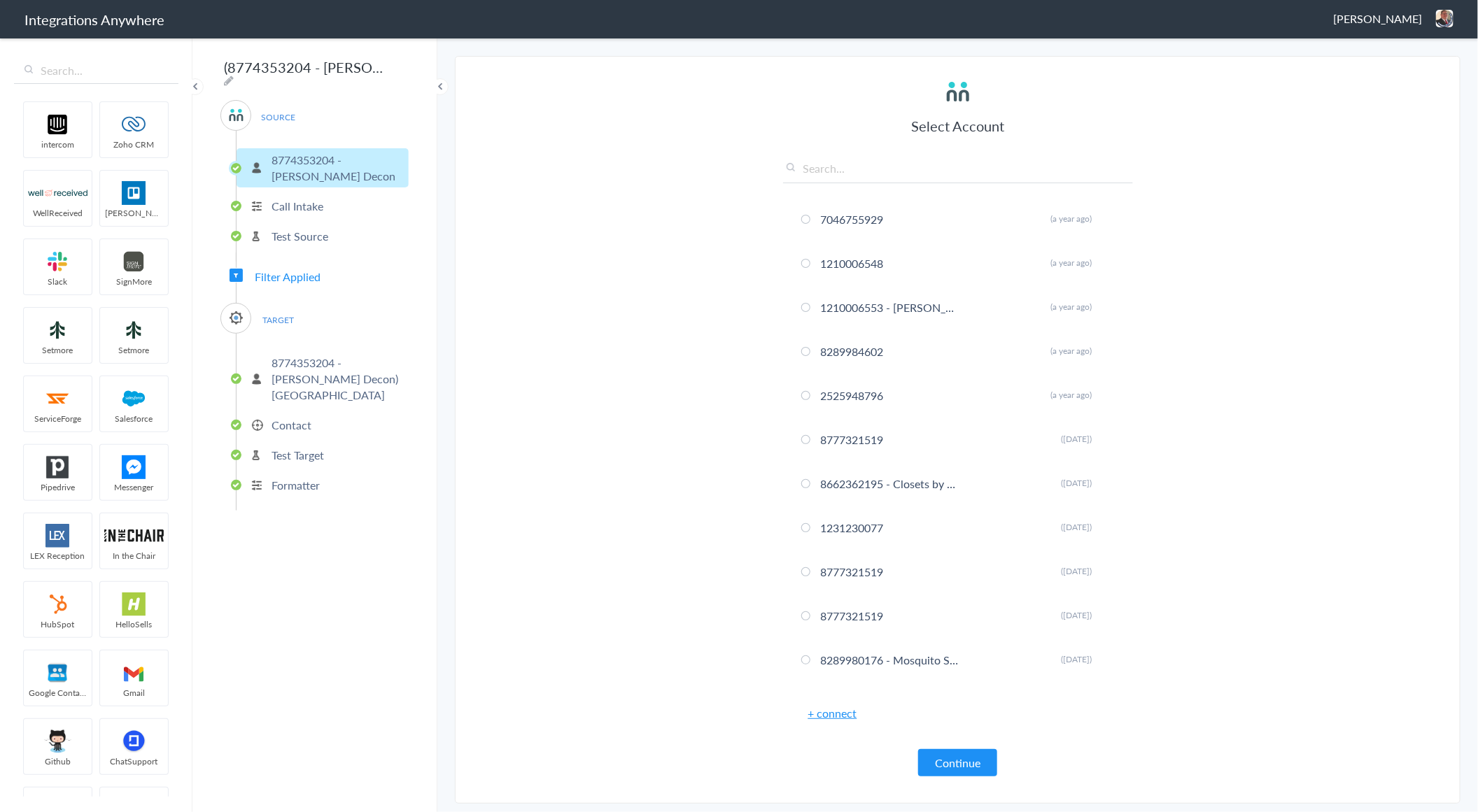
click at [840, 176] on input "text" at bounding box center [958, 172] width 350 height 23
paste input "8774353204"
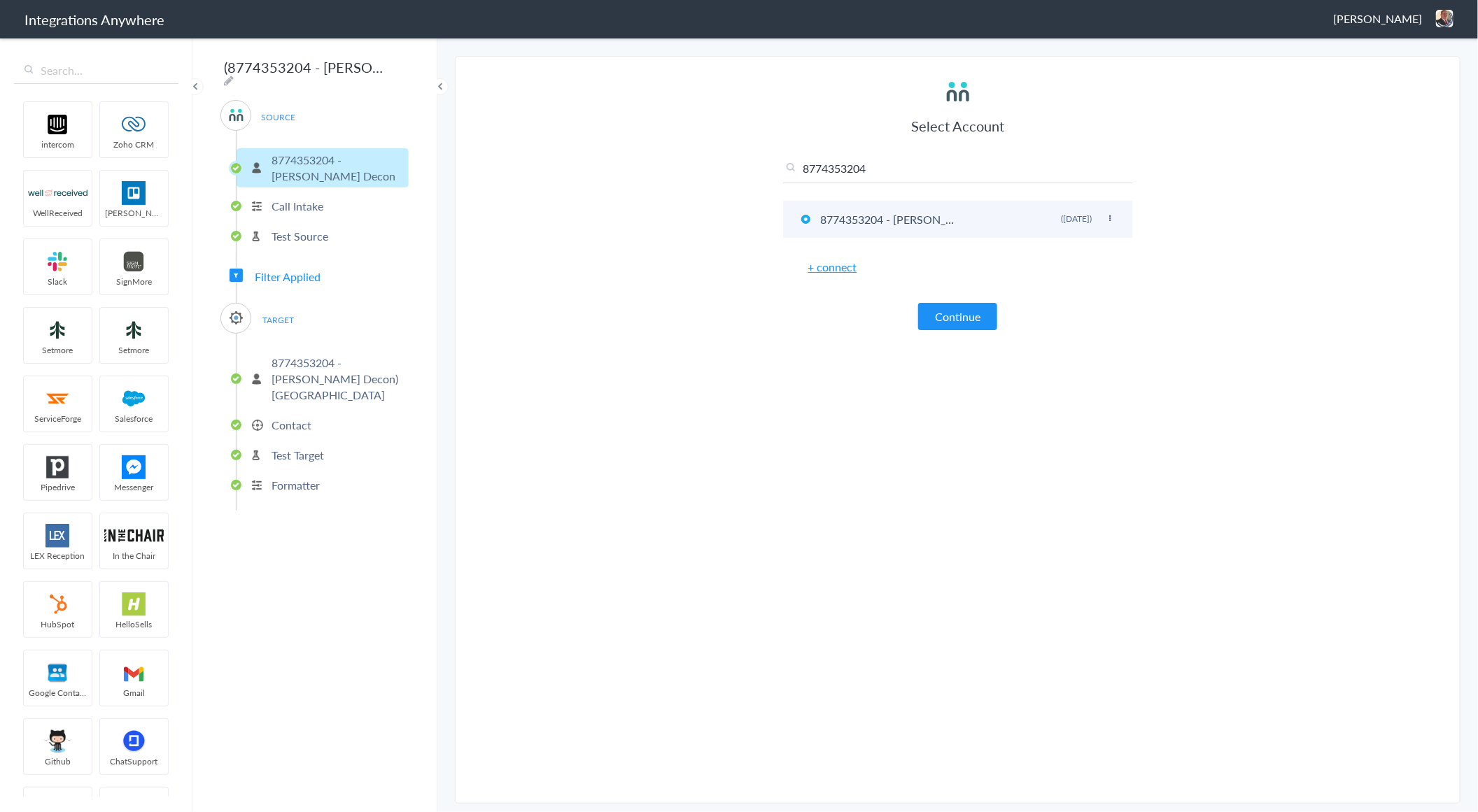
type input "8774353204"
click at [1110, 220] on icon at bounding box center [1110, 218] width 9 height 8
click at [299, 366] on p "8774353204 - [PERSON_NAME] Decon) [GEOGRAPHIC_DATA]" at bounding box center [338, 379] width 133 height 49
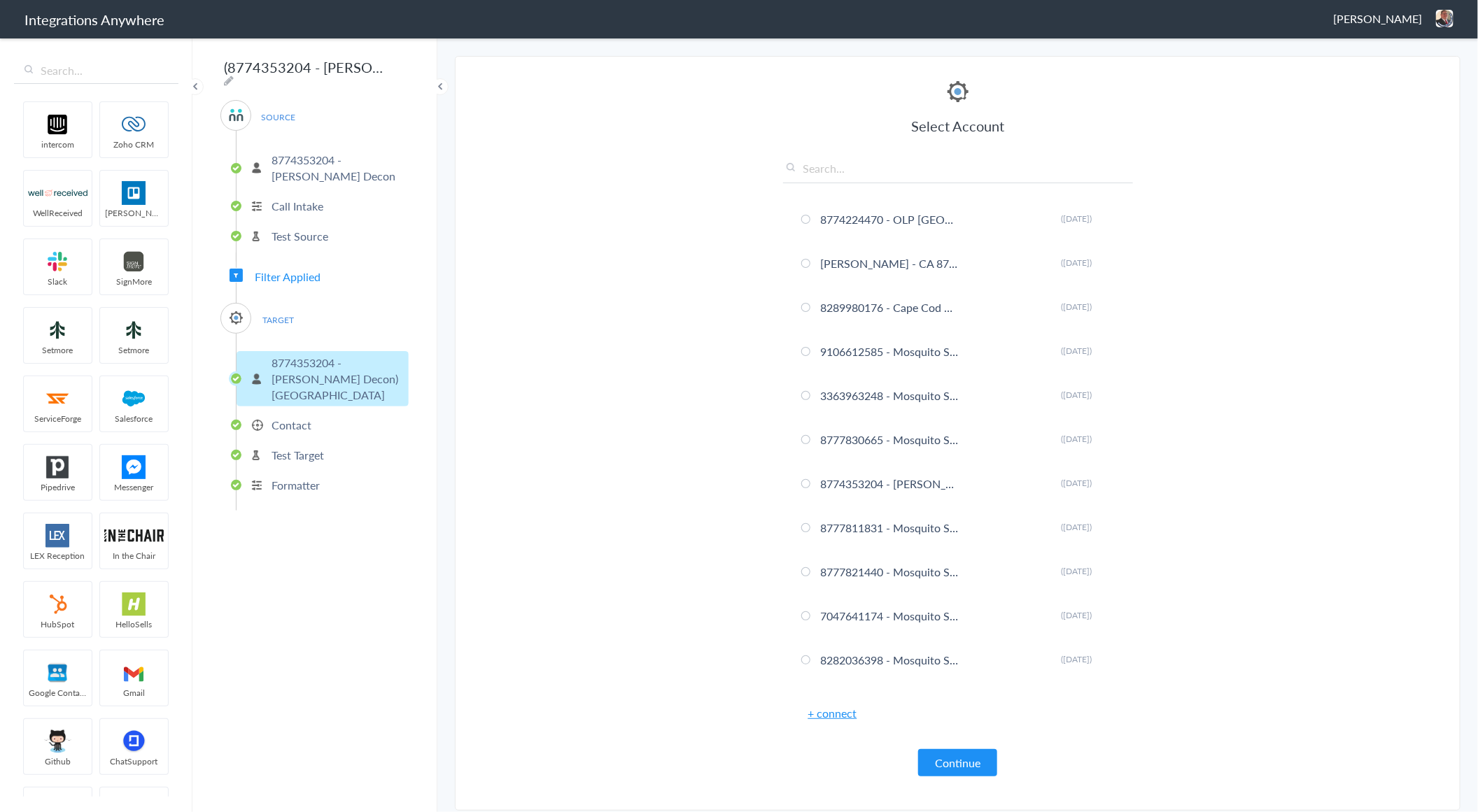
click at [896, 166] on input "text" at bounding box center [958, 172] width 350 height 23
paste input "8774353204"
type input "8774353204"
click at [1106, 351] on icon at bounding box center [1110, 350] width 9 height 8
click at [1232, 74] on section "Select Account 8774353204 7046755929 Rename Delete (a year ago) 1210006548 Rena…" at bounding box center [957, 433] width 1006 height 755
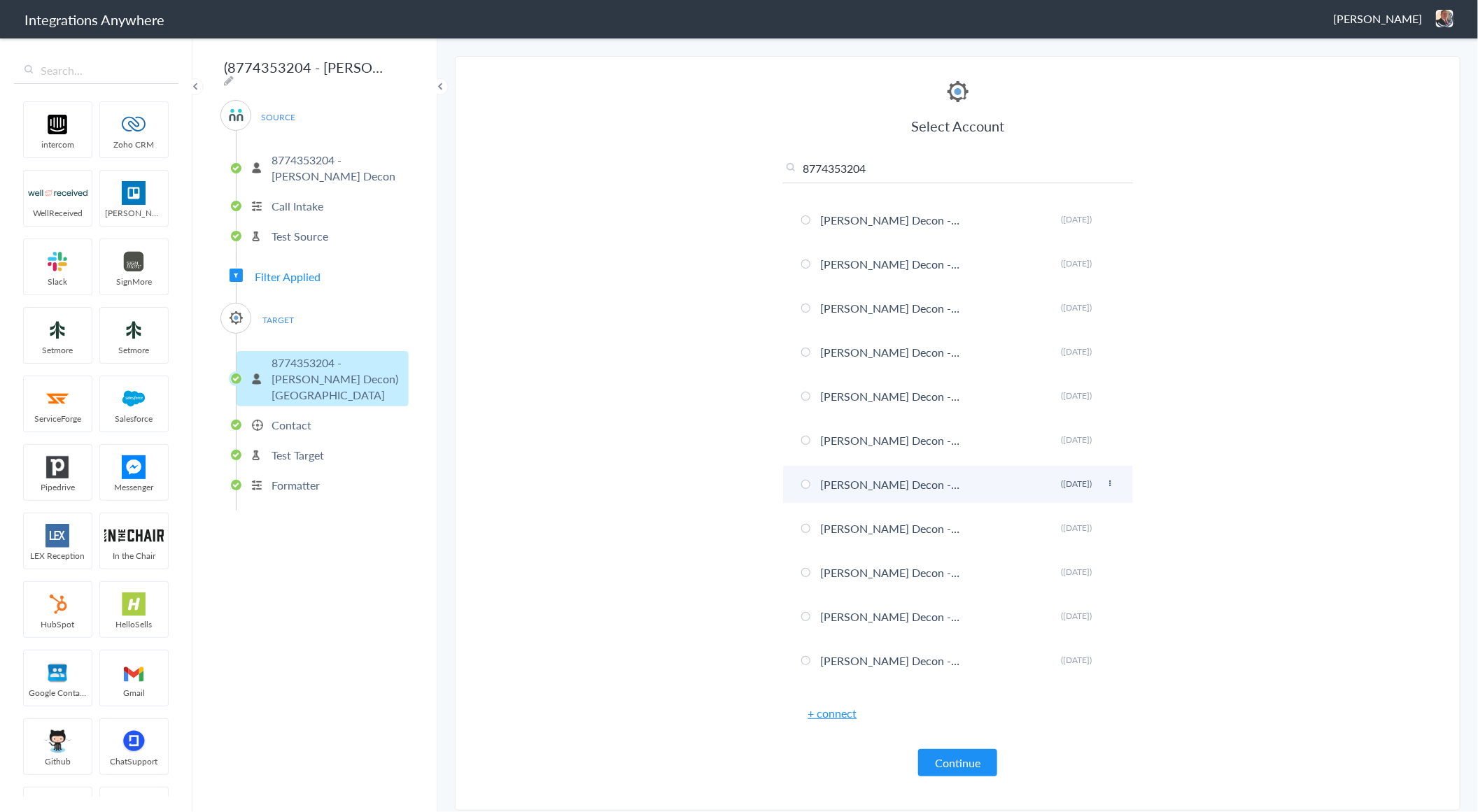
scroll to position [390, 0]
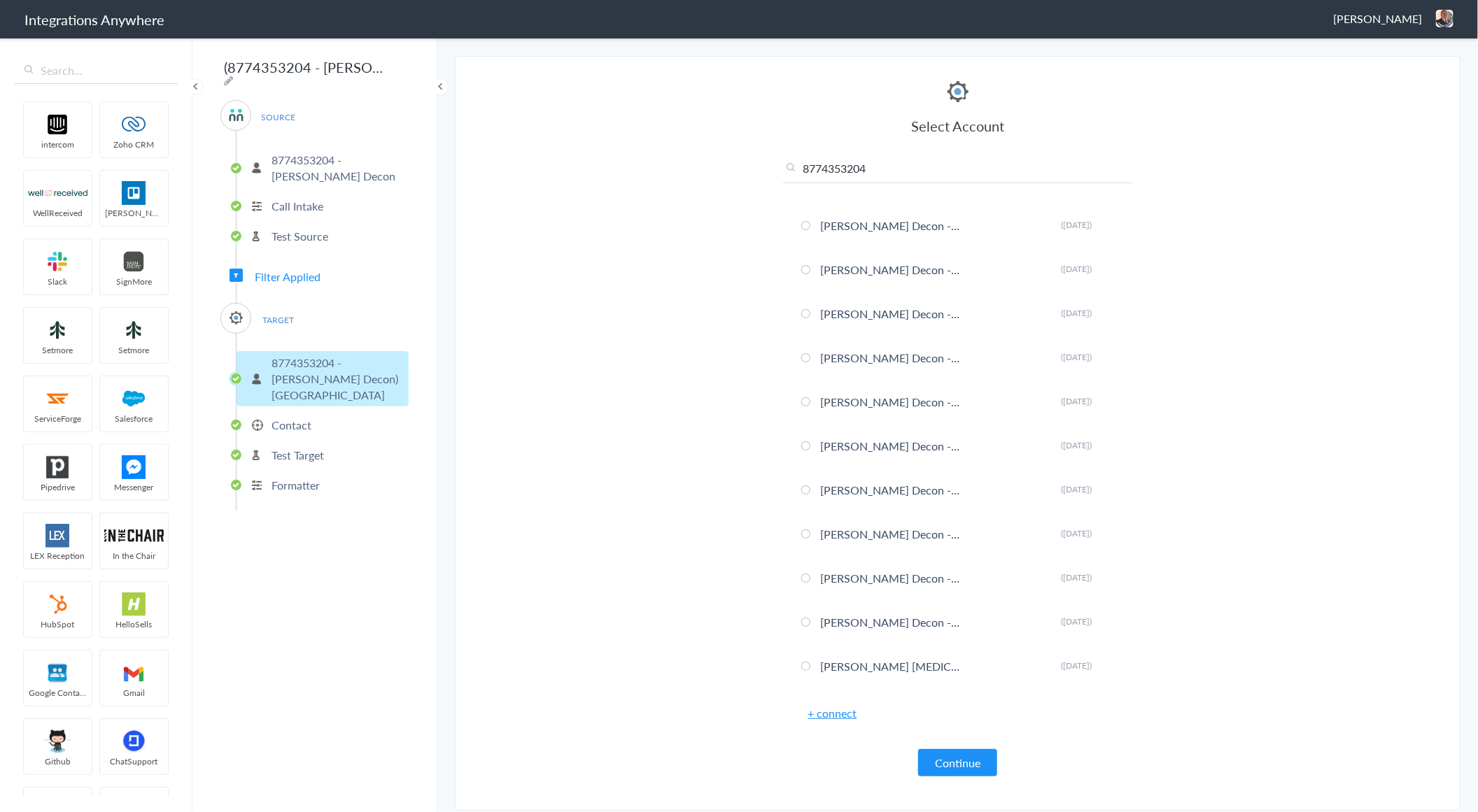
click at [337, 273] on div "SOURCE 8774353204 - [PERSON_NAME] Decon Call Intake Test Source Filter Applied …" at bounding box center [315, 305] width 188 height 411
click at [303, 270] on span "Filter Applied" at bounding box center [288, 276] width 66 height 16
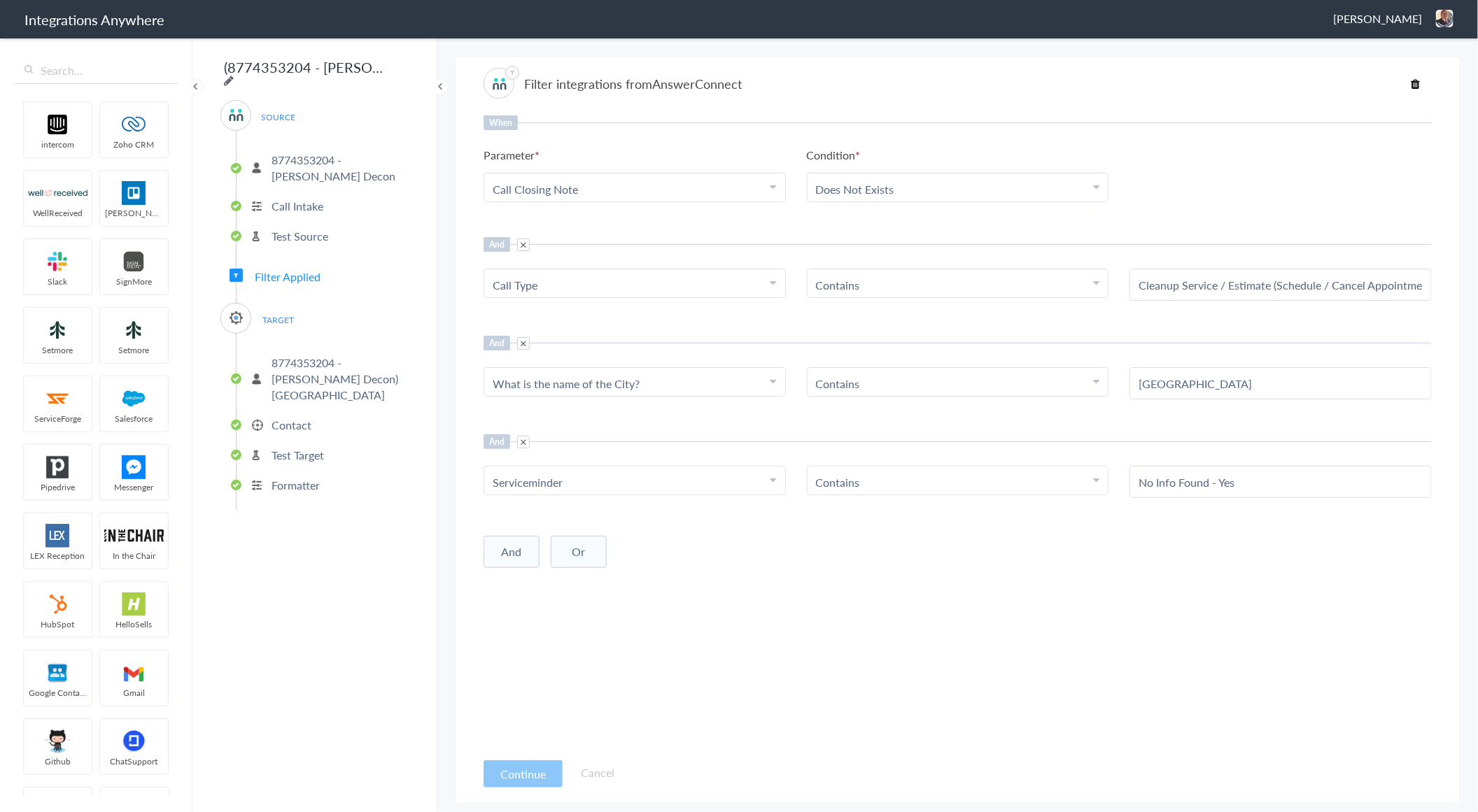
click at [233, 75] on icon at bounding box center [229, 81] width 10 height 11
type input "(8774353204 - [PERSON_NAME] Decon) CWA - ServiceMinder [[GEOGRAPHIC_DATA] - Cre…"
click at [1133, 53] on main "The system encountered four errors. Check More Trigger Connect Action Setup Tes…" at bounding box center [958, 424] width 1041 height 776
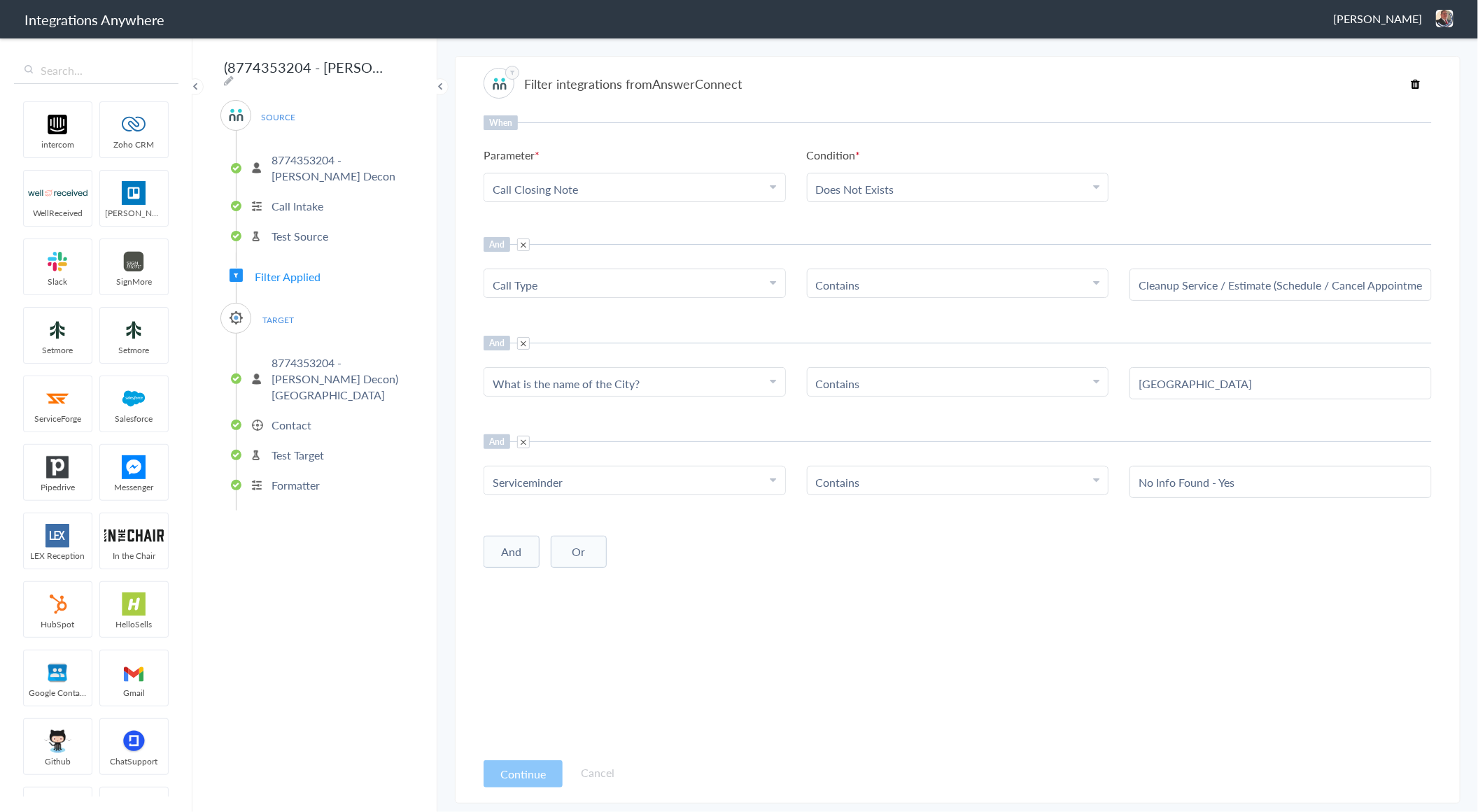
click at [519, 441] on span at bounding box center [524, 442] width 13 height 13
click at [583, 447] on button "Or" at bounding box center [579, 453] width 56 height 32
click at [589, 476] on div "Choose Parameter" at bounding box center [634, 482] width 284 height 16
click at [550, 516] on input "text" at bounding box center [634, 521] width 301 height 30
type input "What is"
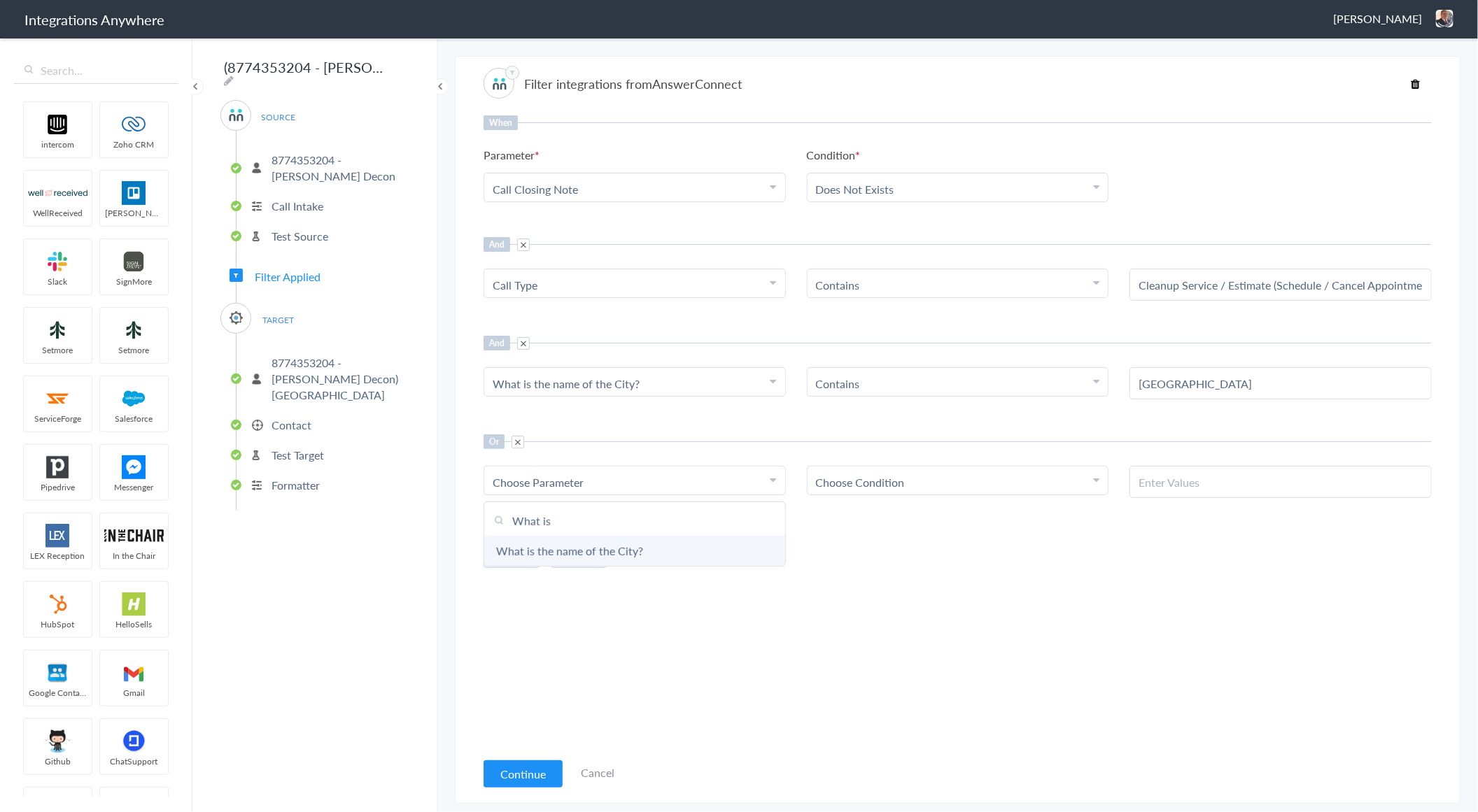
click at [621, 544] on link "What is the name of the City?" at bounding box center [634, 551] width 301 height 30
click at [903, 484] on span "Choose Condition" at bounding box center [860, 482] width 89 height 16
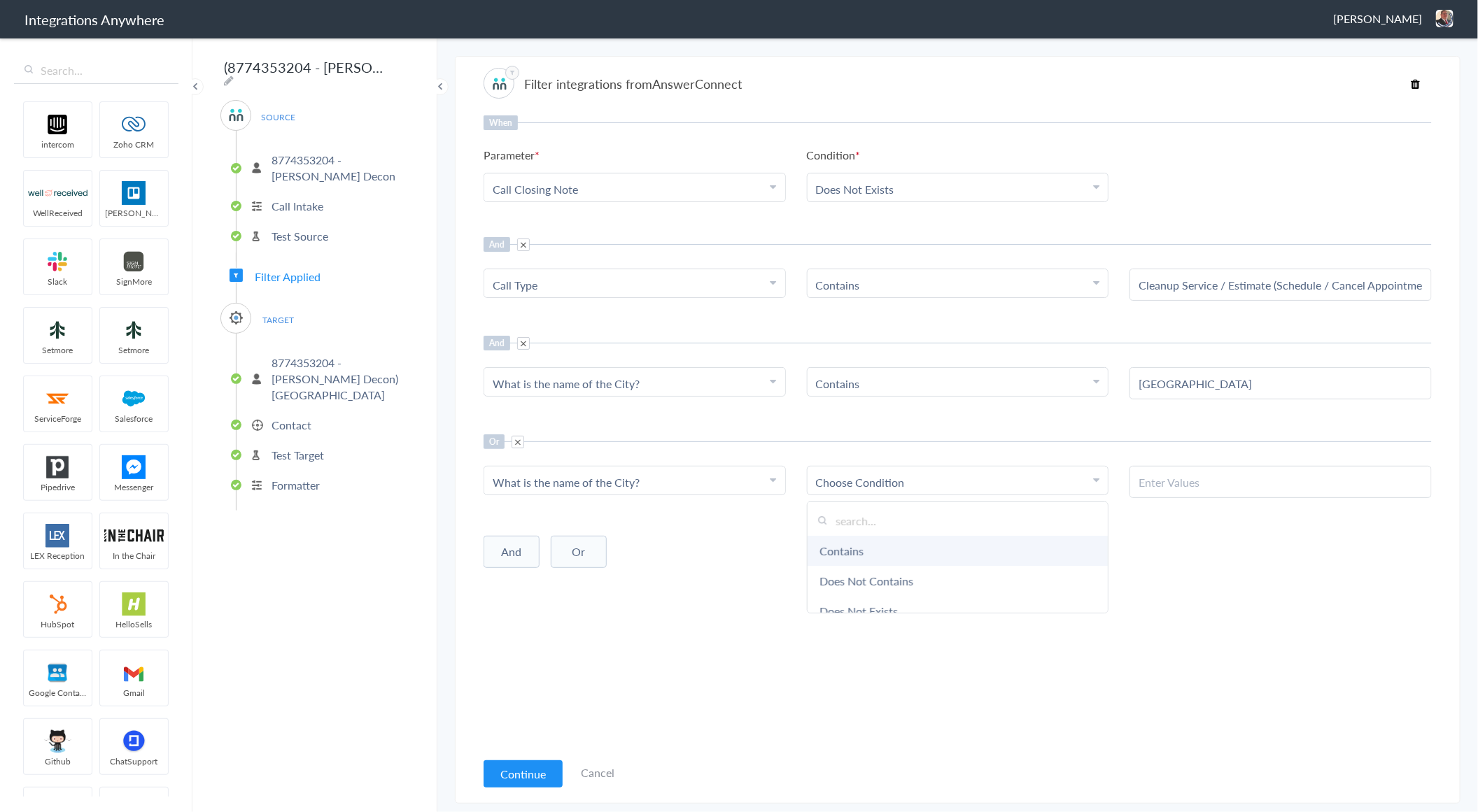
click at [879, 551] on link "Contains" at bounding box center [958, 551] width 301 height 30
click at [1178, 477] on input "text" at bounding box center [1280, 482] width 284 height 16
type input "All Others"
click at [1044, 56] on section "Filter integrations from AnswerConnect When Parameter Choose Parameter Call Clo…" at bounding box center [957, 430] width 1006 height 748
click at [844, 763] on article "Filter integrations from AnswerConnect When Parameter Choose Parameter Call Clo…" at bounding box center [957, 430] width 948 height 734
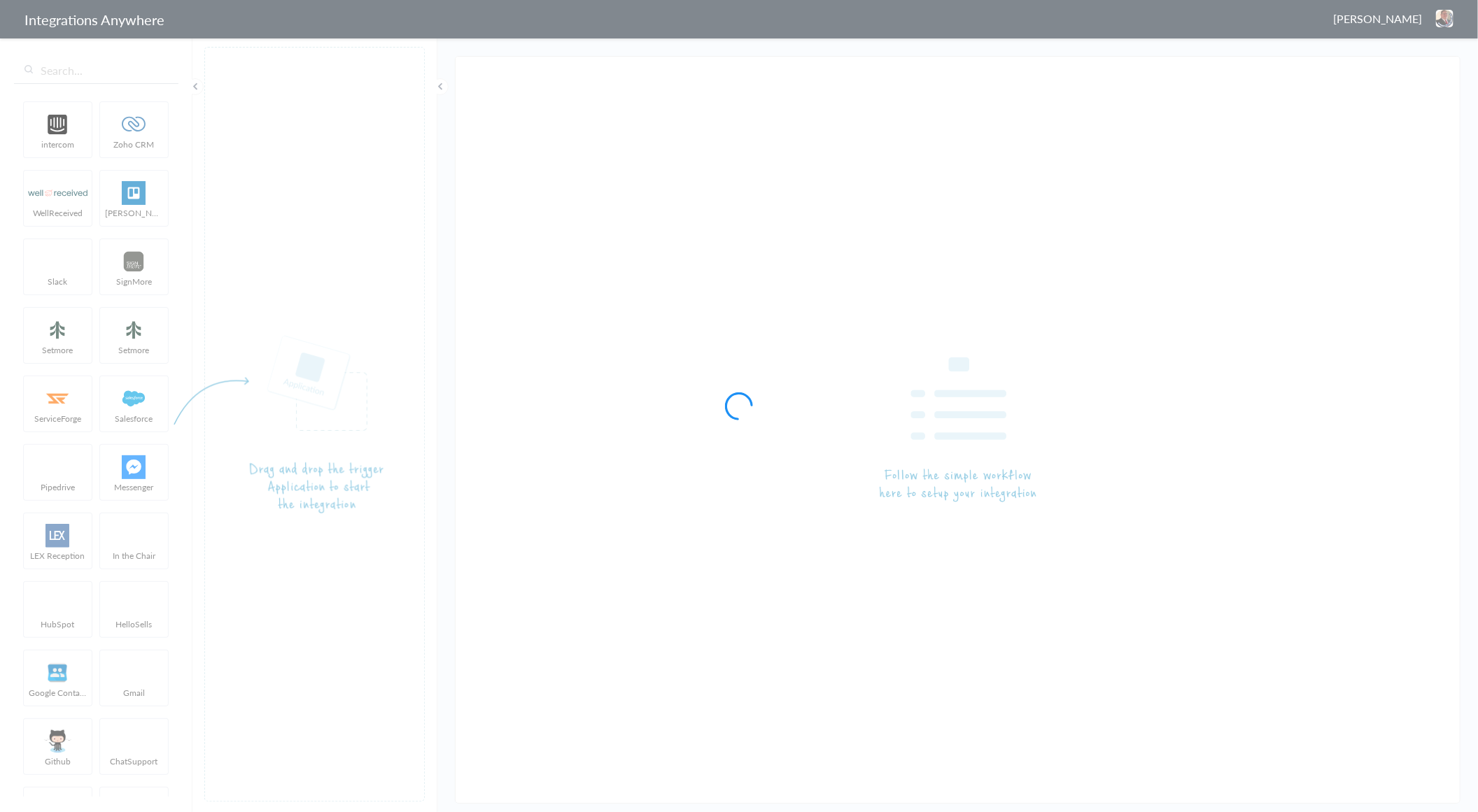
type input "(8774353204 - Spaulding Decon) CWA - ServiceMinder [Tampa (All Others) - Create…"
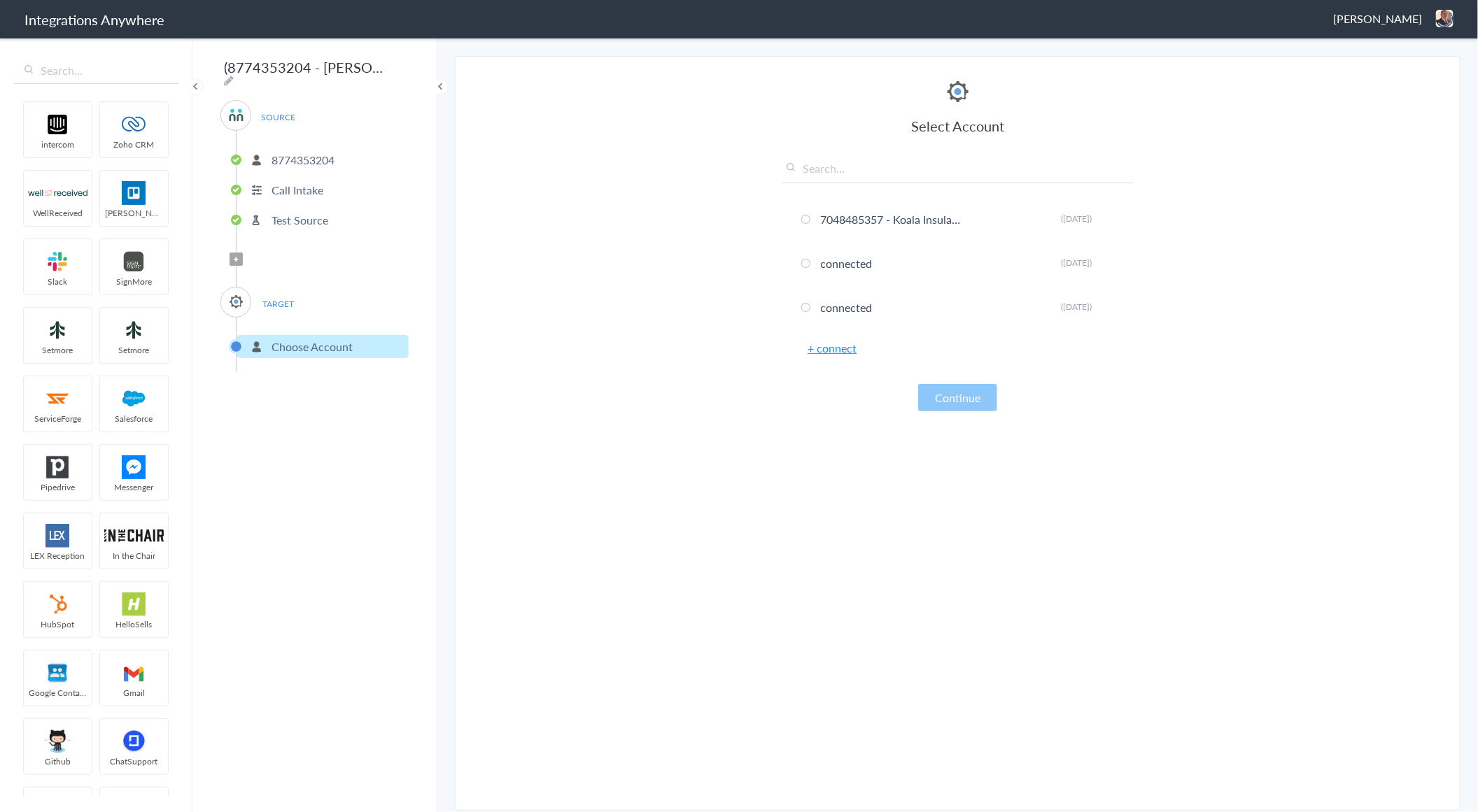
click at [868, 182] on input "text" at bounding box center [958, 172] width 350 height 23
paste input "2922d4e70e4ba499a8ce51e3b0d1d030"
type input "2922d4e70e4ba499a8ce51e3b0d1d030"
click at [831, 347] on link "+ connect" at bounding box center [832, 347] width 49 height 16
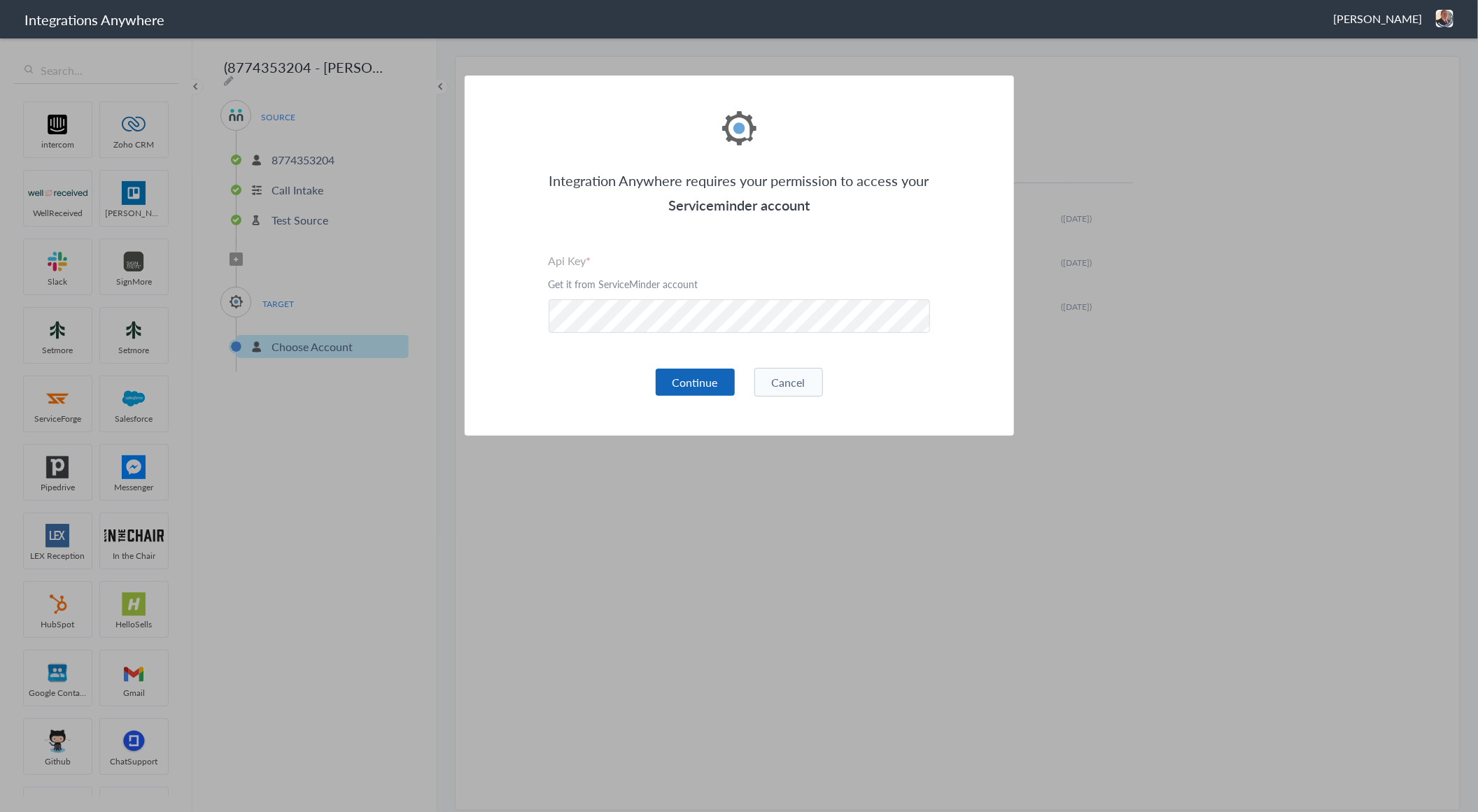
click at [704, 382] on button "Continue" at bounding box center [695, 382] width 79 height 27
click at [679, 382] on button "Continue" at bounding box center [695, 382] width 79 height 27
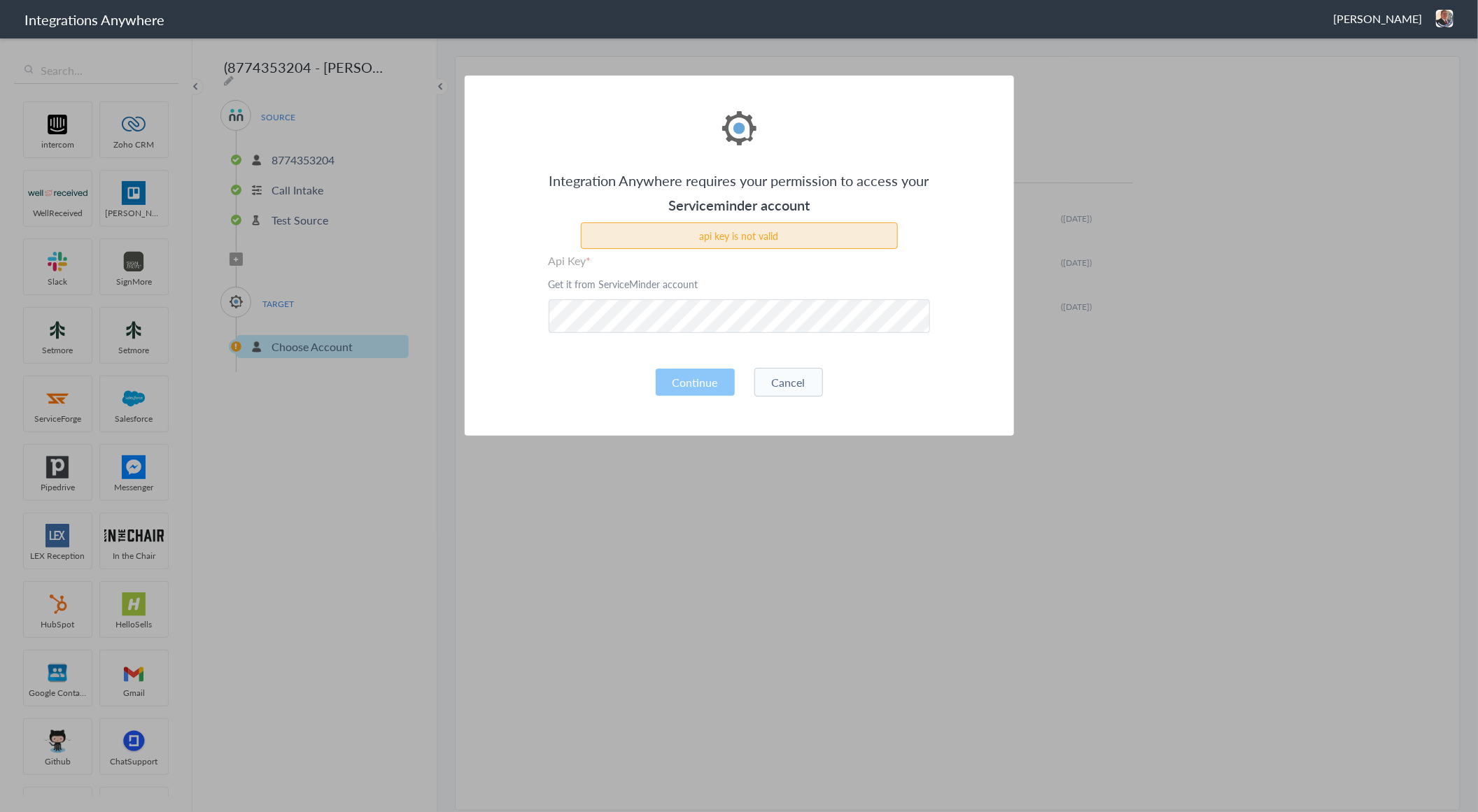
click at [789, 380] on button "Cancel" at bounding box center [789, 382] width 69 height 29
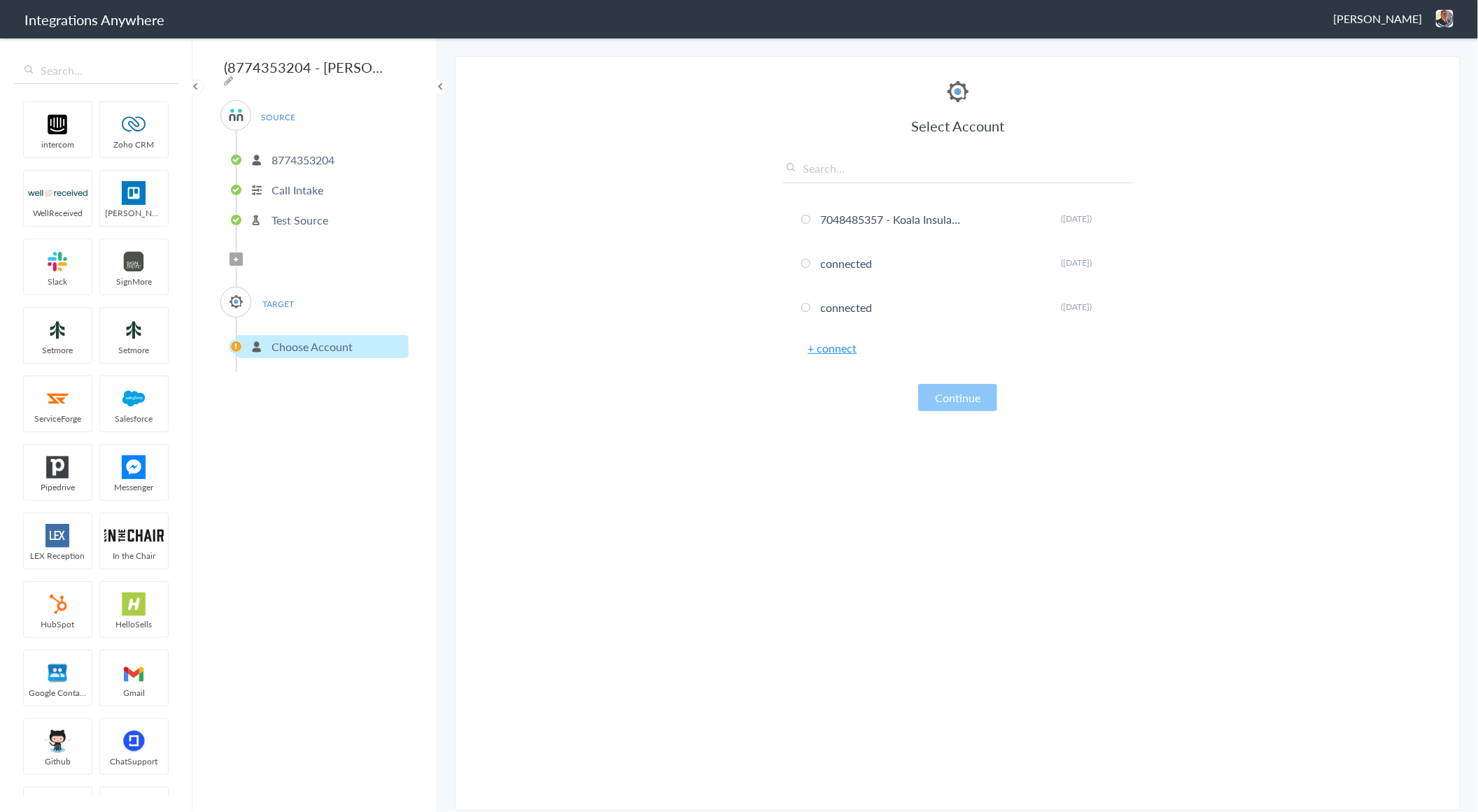
click at [317, 64] on input "(8774353204 - Spaulding Decon) CWA - ServiceMinder [Tampa (All Others) - Create…" at bounding box center [307, 66] width 173 height 26
click at [233, 75] on icon at bounding box center [229, 81] width 10 height 11
click at [346, 60] on input "(8774353204 - Spaulding Decon) CWA - ServiceMinder [Tampa (All Others) - Create…" at bounding box center [307, 66] width 173 height 26
type input "In Progress (8774353204 - Spaulding Decon) CWA - ServiceMinder [Tampa (All Othe…"
click at [1099, 770] on article "Select Account 7048485357 - Koala Insulation Rename Delete (4 months ago) conne…" at bounding box center [958, 437] width 350 height 719
